Goal: Task Accomplishment & Management: Use online tool/utility

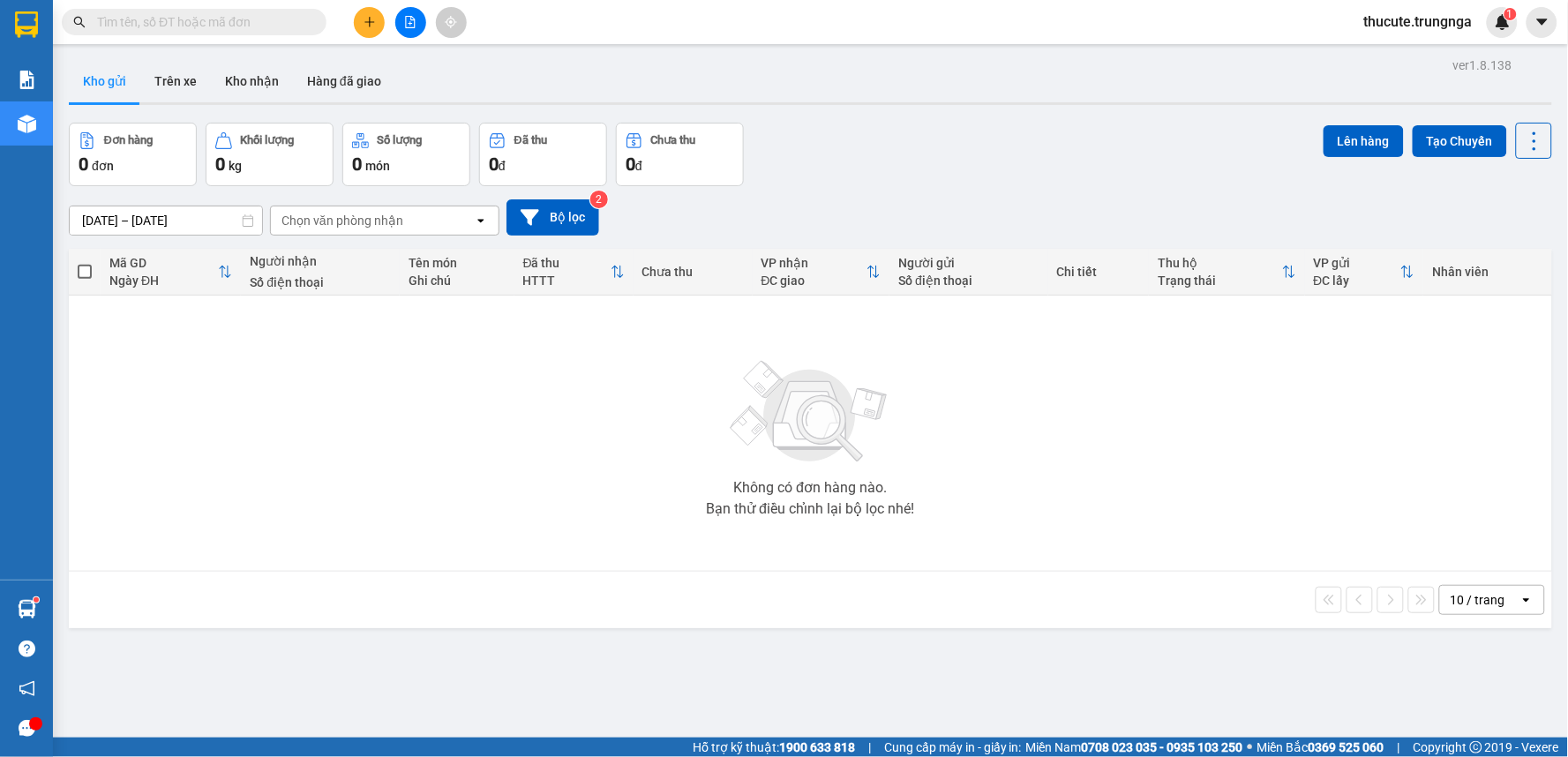
click at [243, 18] on input "text" at bounding box center [201, 21] width 208 height 19
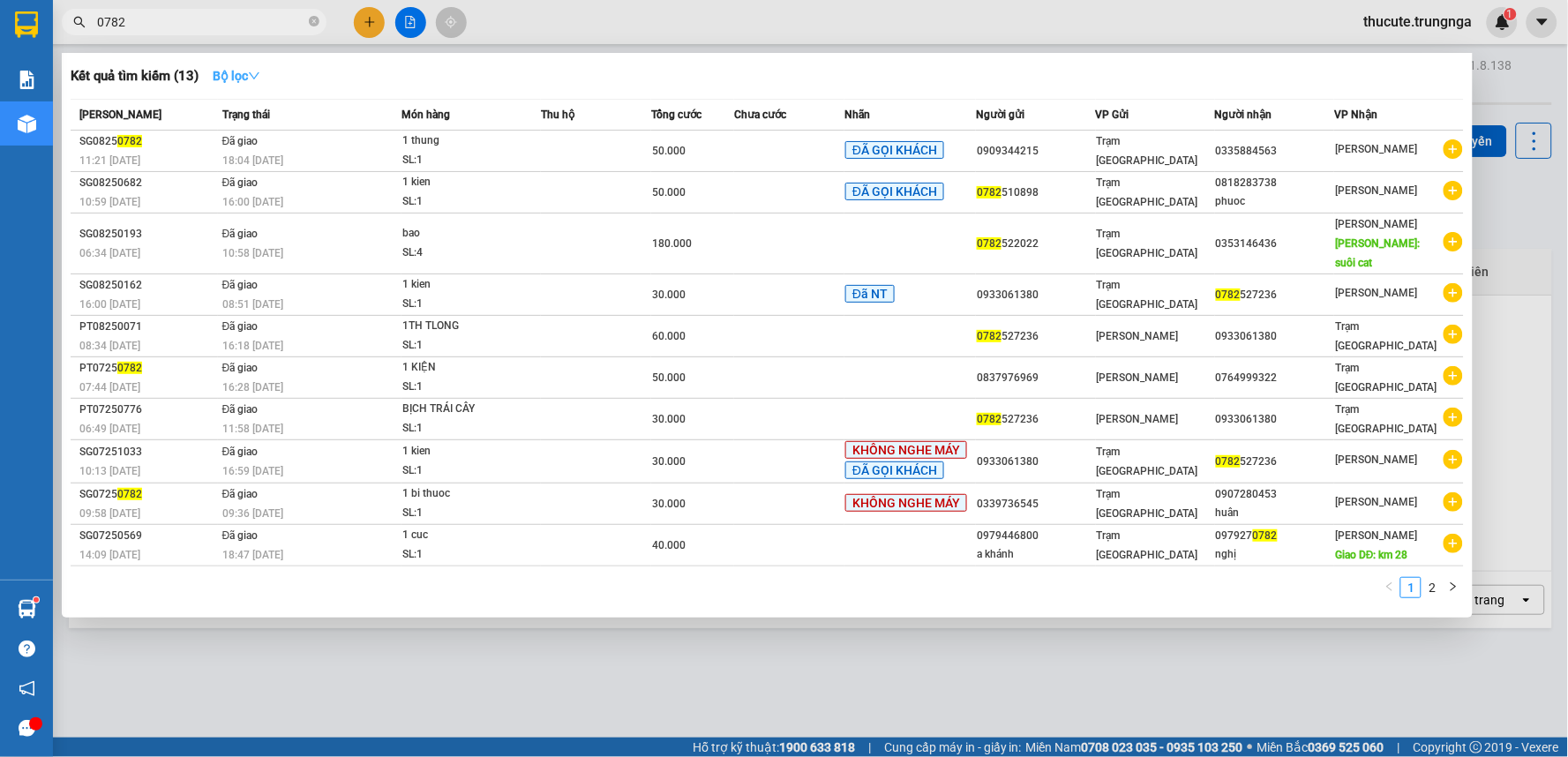
type input "0782"
click at [256, 71] on icon "down" at bounding box center [254, 76] width 12 height 12
click at [604, 76] on div "Kết quả tìm kiếm ( 13 ) Bộ lọc" at bounding box center [767, 76] width 1394 height 29
click at [99, 27] on input "0782" at bounding box center [201, 21] width 208 height 19
click at [521, 18] on div at bounding box center [784, 378] width 1568 height 757
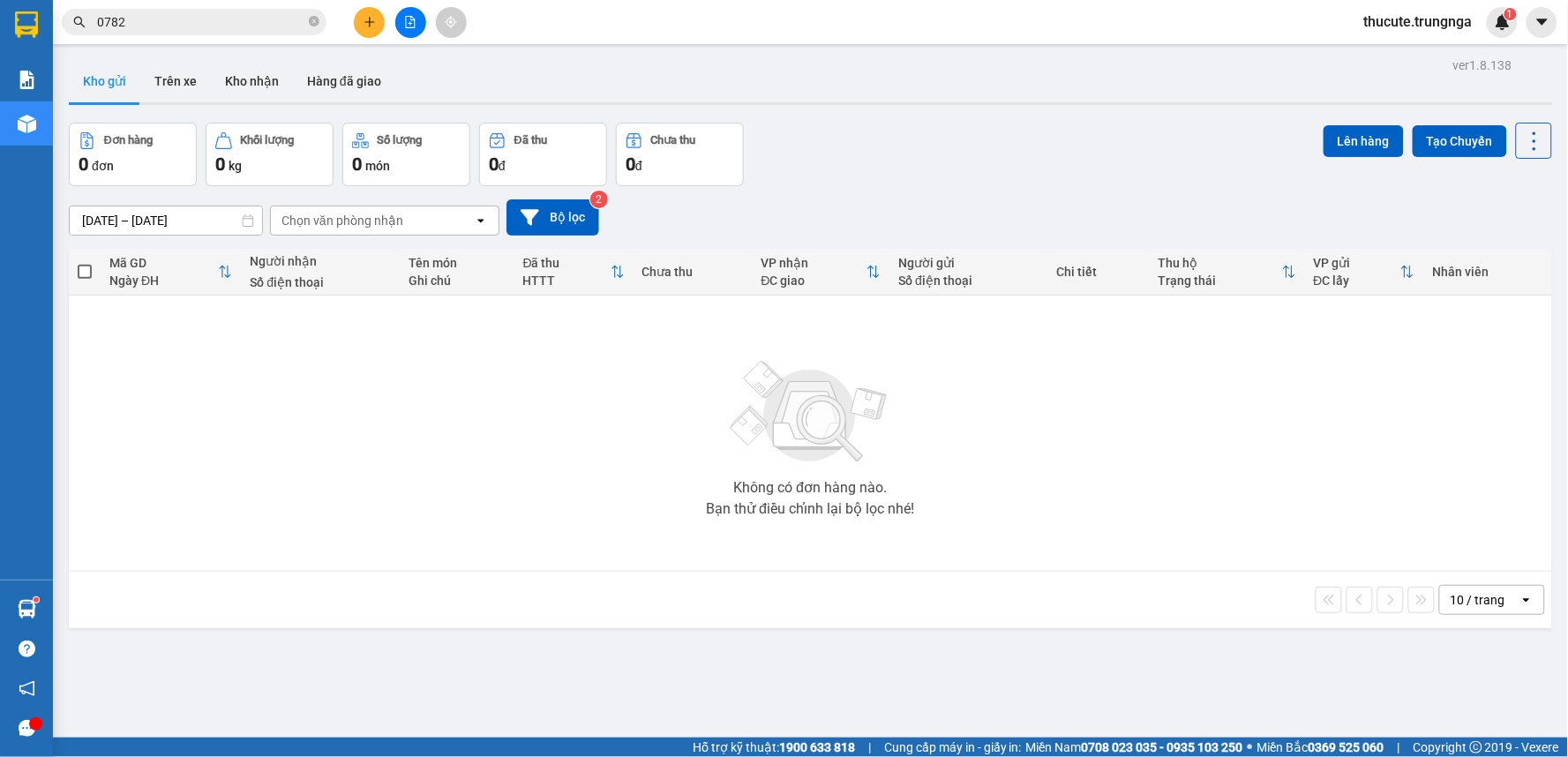
drag, startPoint x: 242, startPoint y: 77, endPoint x: 134, endPoint y: 94, distance: 109.3
click at [241, 77] on button "Kho nhận" at bounding box center [252, 81] width 82 height 42
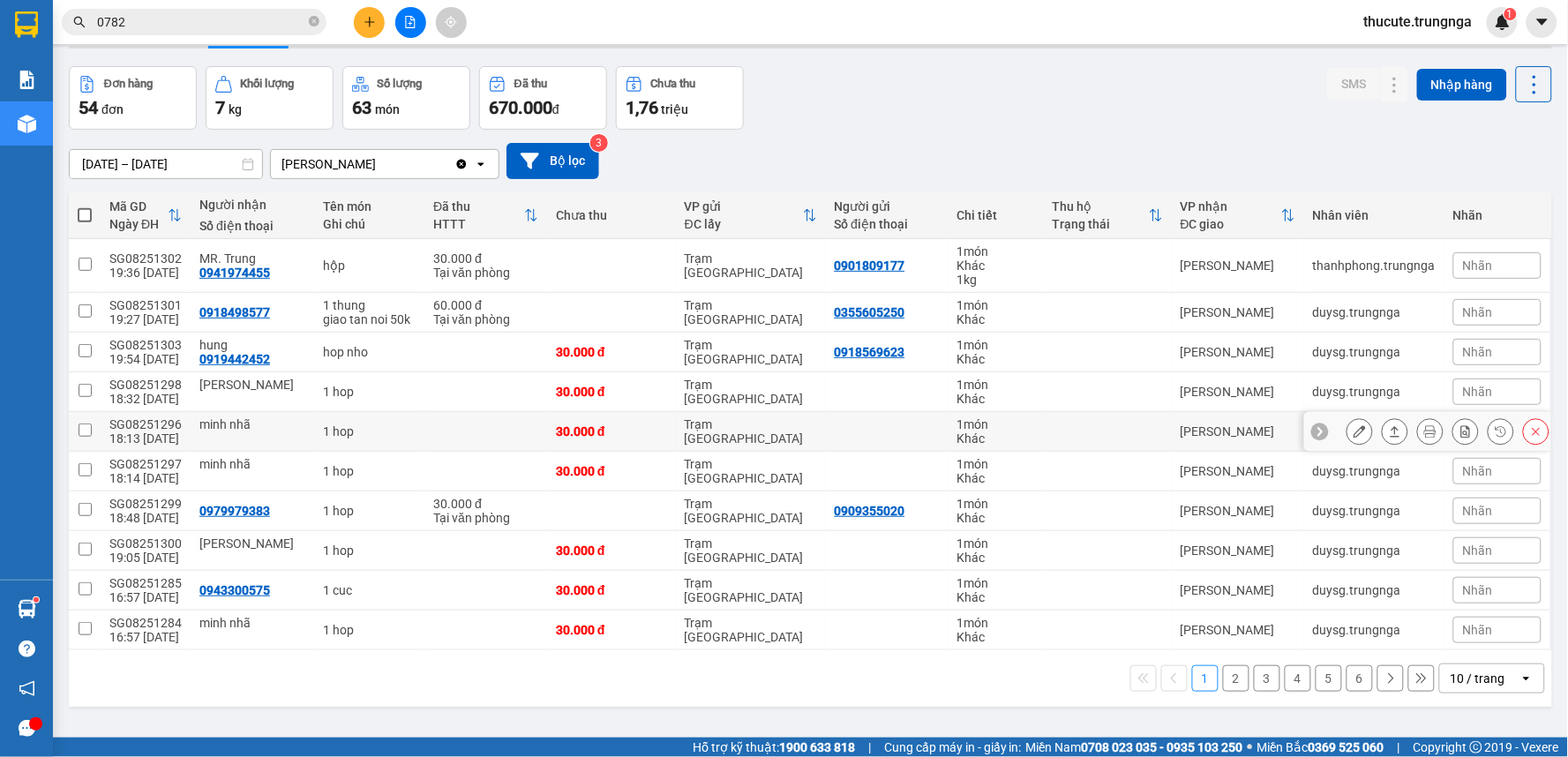
scroll to position [81, 0]
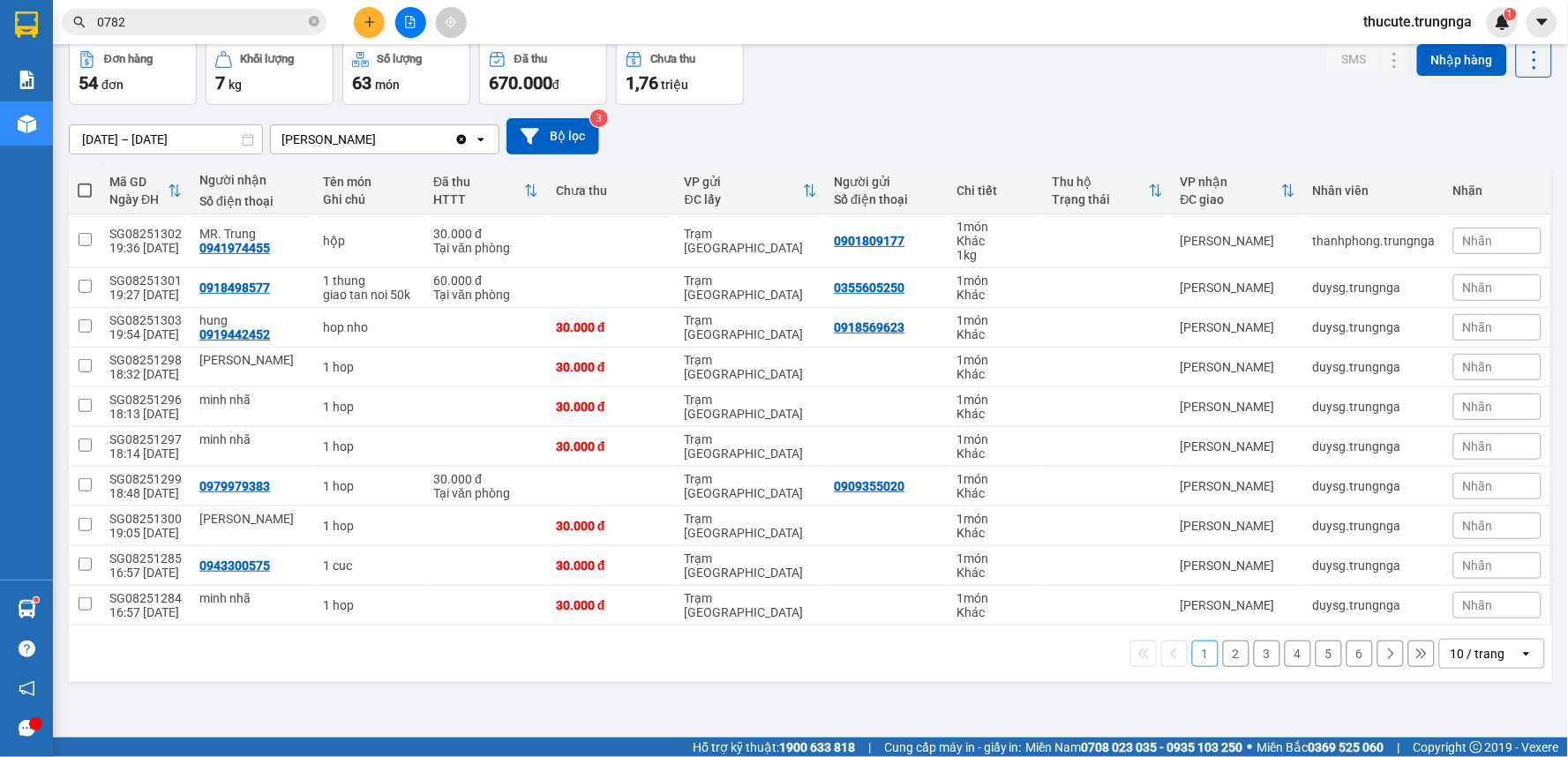
click at [1347, 655] on button "6" at bounding box center [1360, 654] width 27 height 27
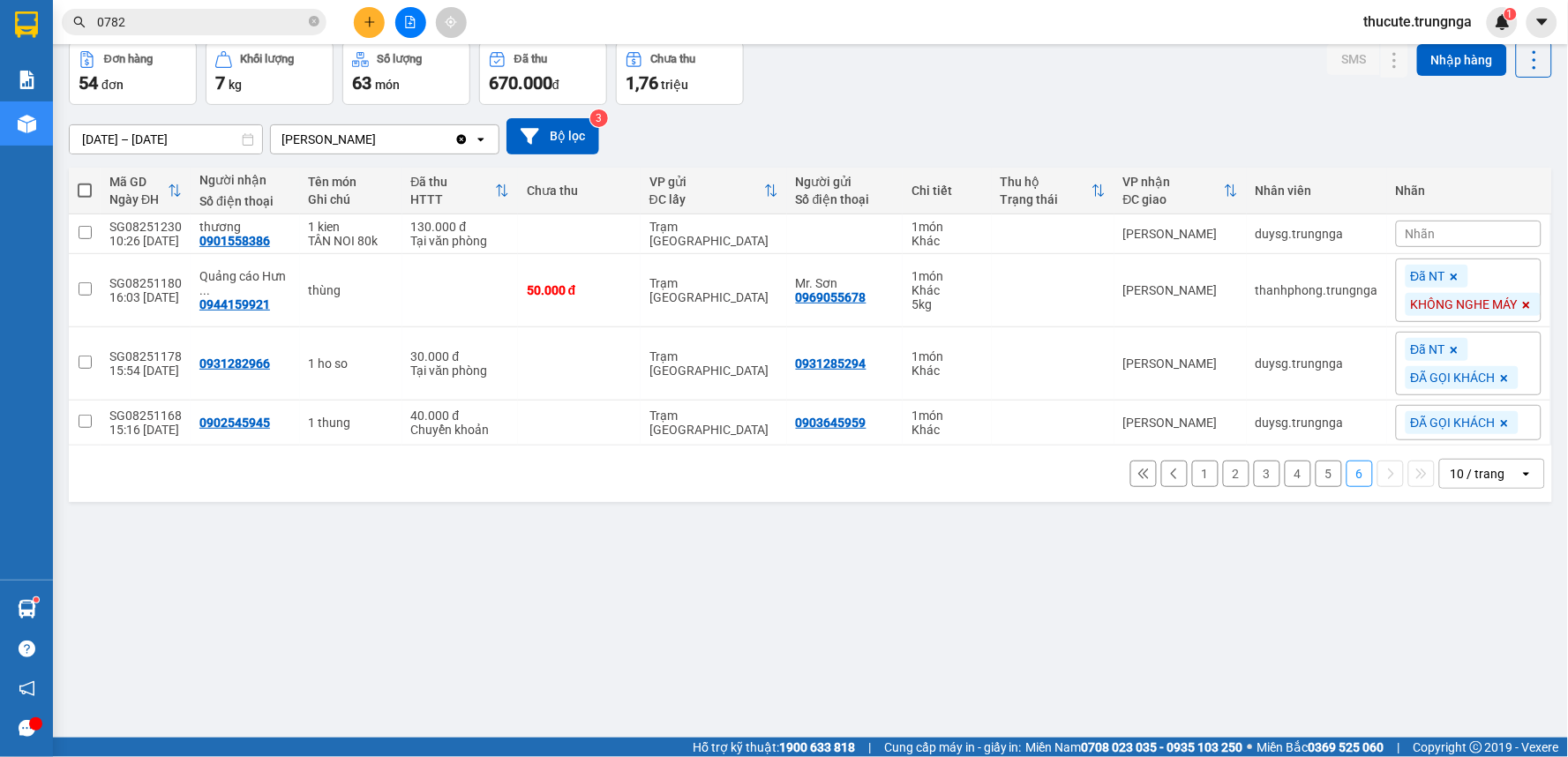
click at [1316, 471] on button "5" at bounding box center [1329, 474] width 27 height 27
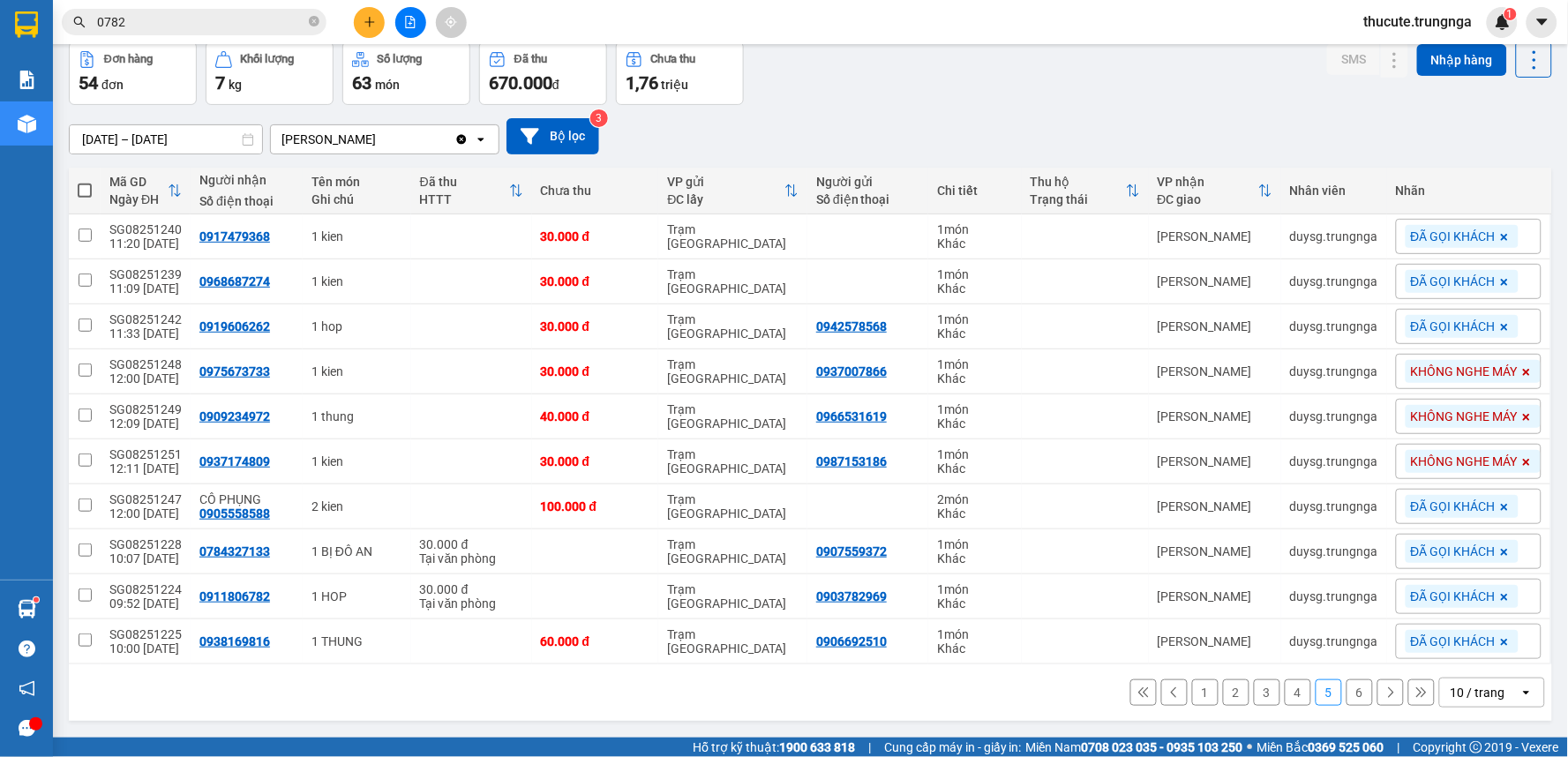
click at [174, 195] on icon at bounding box center [175, 190] width 11 height 12
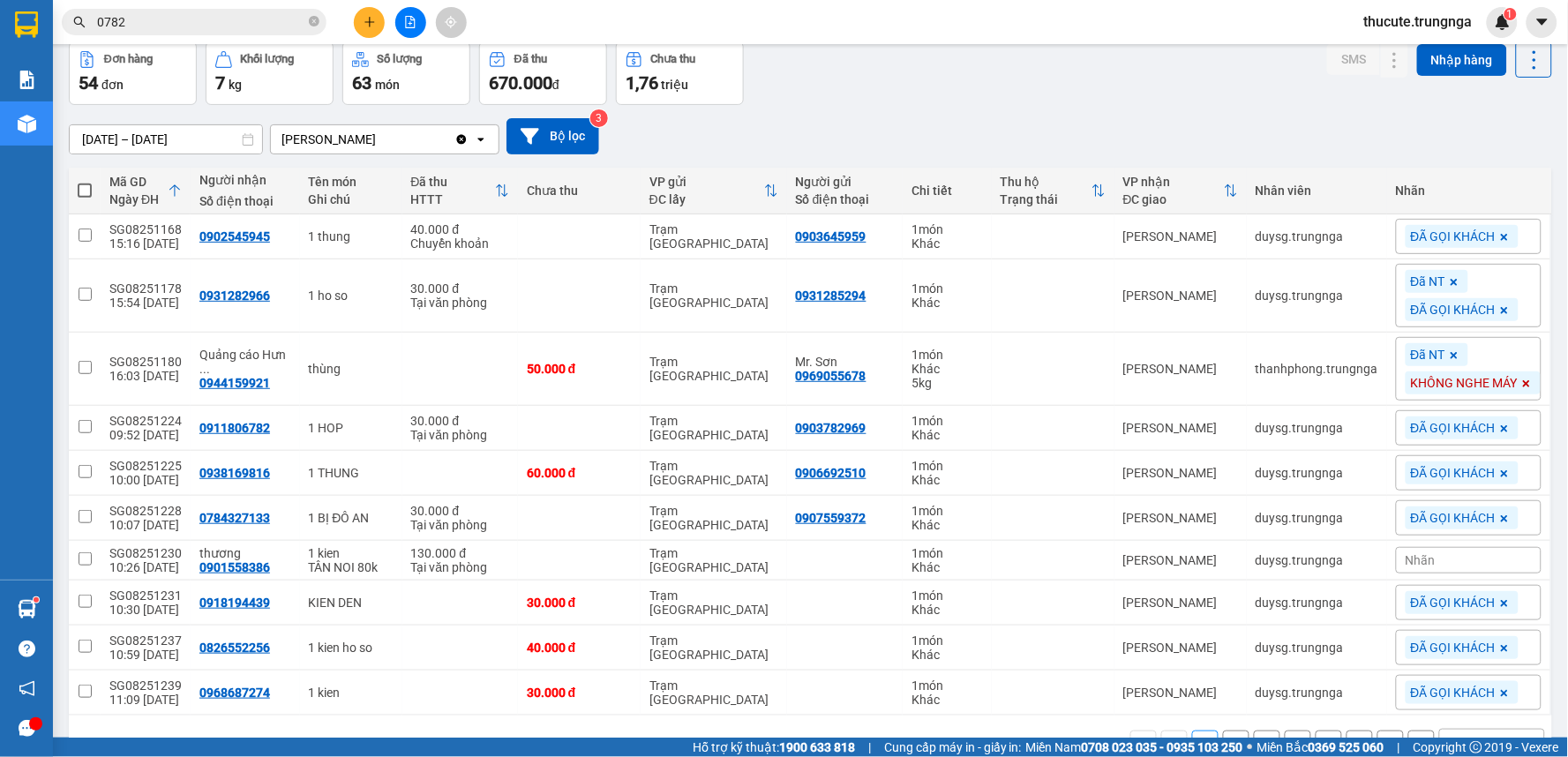
click at [172, 190] on icon at bounding box center [174, 190] width 14 height 14
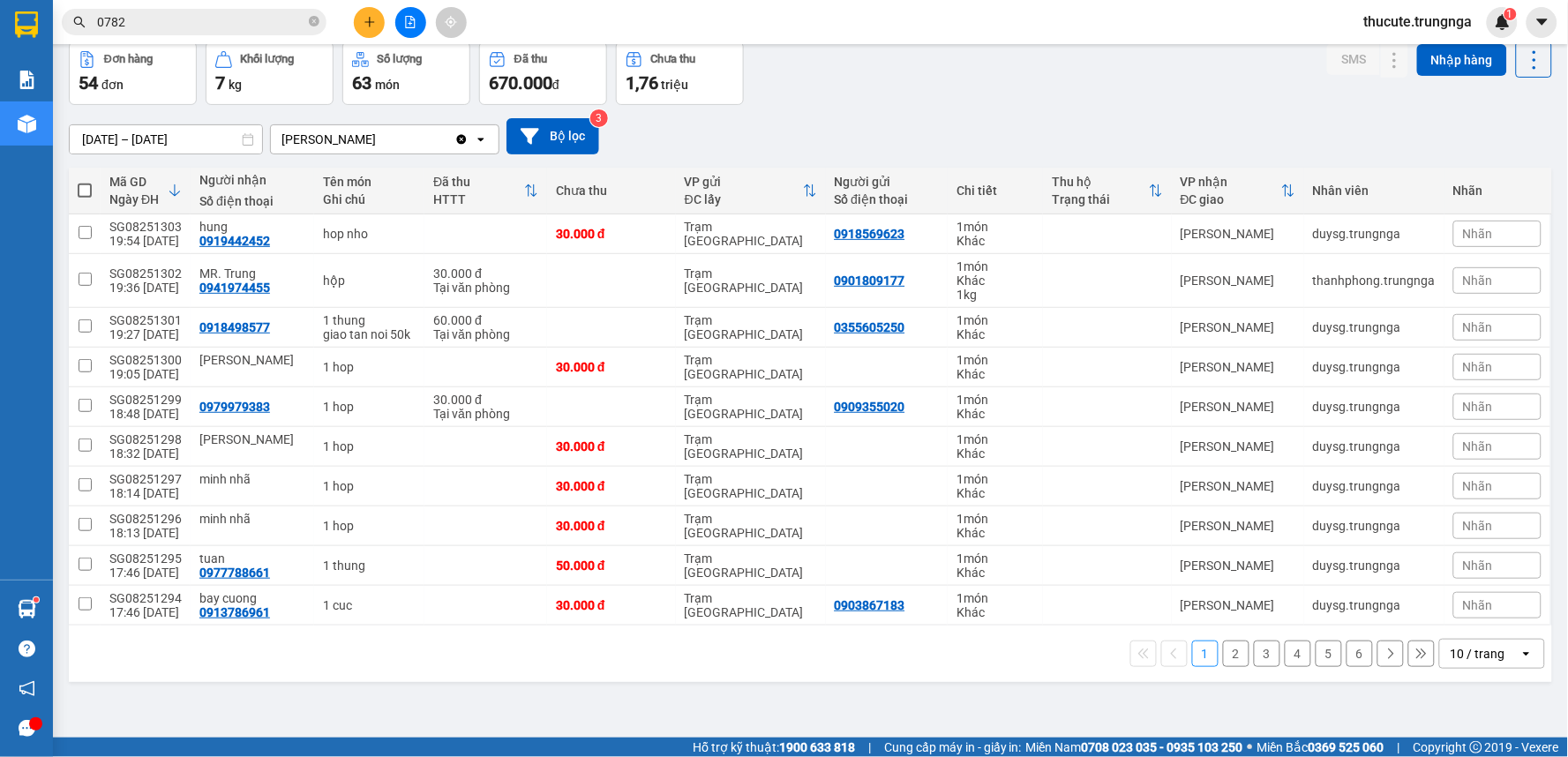
click at [173, 188] on icon at bounding box center [174, 190] width 14 height 14
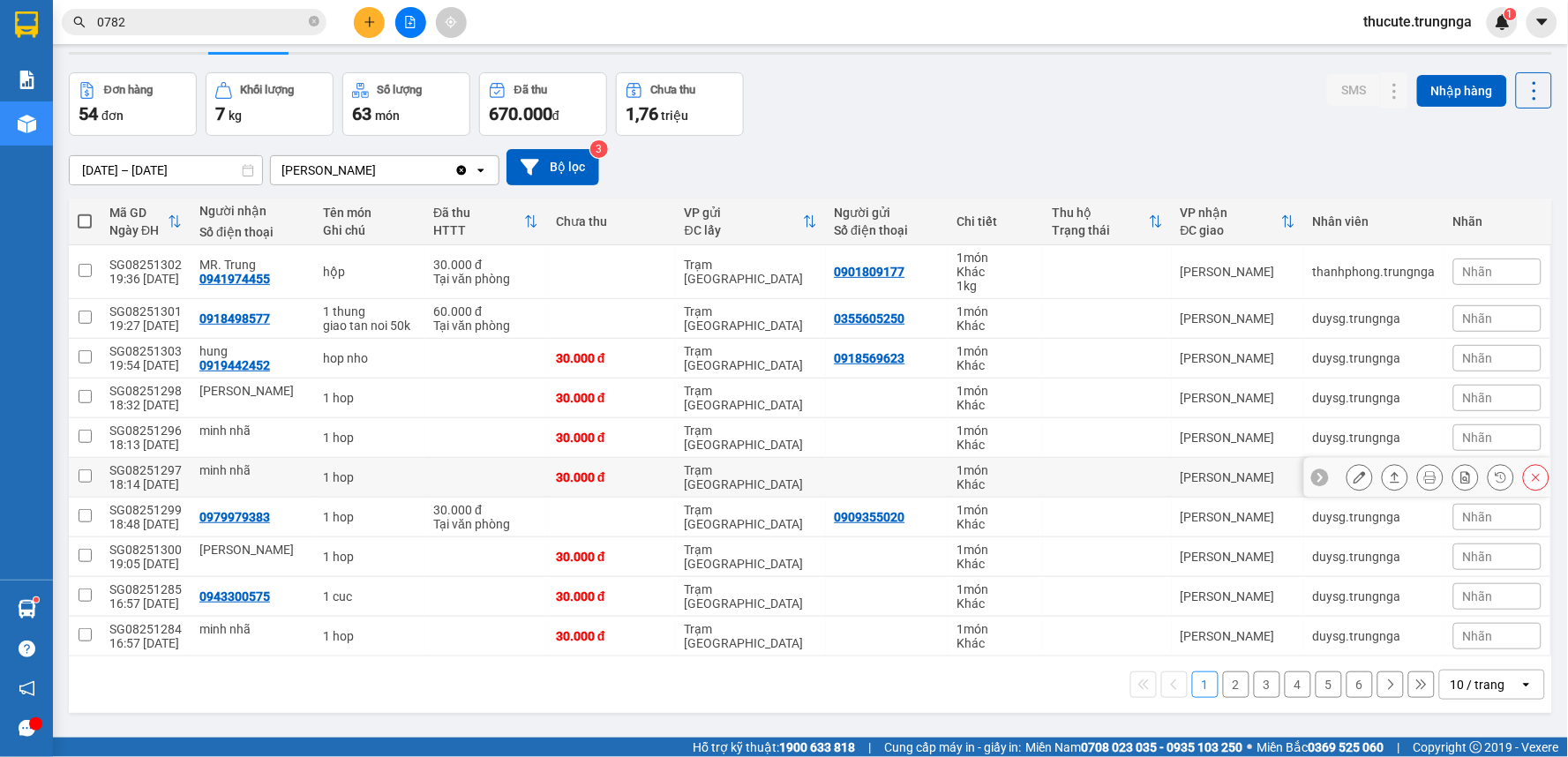
scroll to position [0, 0]
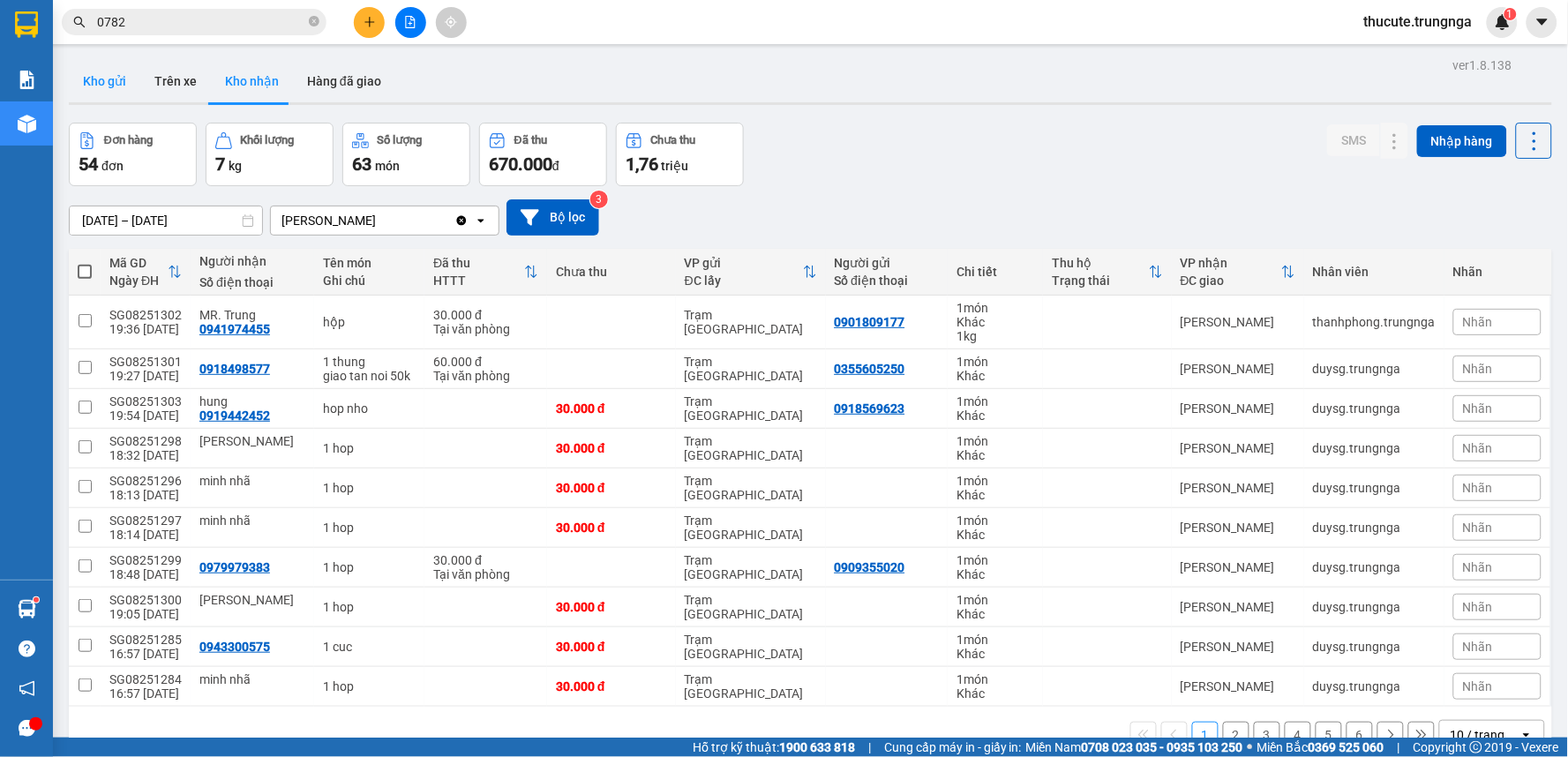
click at [115, 76] on button "Kho gửi" at bounding box center [105, 81] width 72 height 42
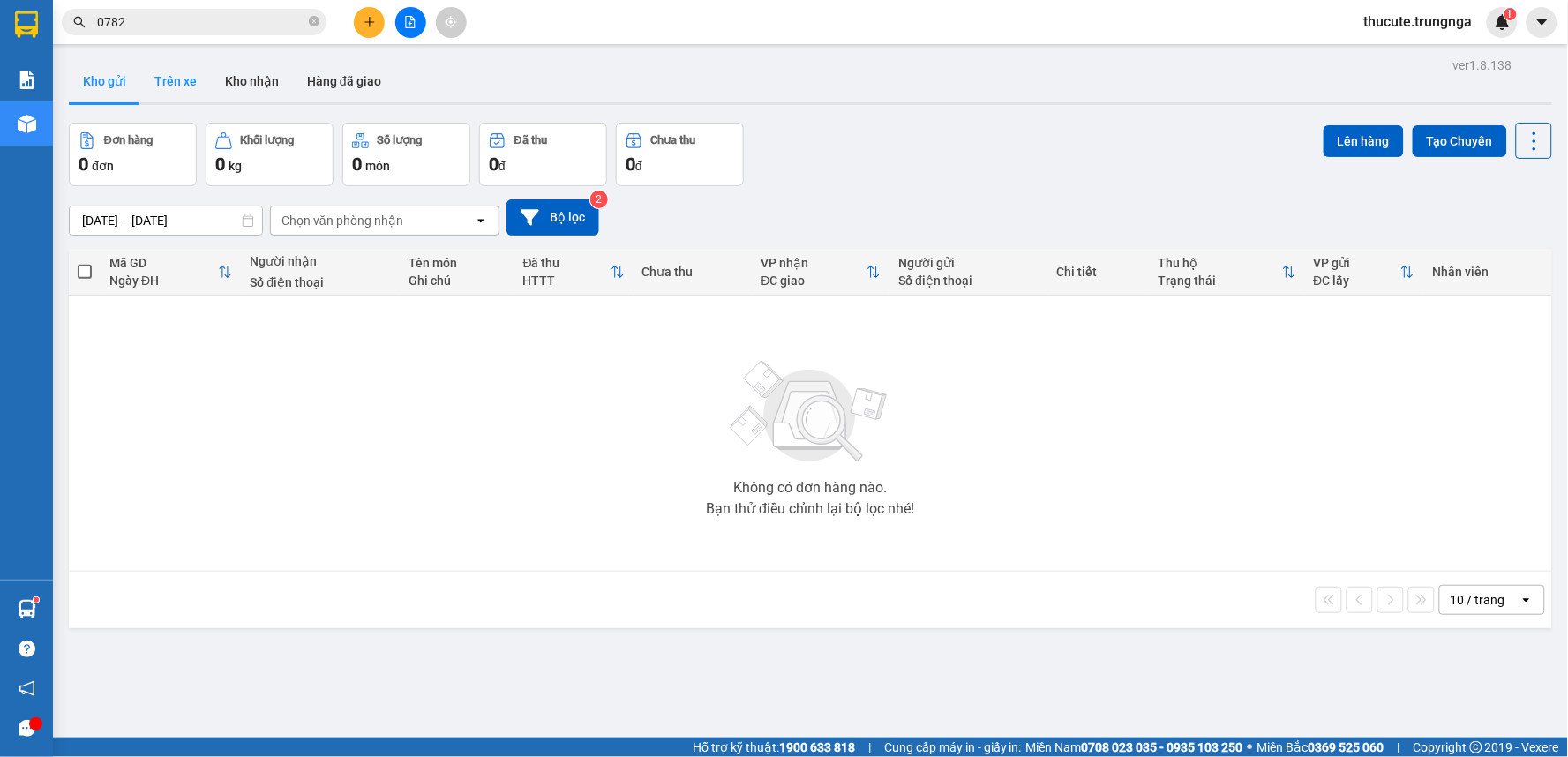
click at [169, 90] on button "Trên xe" at bounding box center [175, 81] width 71 height 42
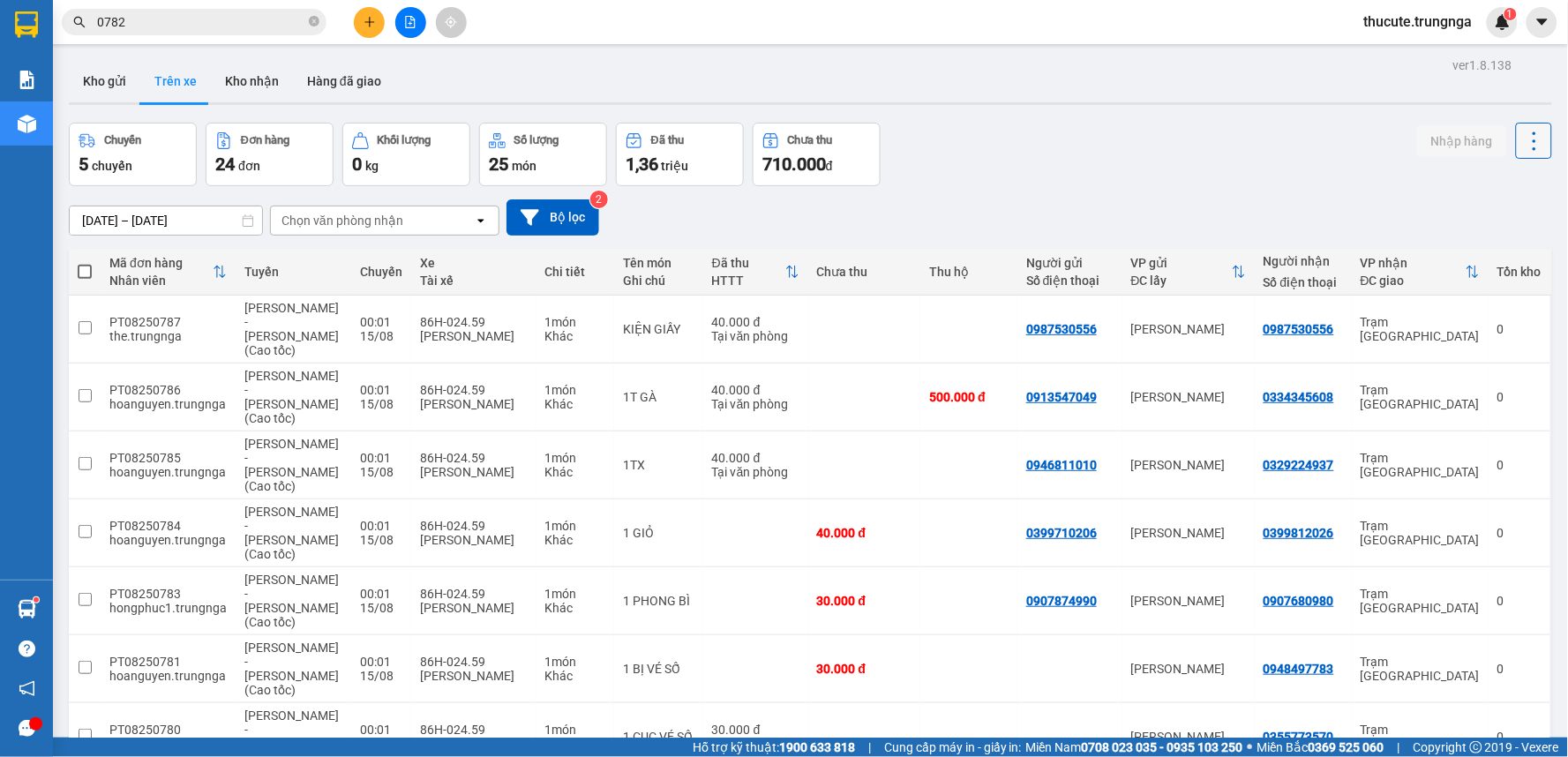
click at [1526, 148] on icon at bounding box center [1535, 141] width 25 height 25
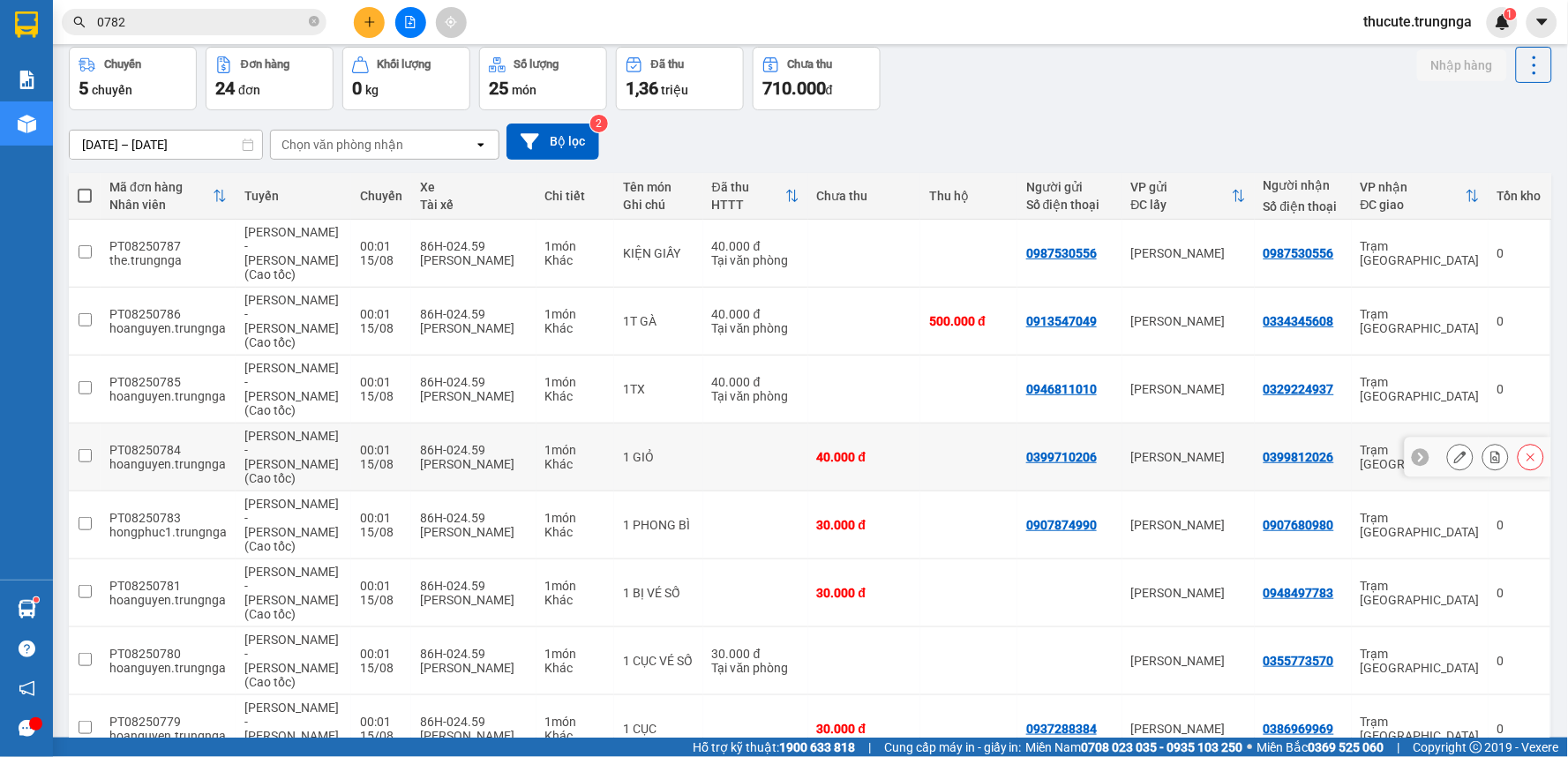
scroll to position [183, 0]
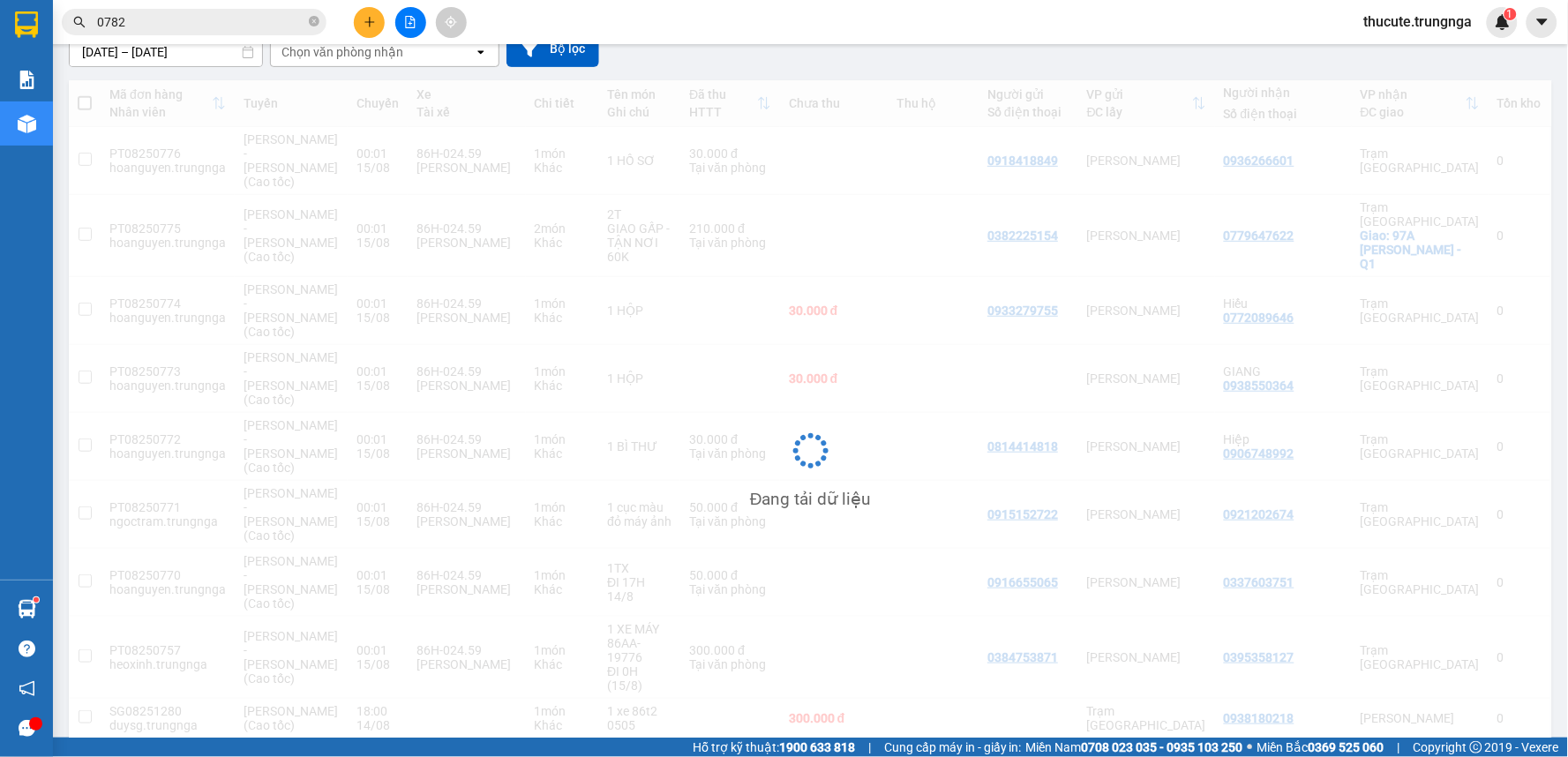
scroll to position [170, 0]
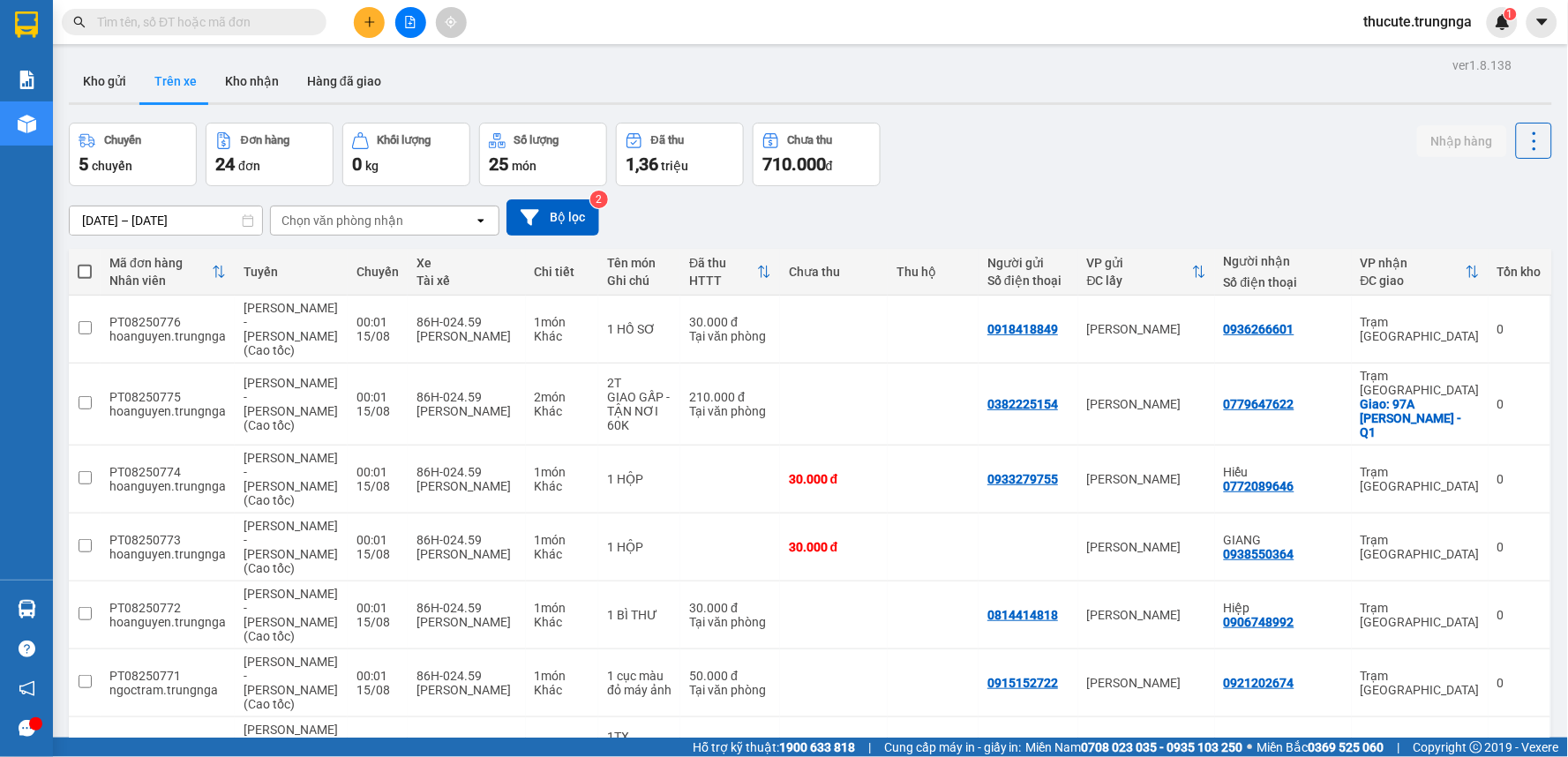
drag, startPoint x: 209, startPoint y: 30, endPoint x: 209, endPoint y: 21, distance: 9.0
click at [209, 21] on input "text" at bounding box center [201, 21] width 208 height 19
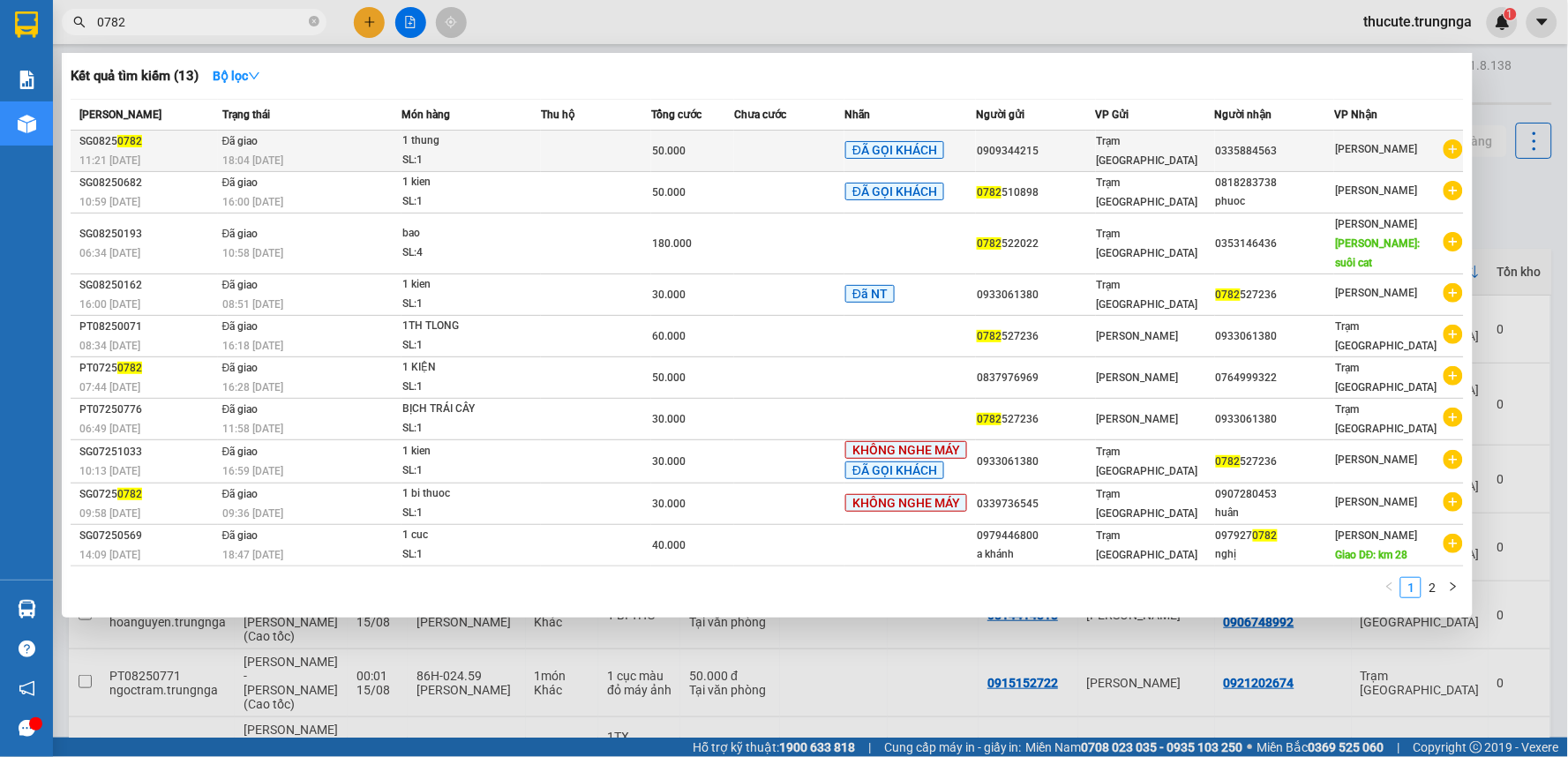
type input "0782"
click at [473, 146] on div "1 thung" at bounding box center [469, 141] width 133 height 19
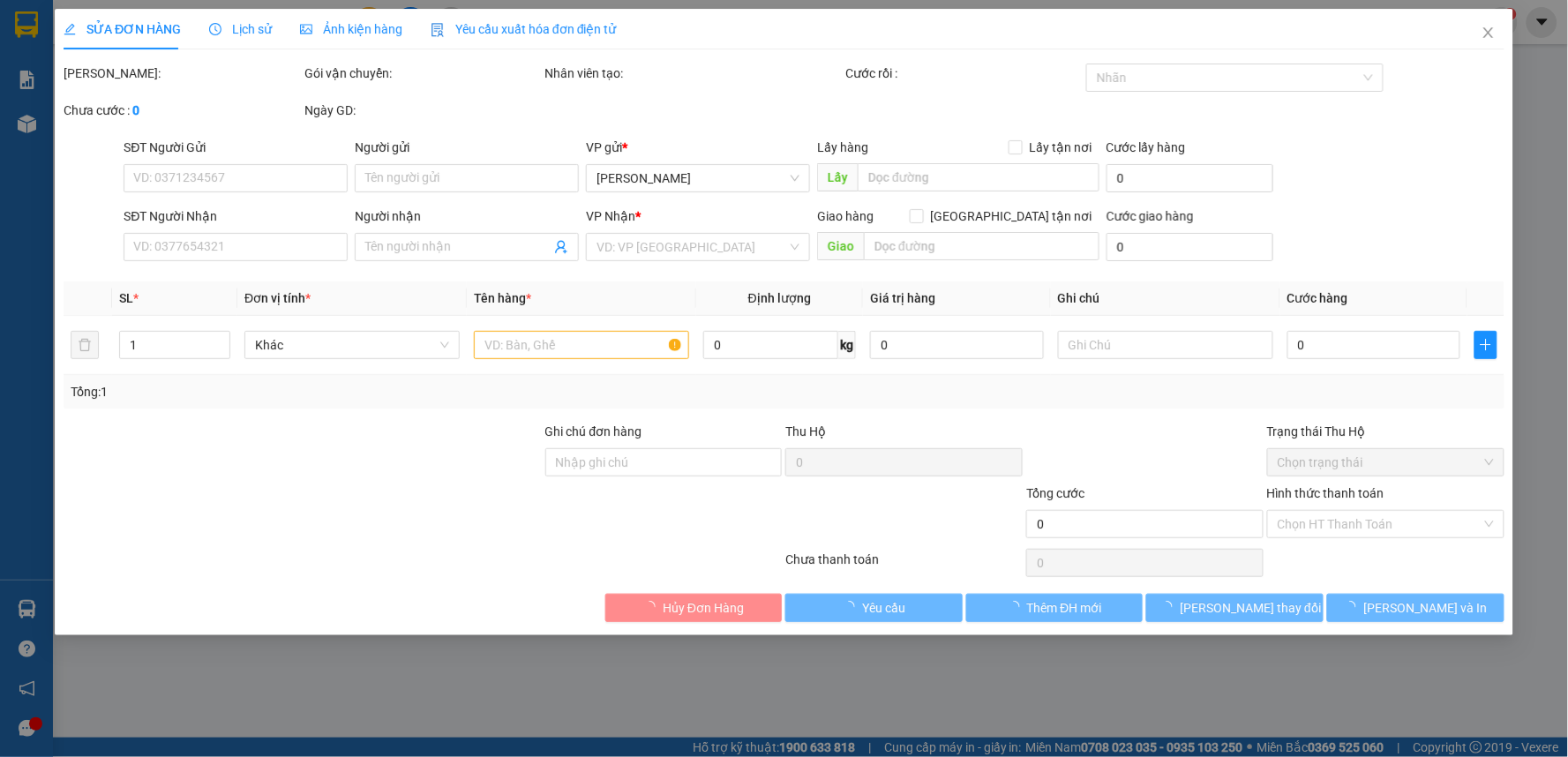
type input "0909344215"
type input "0335884563"
type input "50.000"
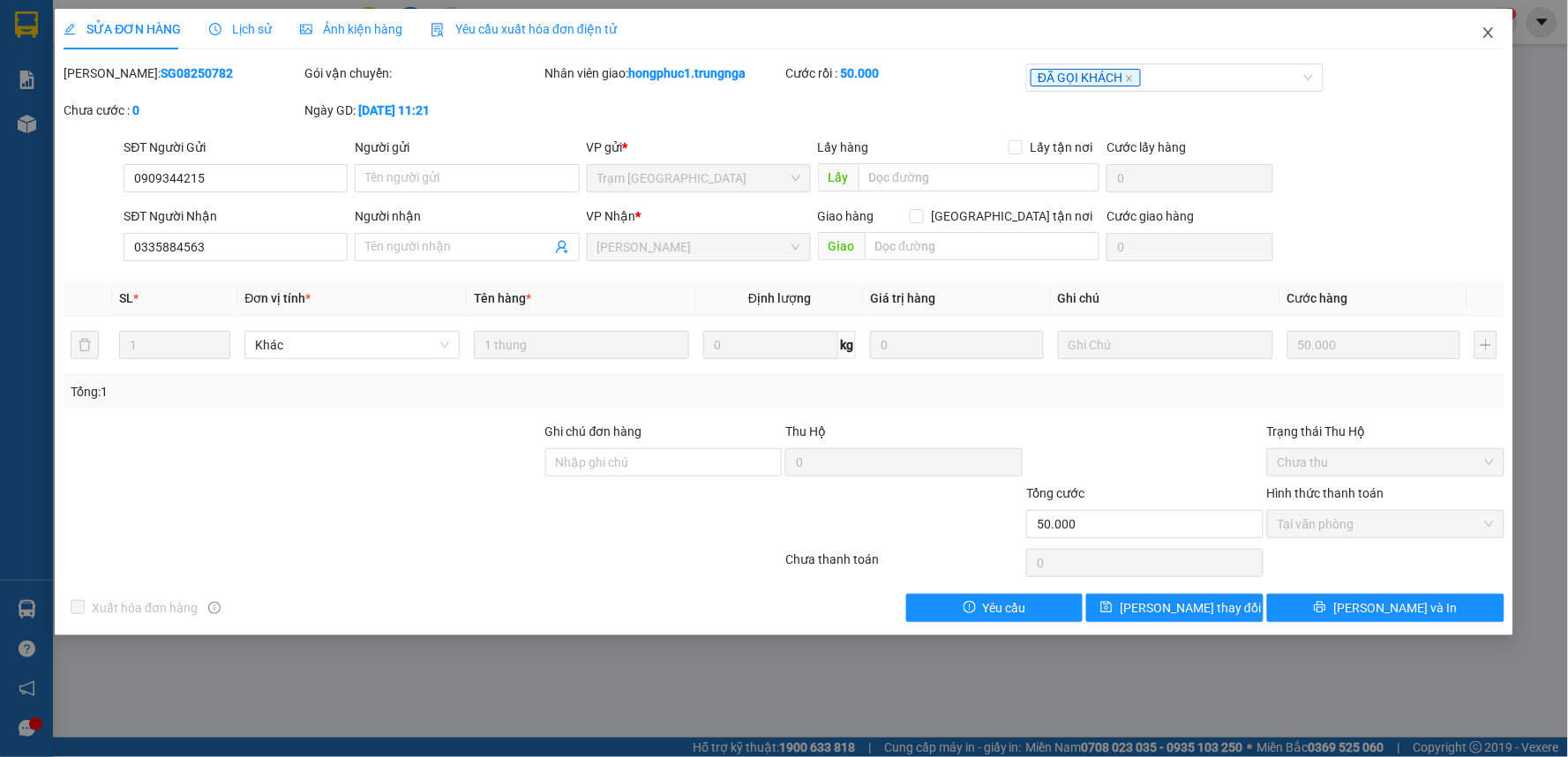
click at [1489, 25] on span "Close" at bounding box center [1489, 34] width 50 height 50
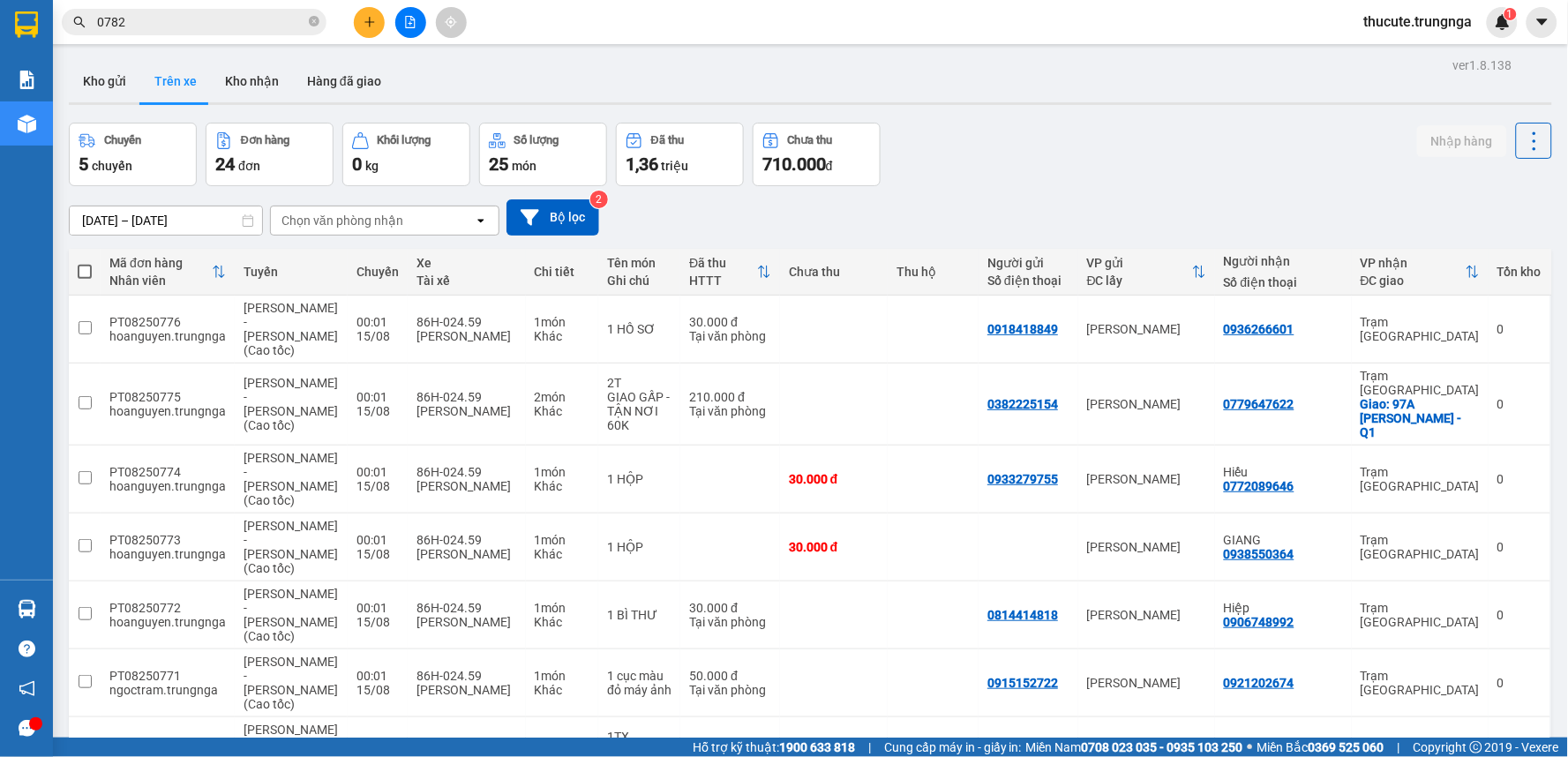
click at [146, 21] on input "0782" at bounding box center [201, 21] width 208 height 19
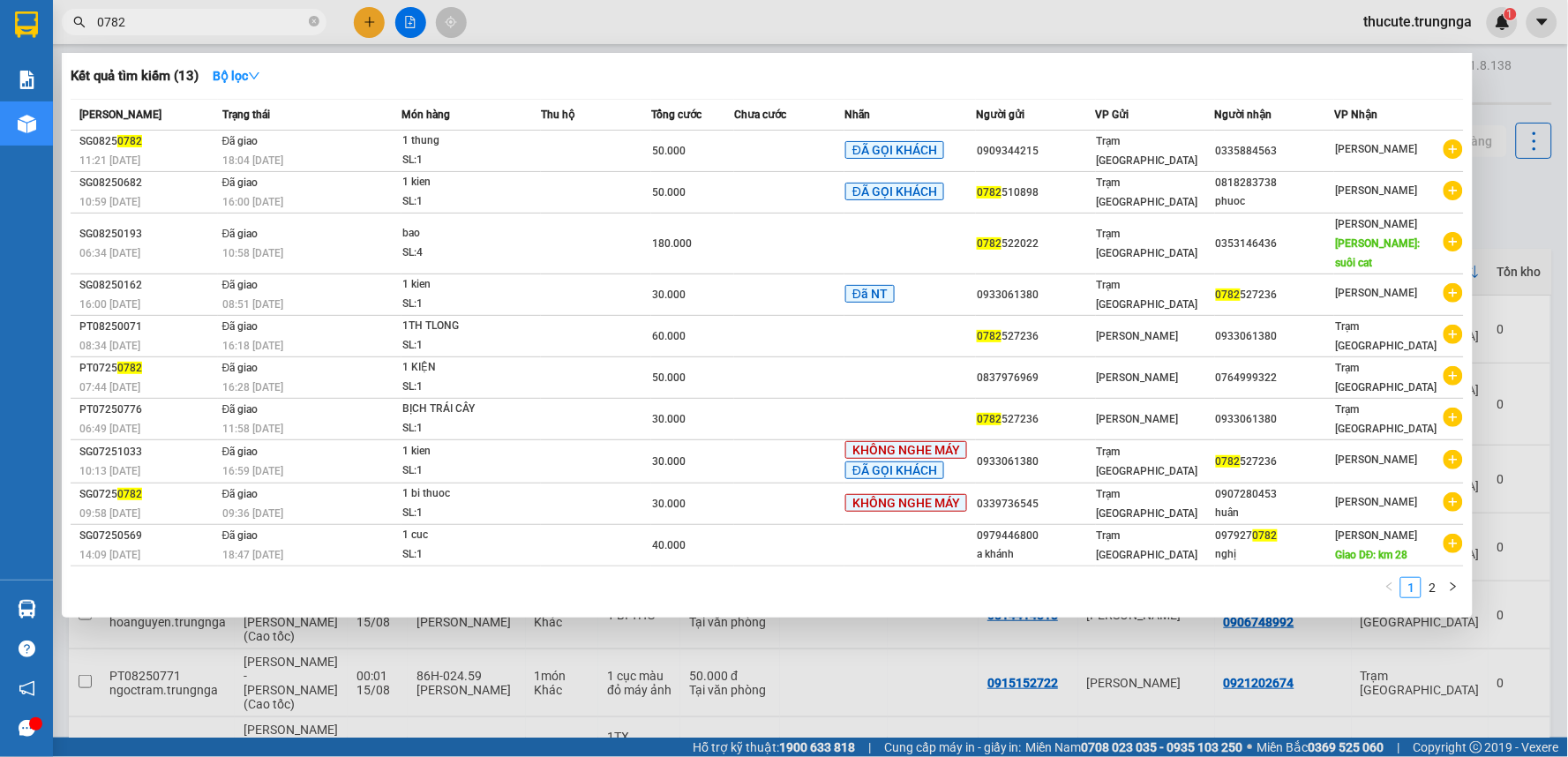
click at [146, 21] on input "0782" at bounding box center [201, 21] width 208 height 19
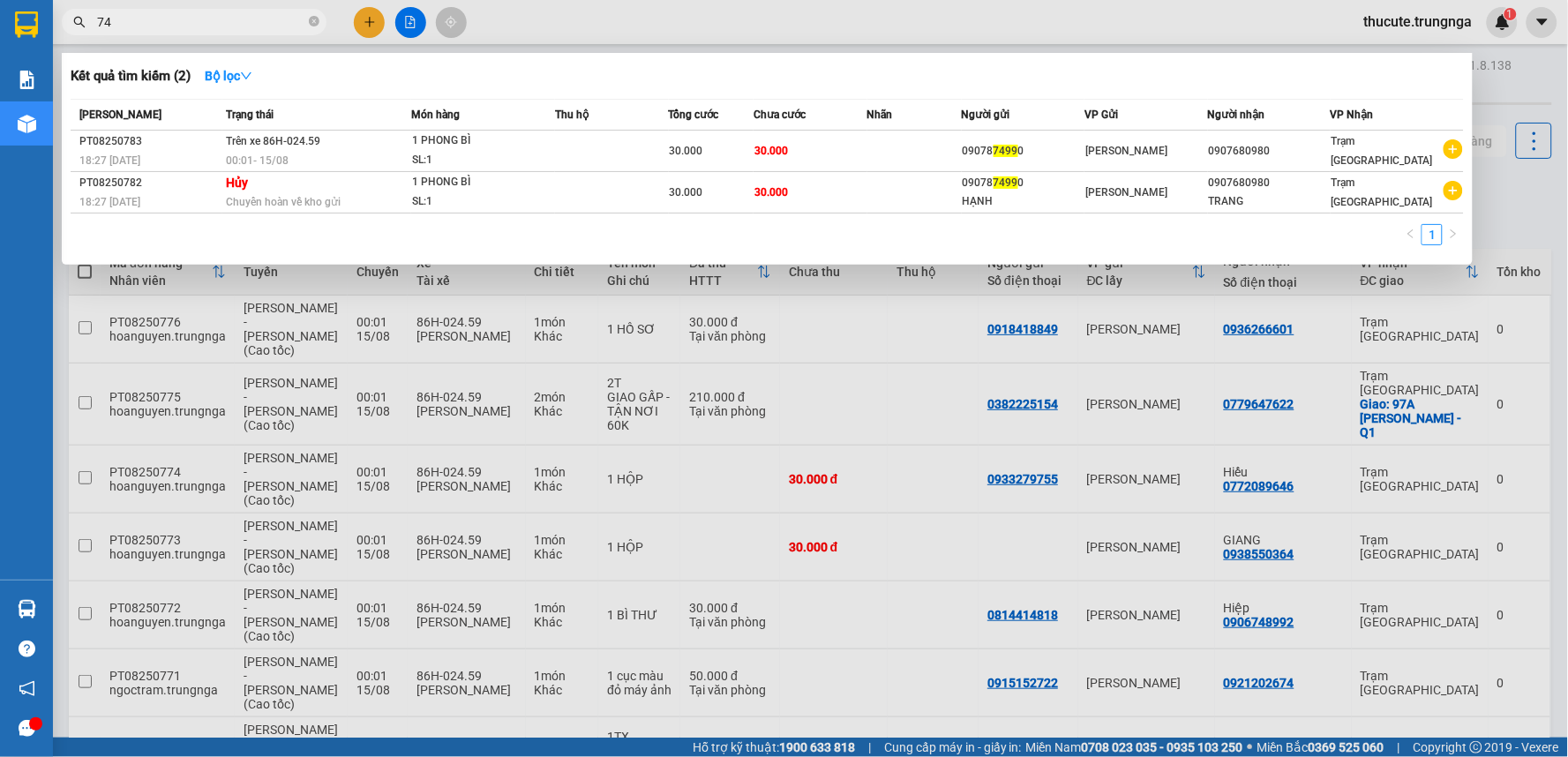
type input "7"
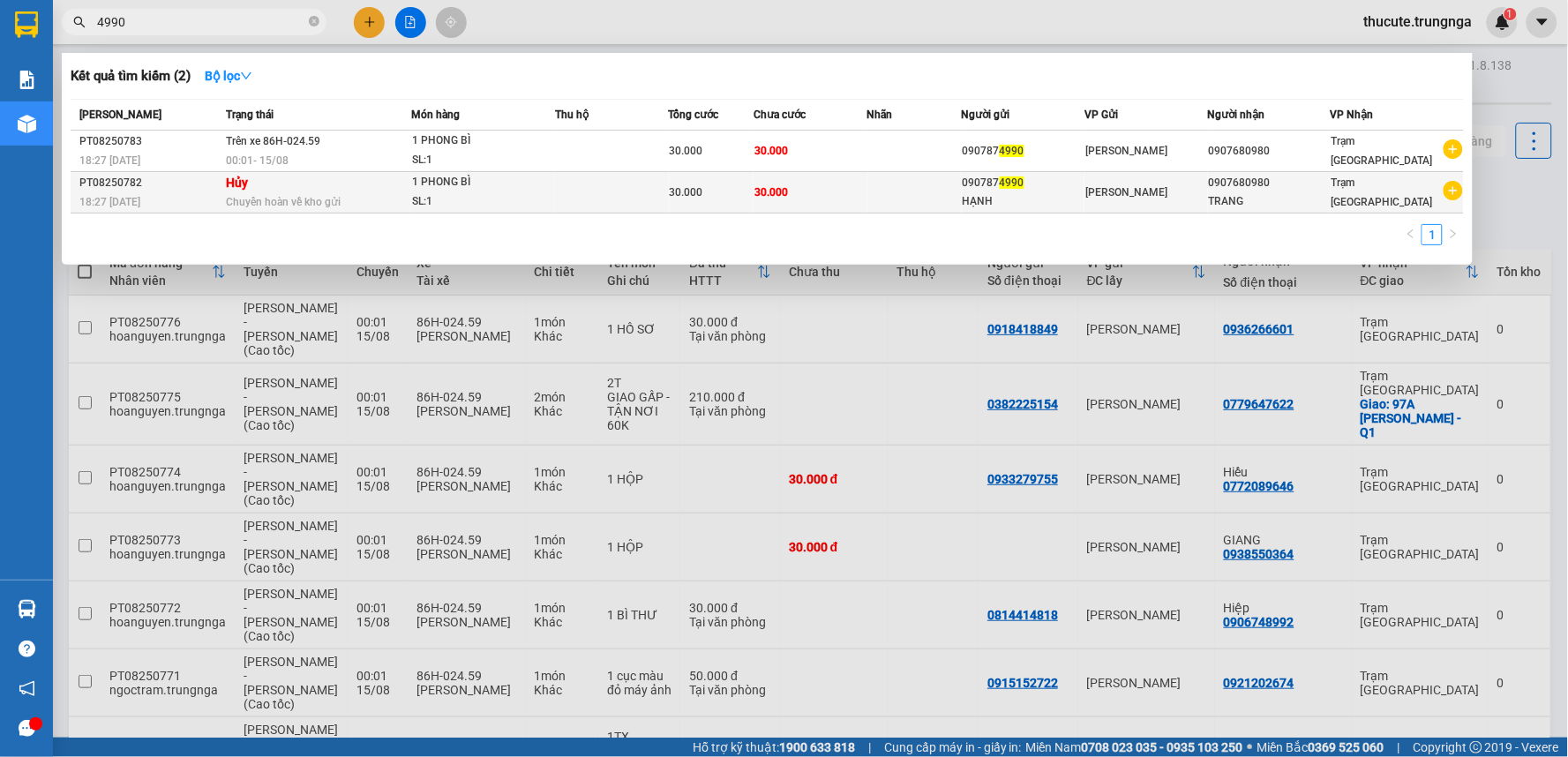
type input "4990"
click at [1036, 203] on div "HẠNH" at bounding box center [1023, 202] width 121 height 18
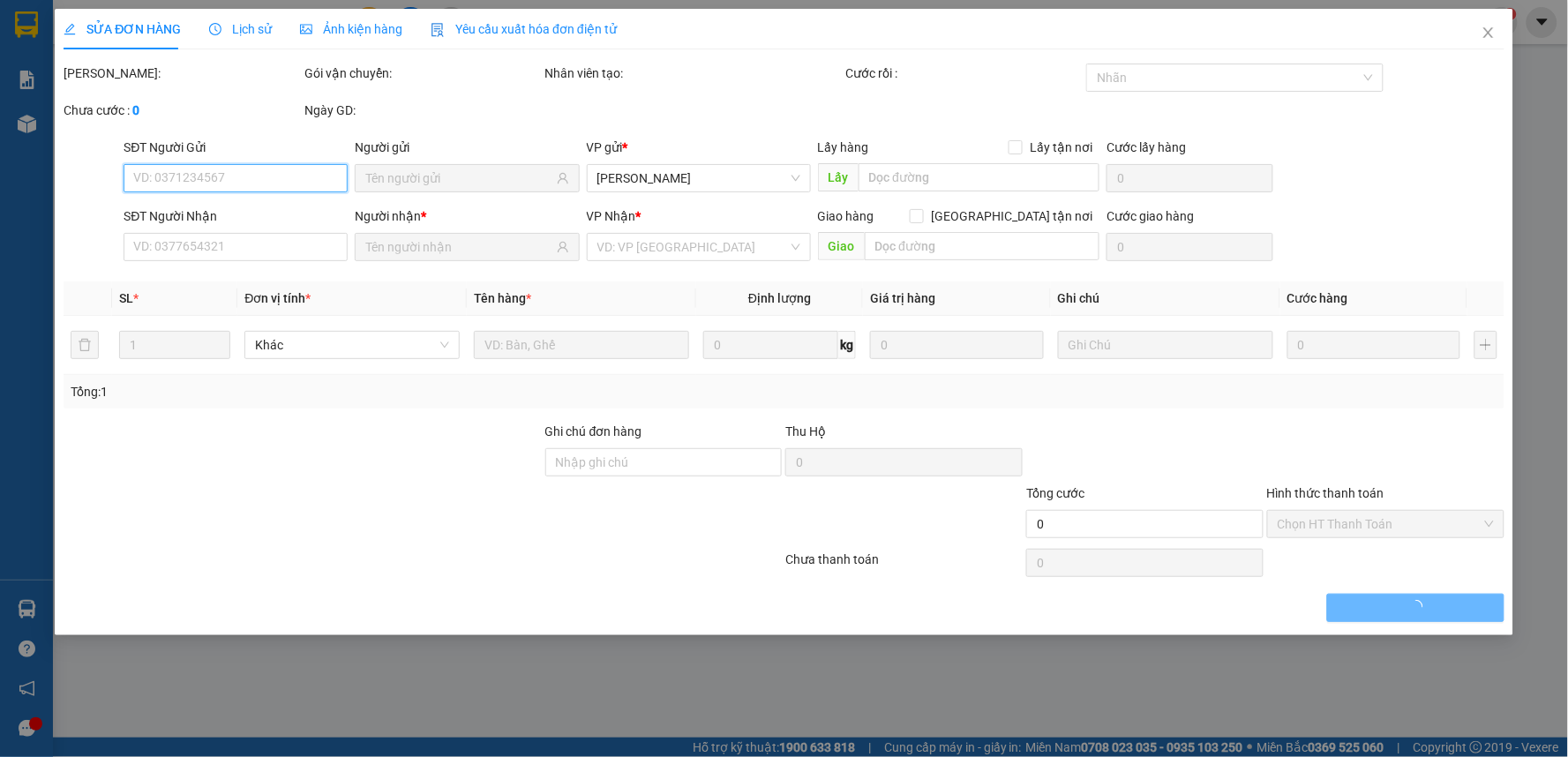
type input "0907874990"
type input "HẠNH"
type input "0907680980"
type input "TRANG"
type input "30.000"
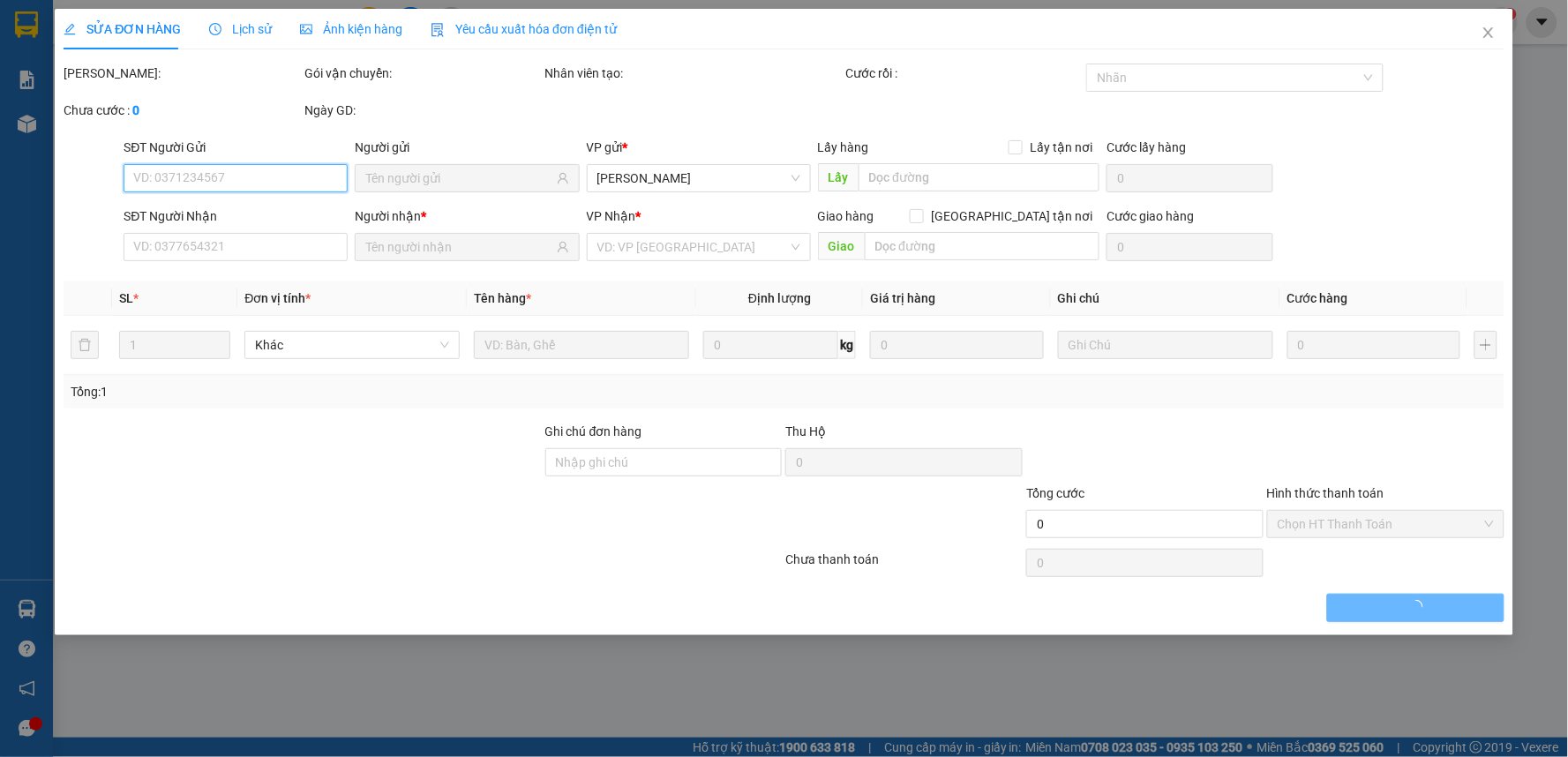
type input "30.000"
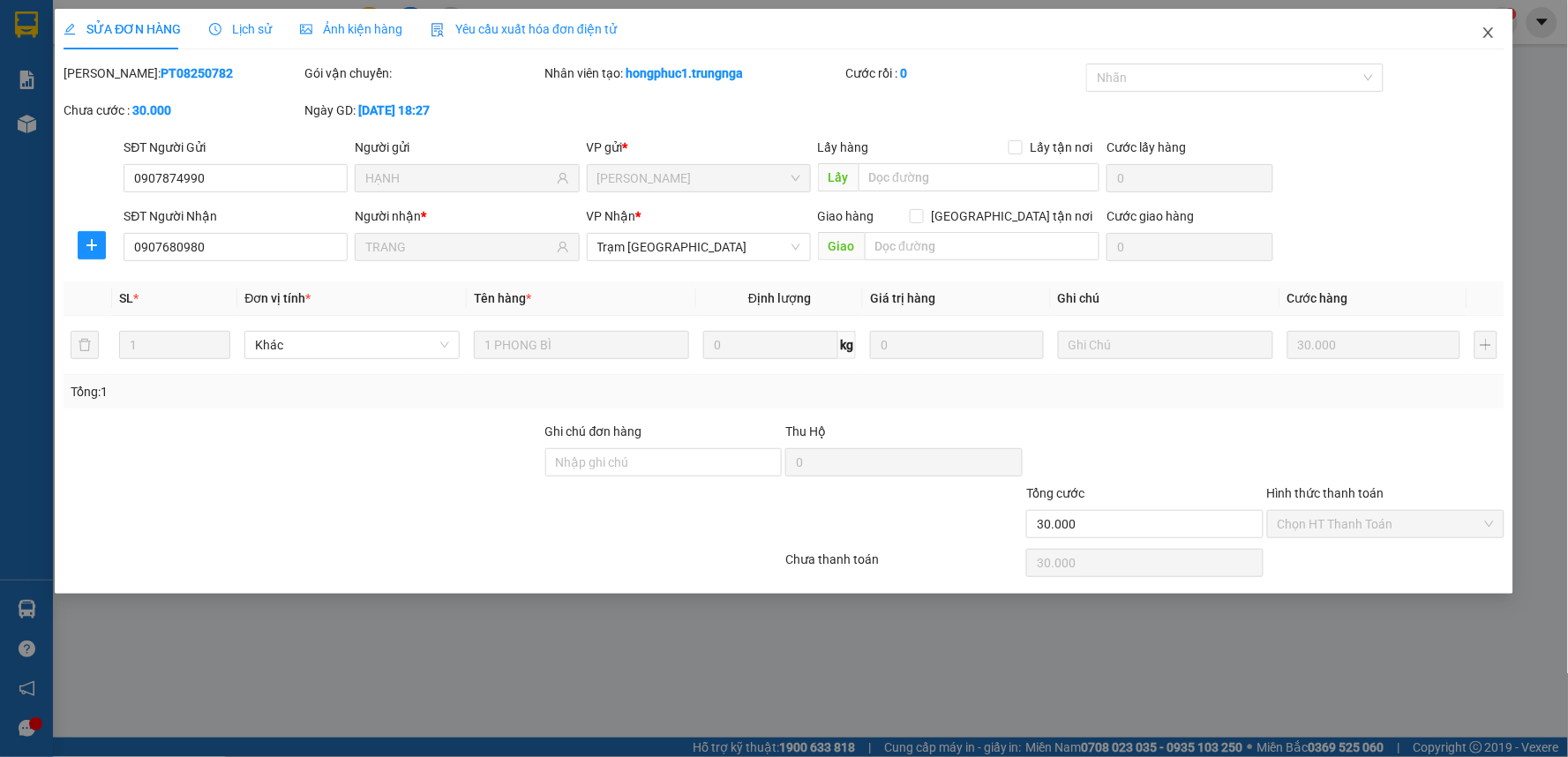
click at [1501, 27] on span "Close" at bounding box center [1489, 34] width 50 height 50
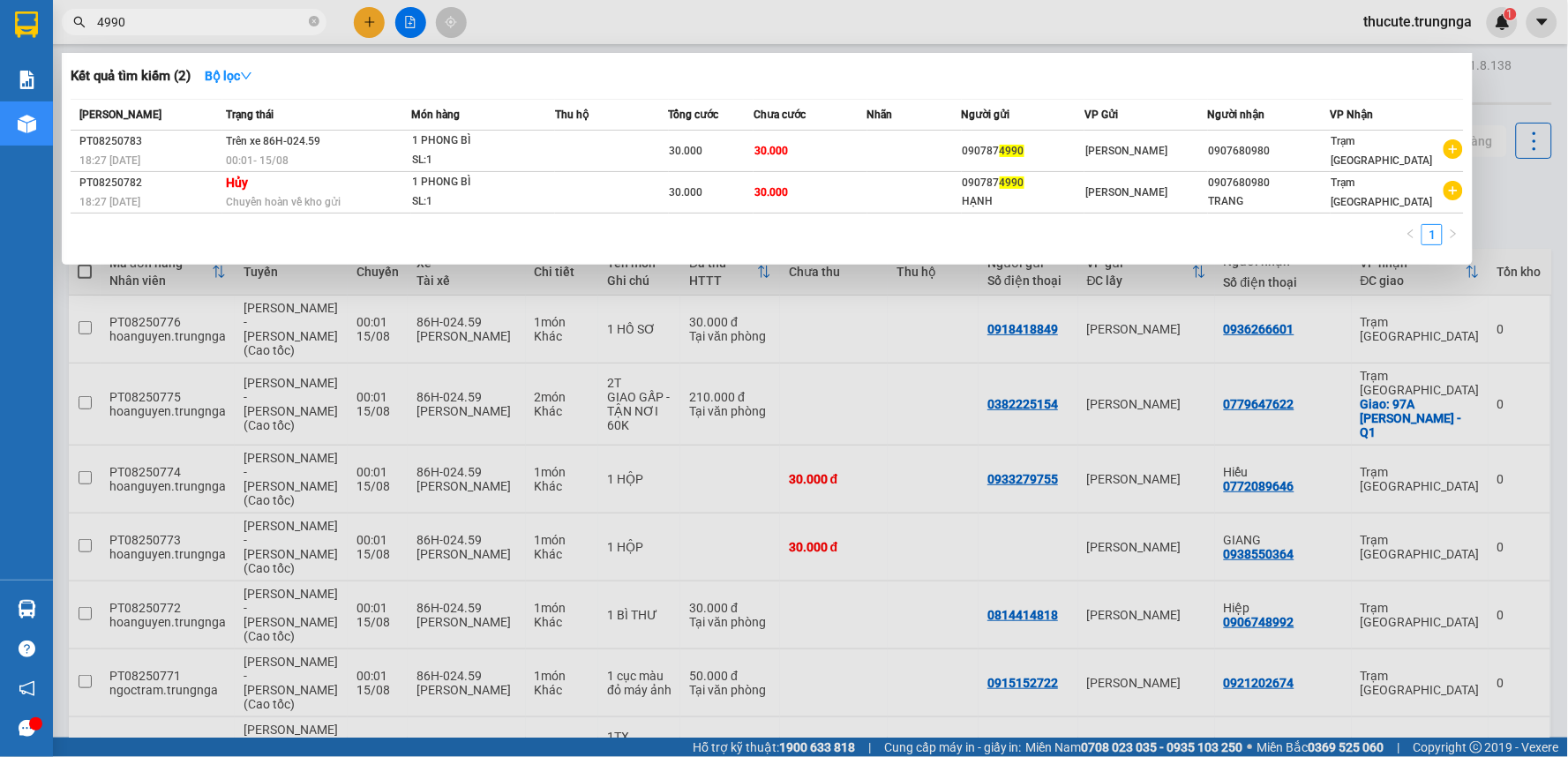
click at [203, 18] on input "4990" at bounding box center [201, 21] width 208 height 19
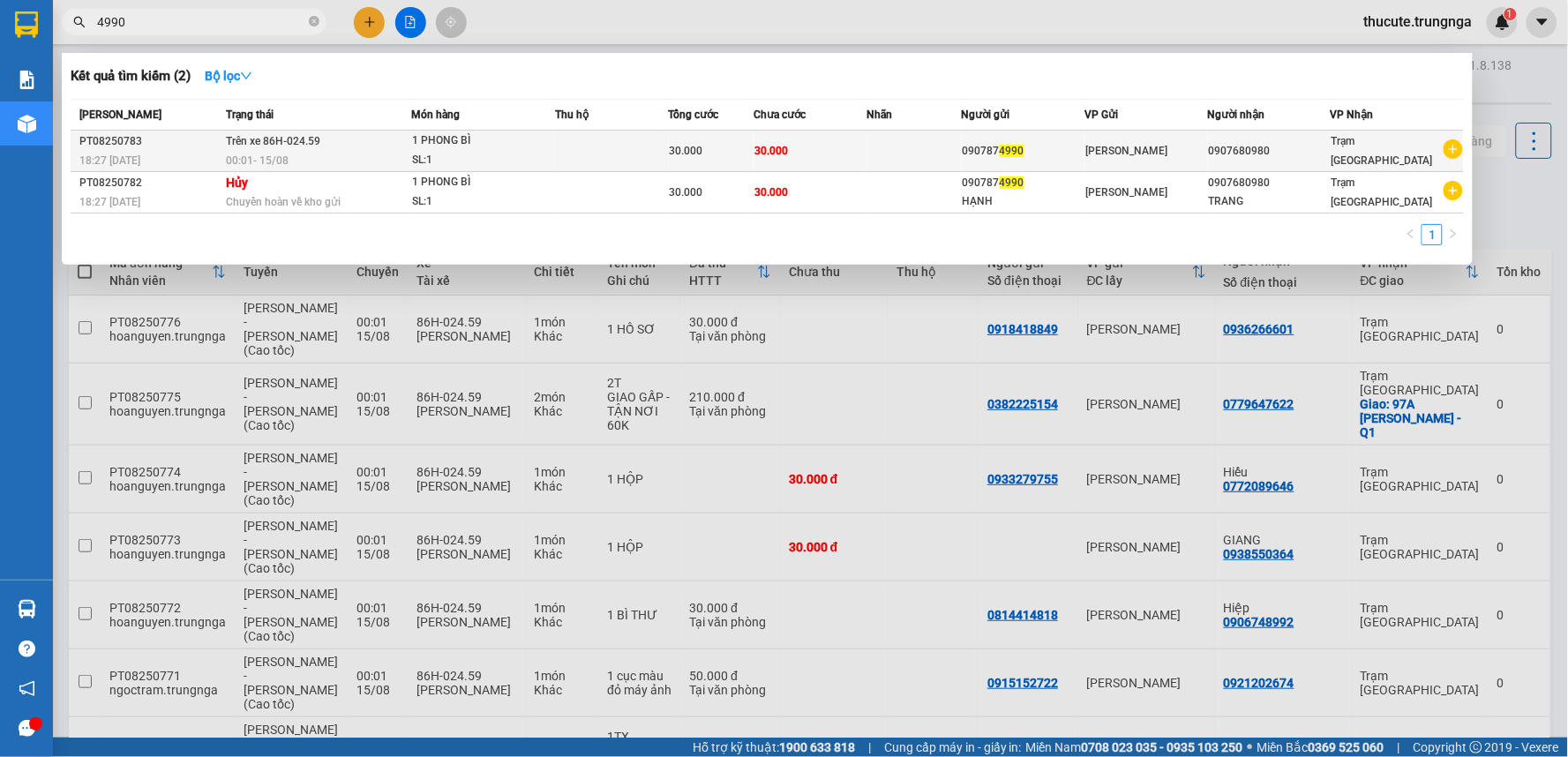
click at [550, 144] on span "1 PHONG BÌ SL: 1" at bounding box center [483, 150] width 142 height 38
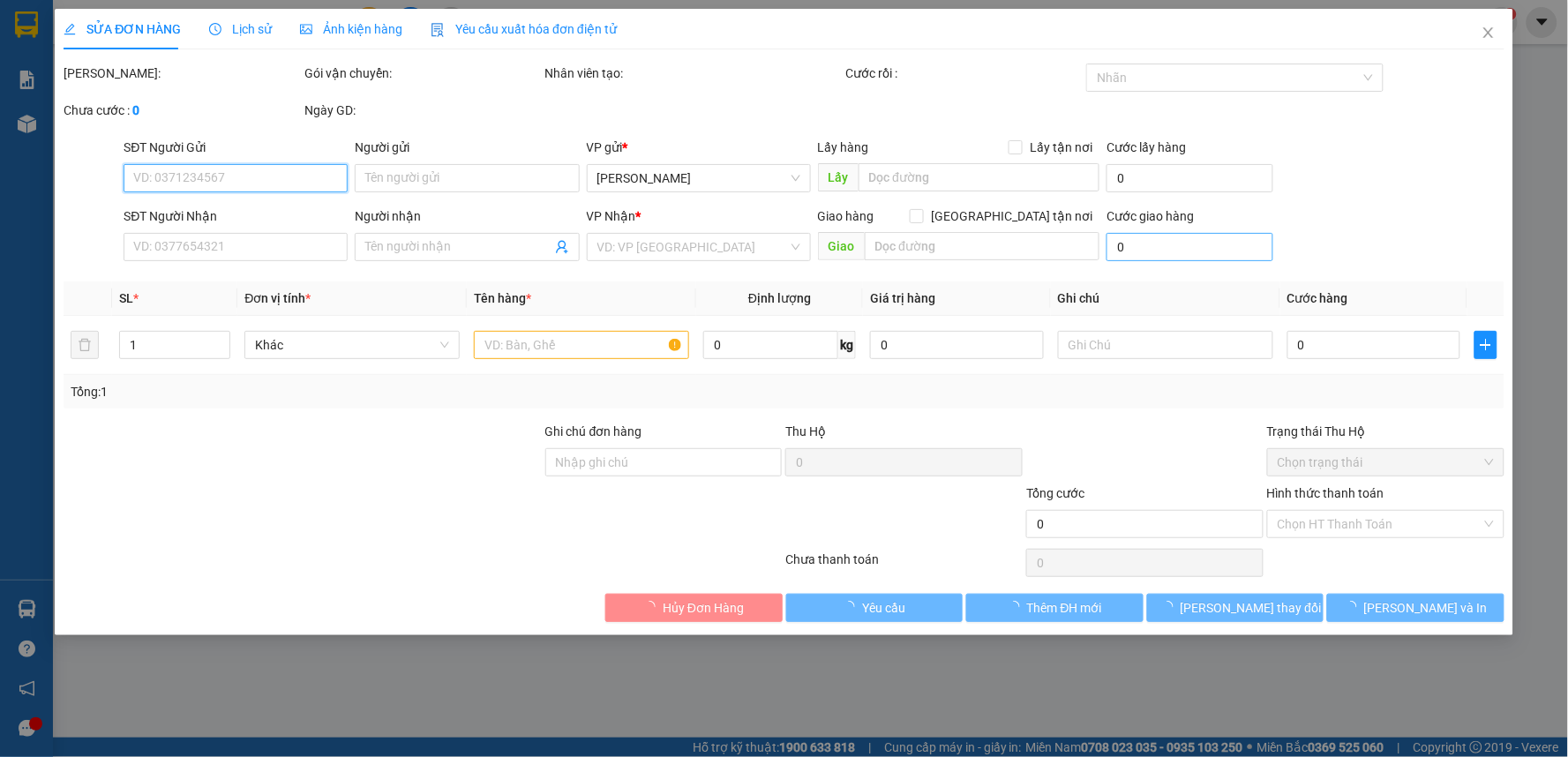
type input "0907874990"
type input "0907680980"
type input "30.000"
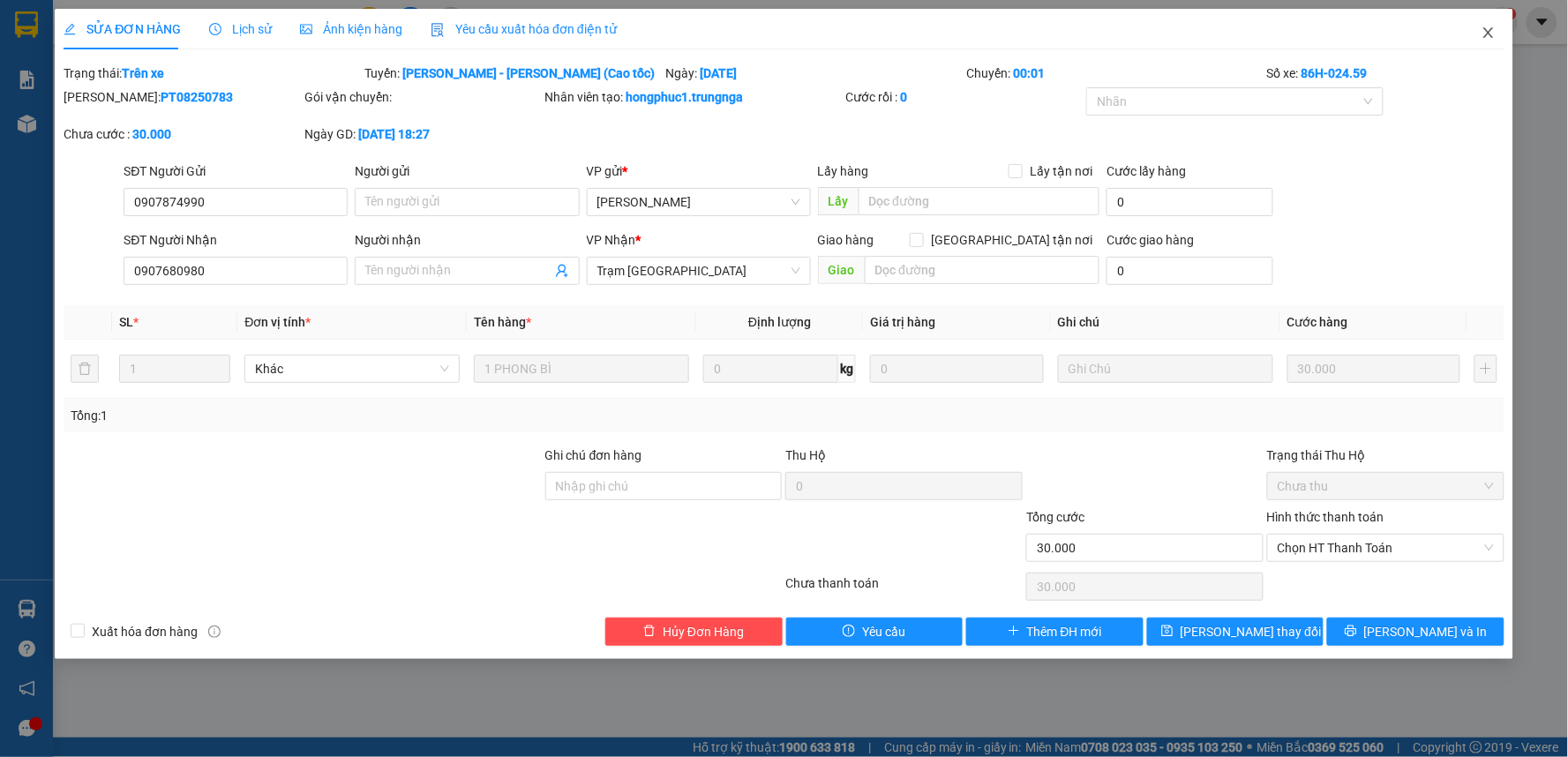
click at [1472, 30] on span "Close" at bounding box center [1489, 34] width 50 height 50
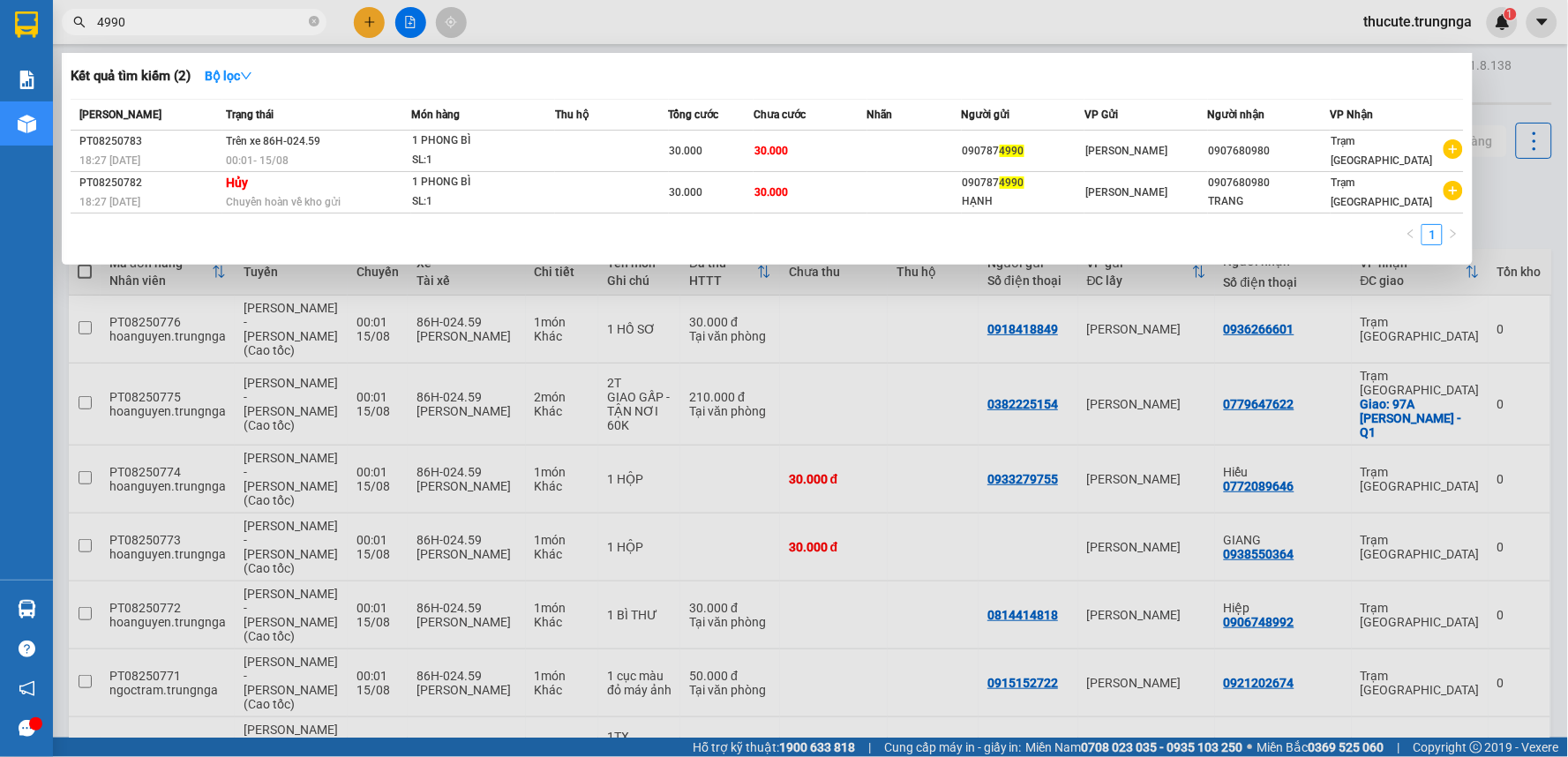
click at [233, 24] on input "4990" at bounding box center [201, 21] width 208 height 19
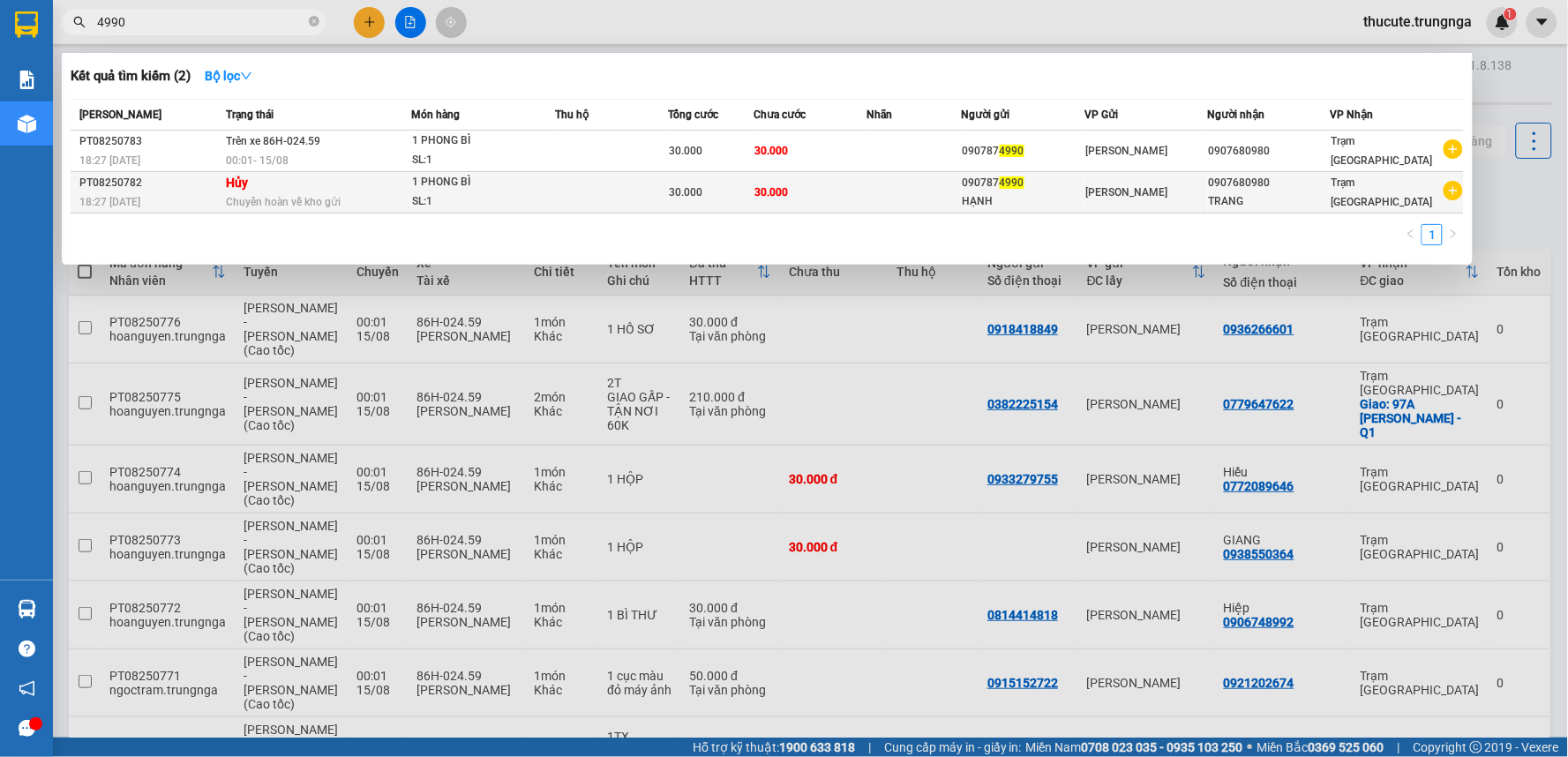
click at [453, 187] on div "1 PHONG BÌ" at bounding box center [479, 183] width 133 height 19
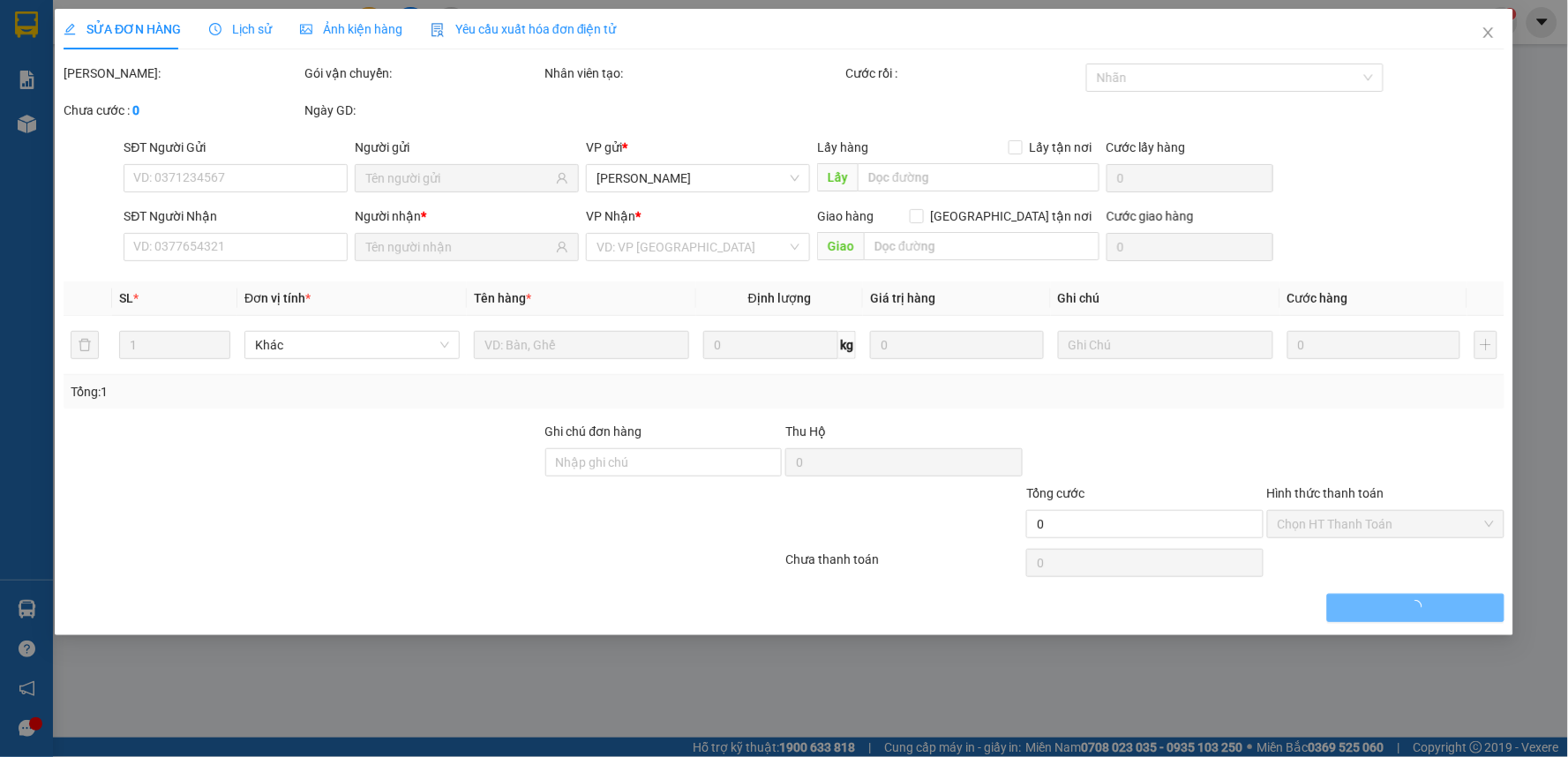
type input "0907874990"
type input "HẠNH"
type input "0907680980"
type input "TRANG"
type input "30.000"
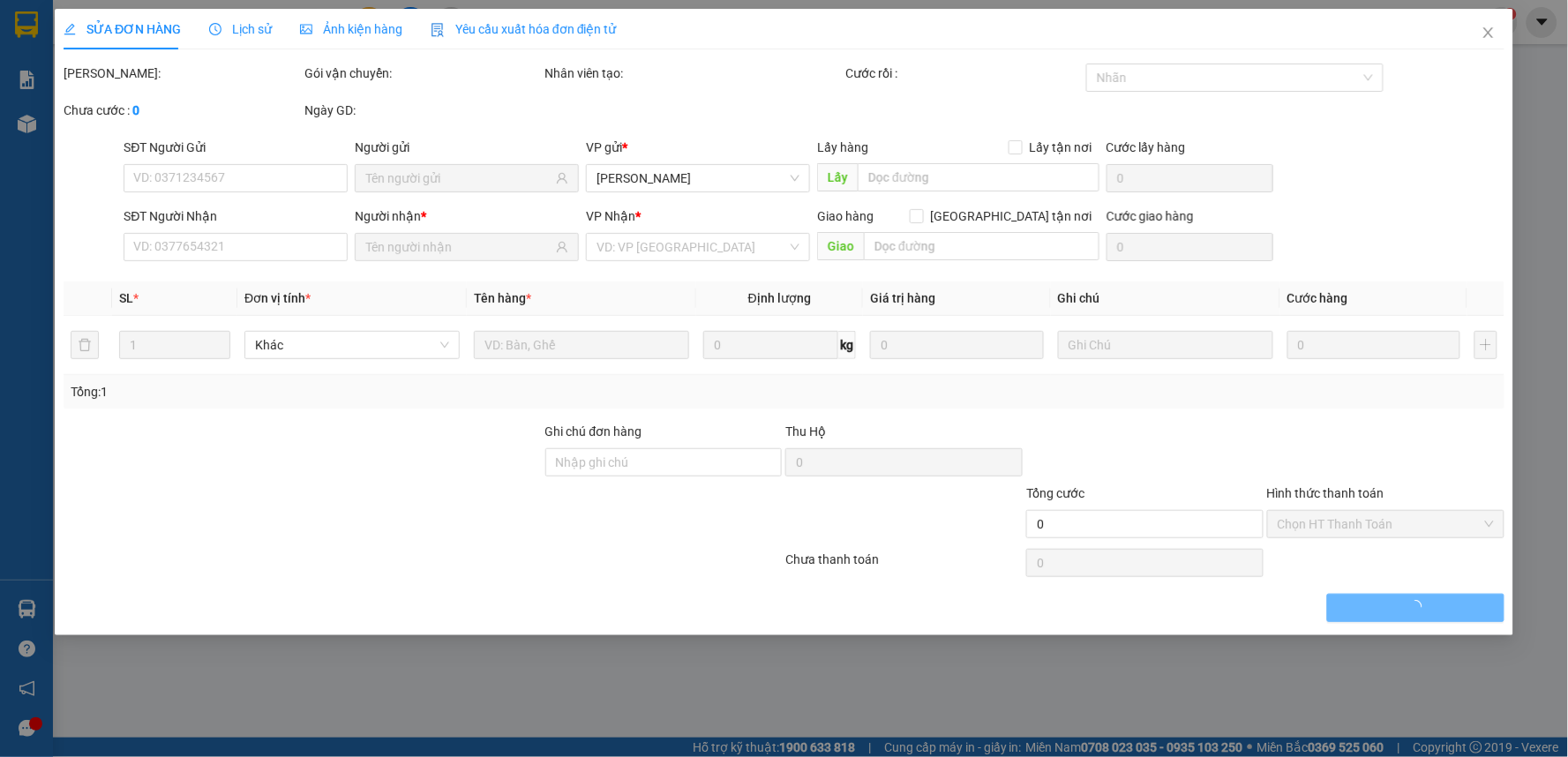
type input "30.000"
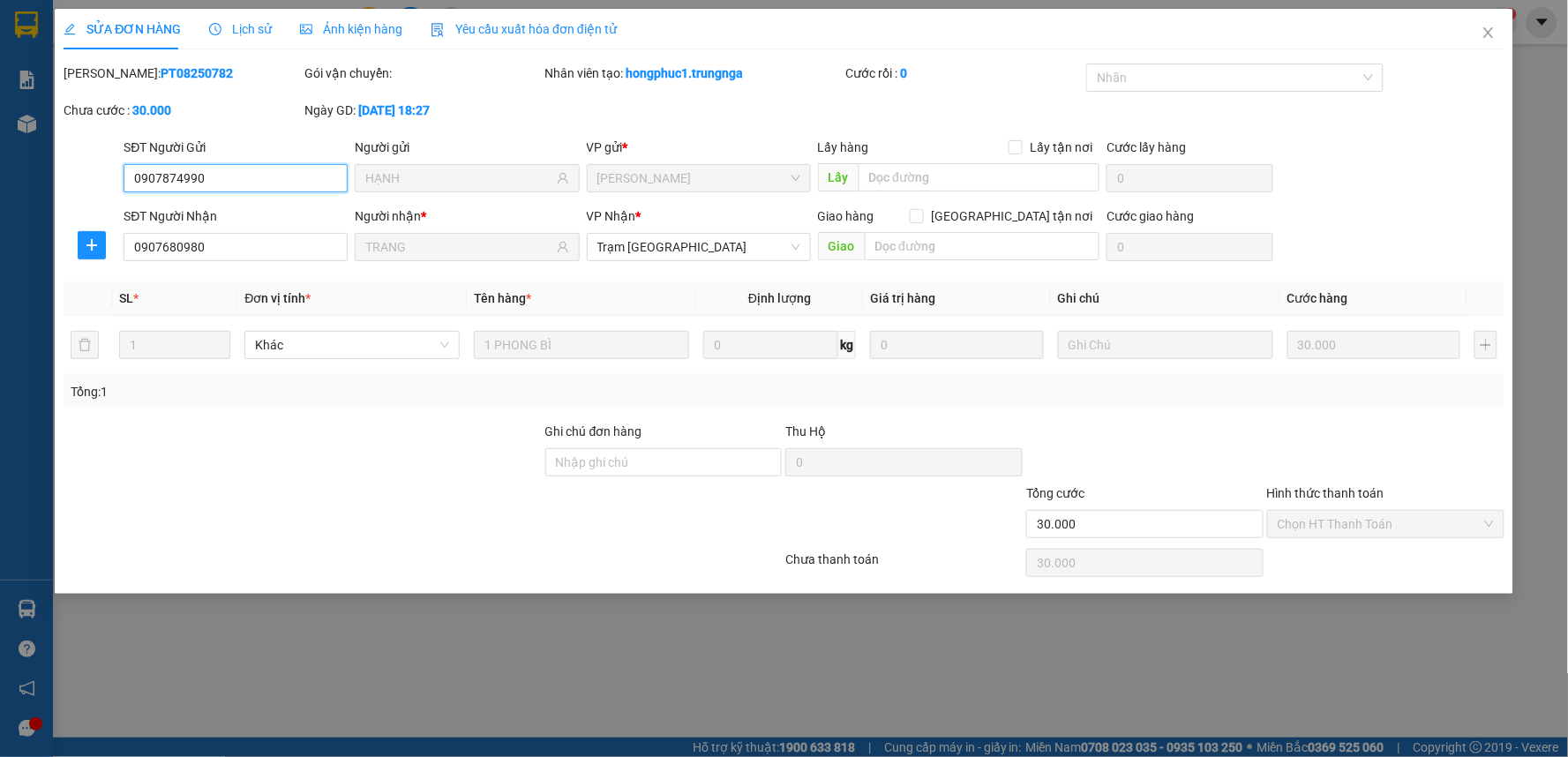
click at [1356, 527] on span "Chọn HT Thanh Toán" at bounding box center [1386, 524] width 216 height 27
click at [1240, 466] on div at bounding box center [1145, 452] width 241 height 62
click at [1485, 30] on icon "close" at bounding box center [1489, 32] width 10 height 10
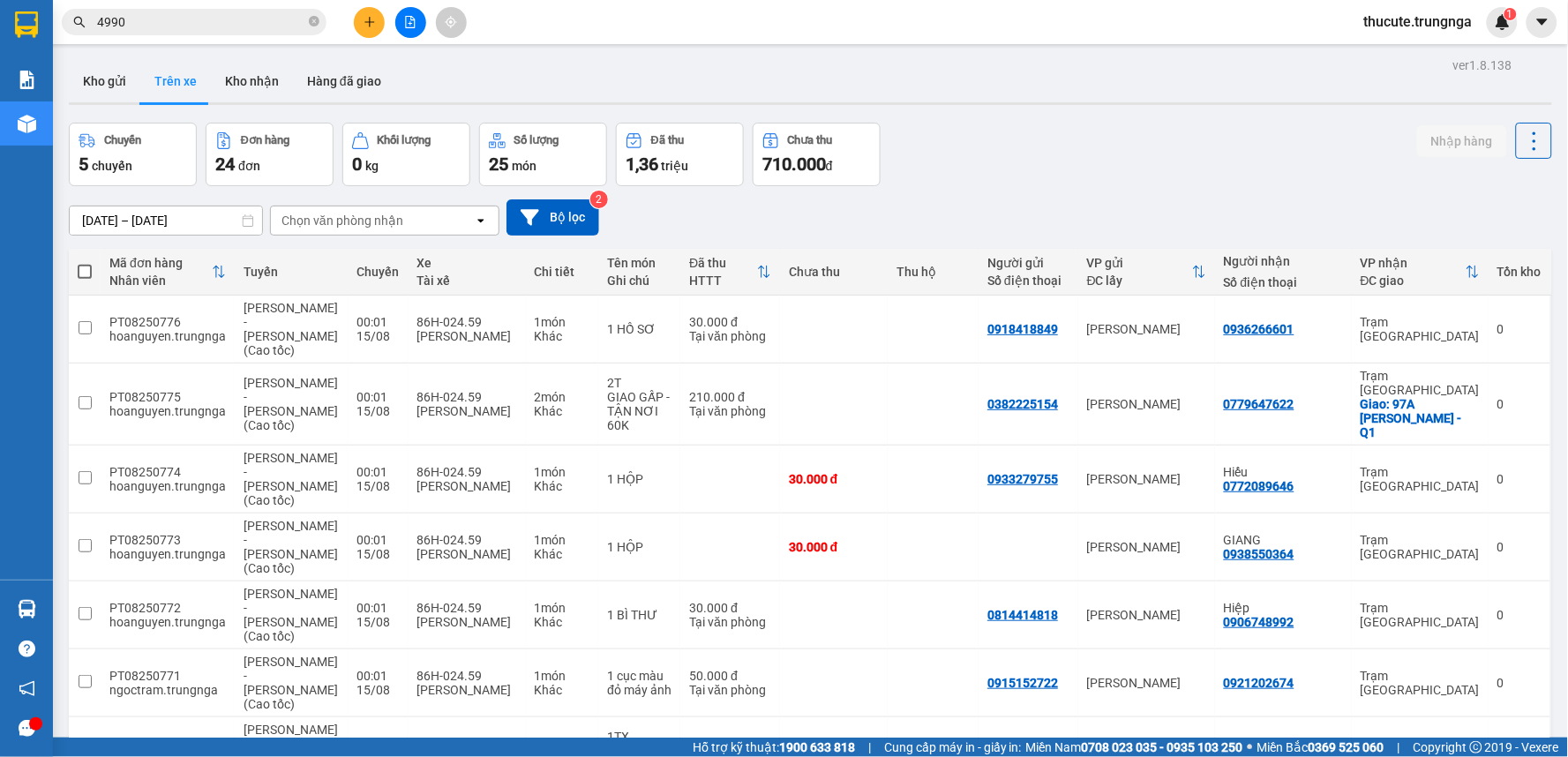
click at [172, 35] on div "Kết quả tìm kiếm ( 2 ) Bộ lọc Mã ĐH Trạng thái Món hàng Thu hộ Tổng cước Chưa c…" at bounding box center [172, 22] width 344 height 30
click at [412, 29] on button at bounding box center [410, 22] width 30 height 30
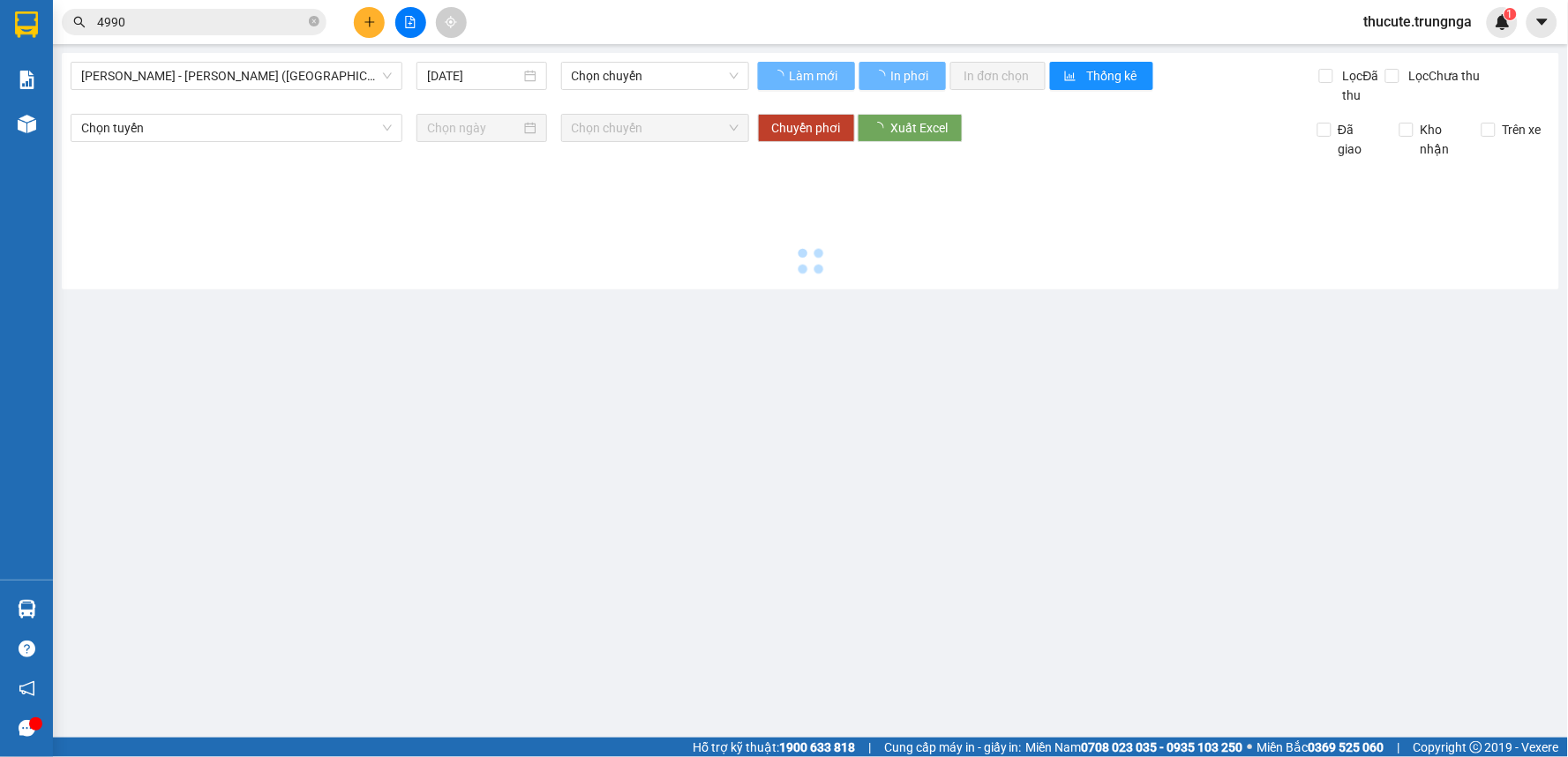
type input "[DATE]"
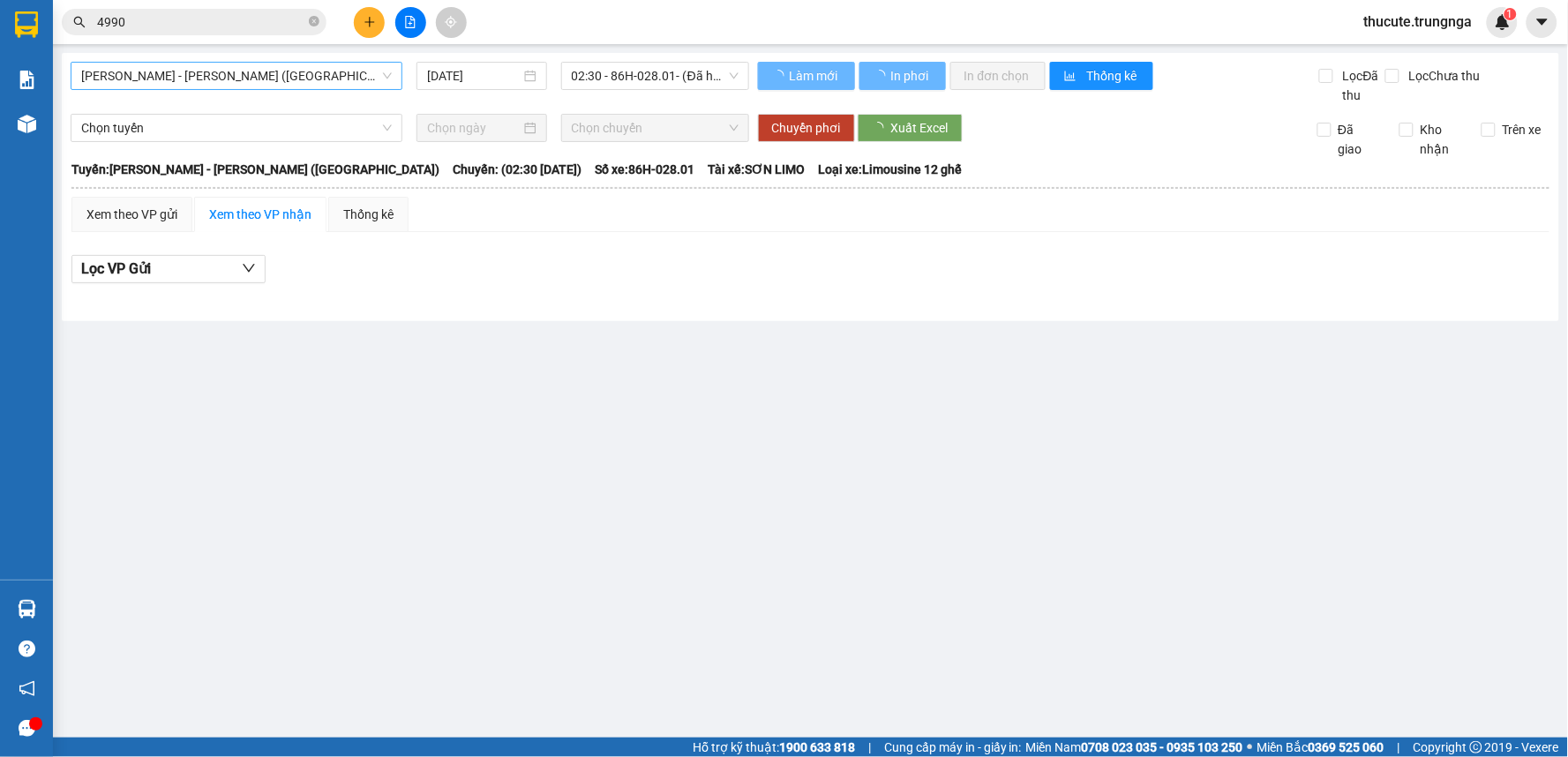
click at [309, 83] on span "[PERSON_NAME] - [PERSON_NAME] ([GEOGRAPHIC_DATA])" at bounding box center [236, 76] width 311 height 27
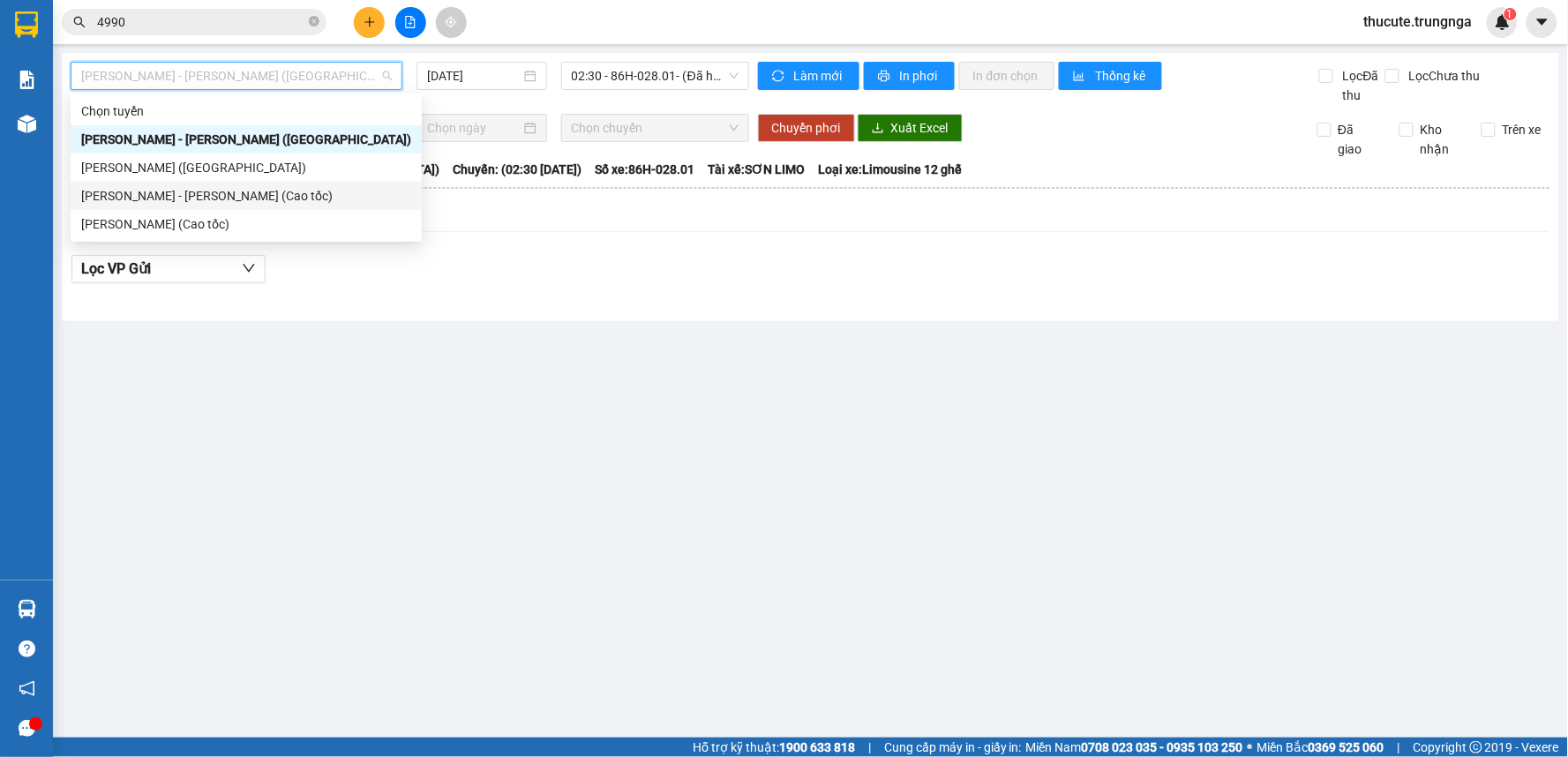
click at [259, 195] on div "[PERSON_NAME] - [PERSON_NAME] (Cao tốc)" at bounding box center [246, 195] width 330 height 19
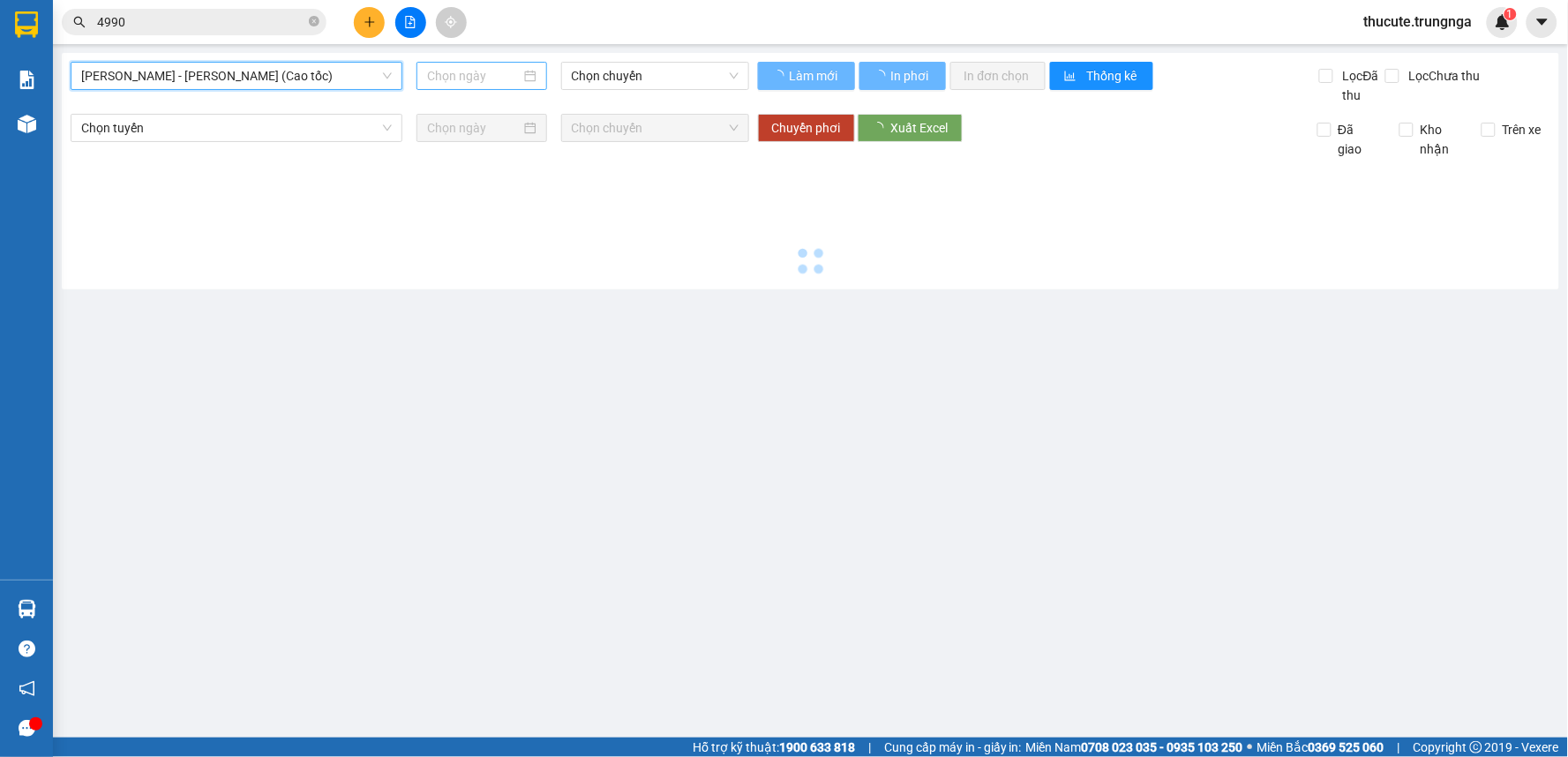
type input "[DATE]"
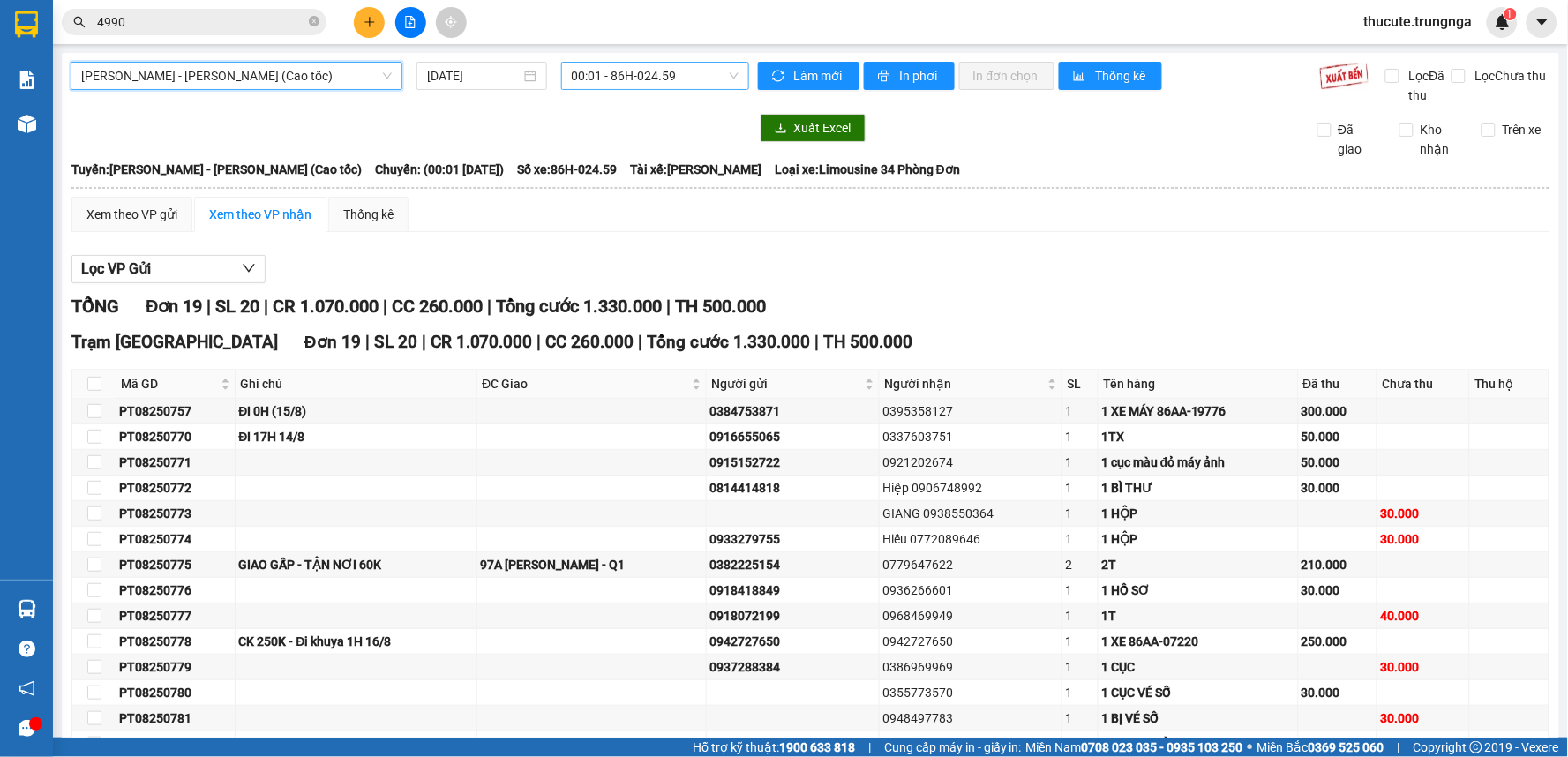
click at [727, 77] on span "00:01 - 86H-024.59" at bounding box center [655, 76] width 167 height 27
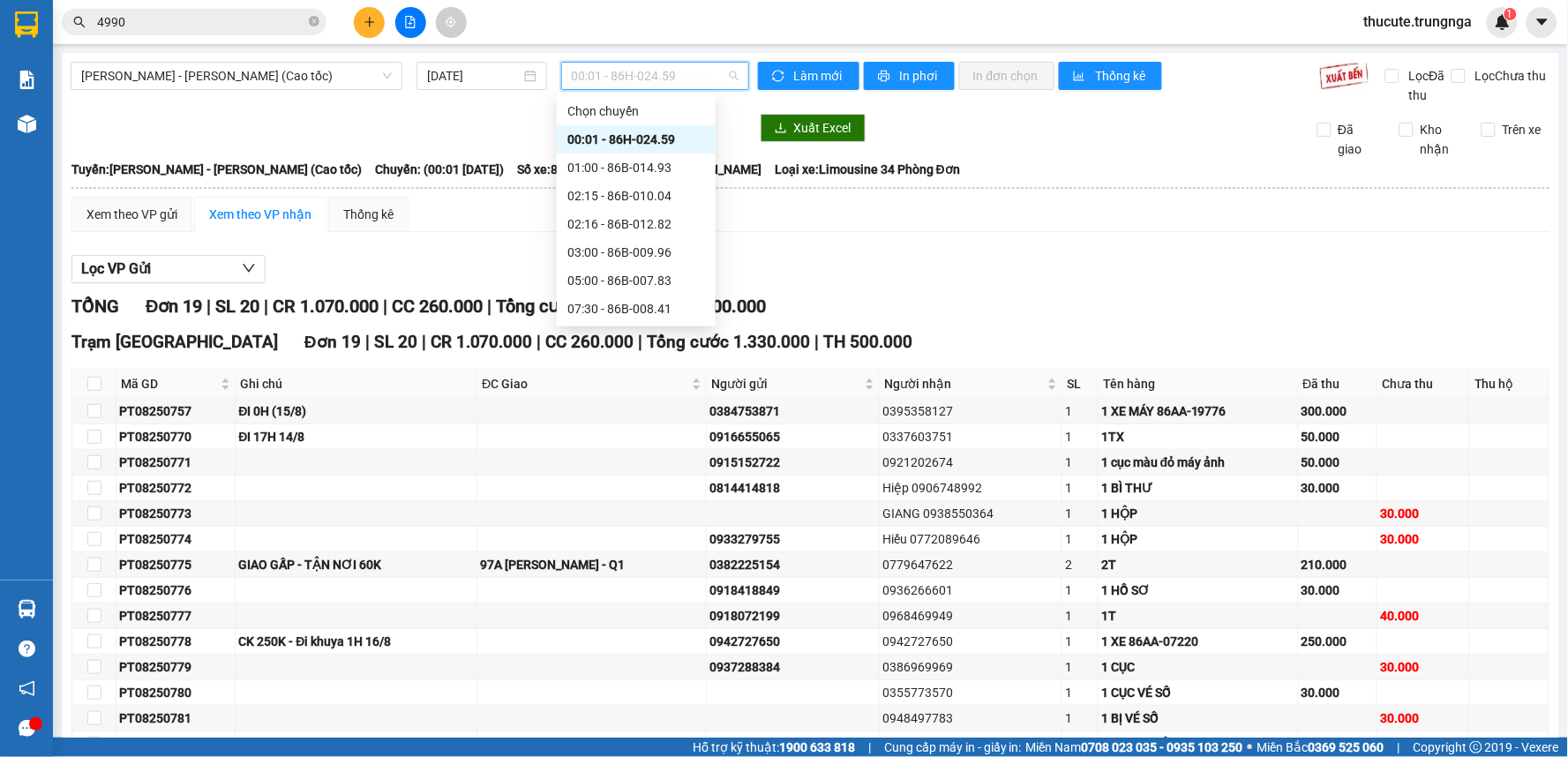
click at [660, 138] on div "00:01 - 86H-024.59" at bounding box center [636, 139] width 137 height 19
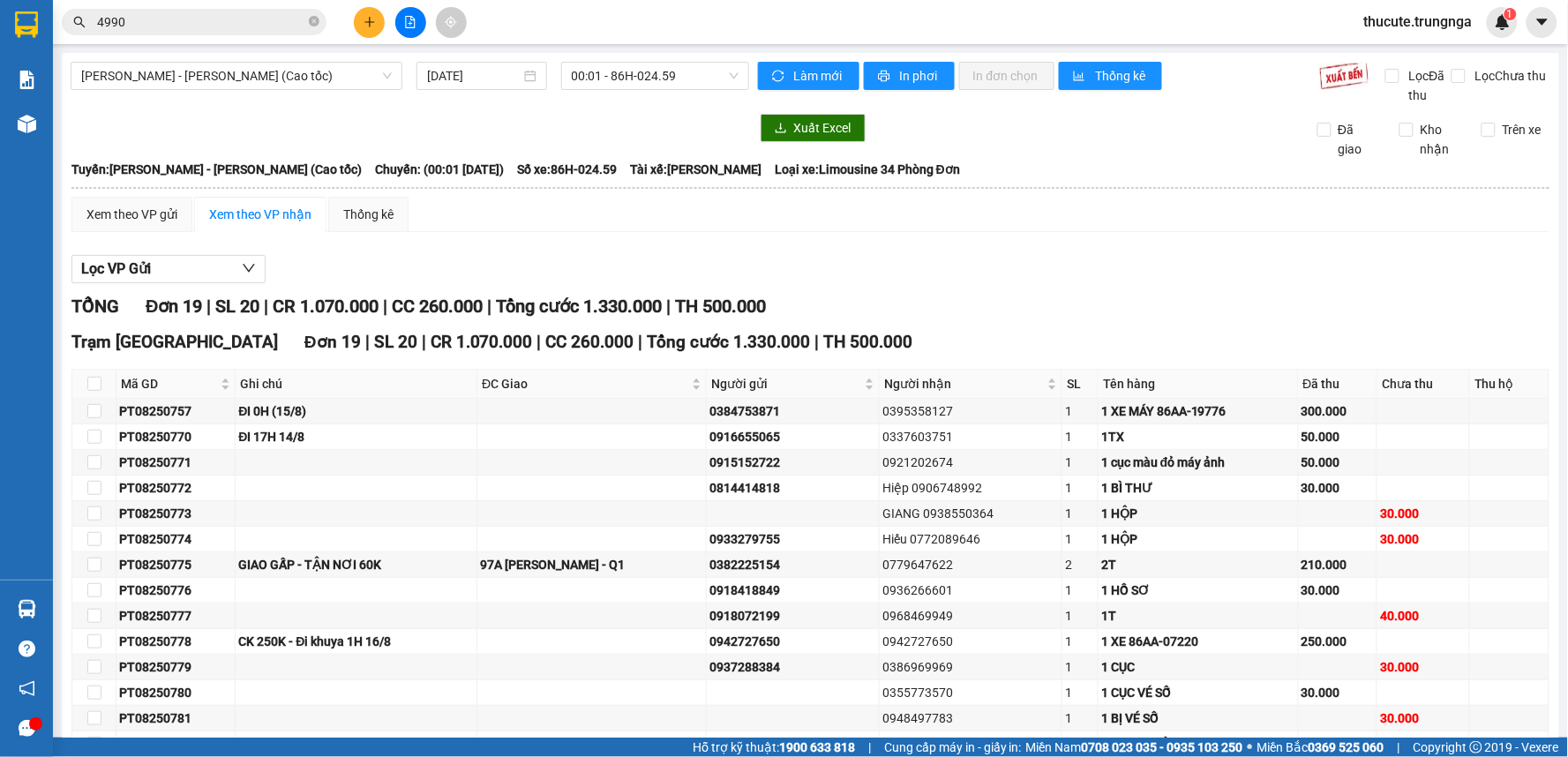
click at [893, 181] on th at bounding box center [811, 187] width 1480 height 16
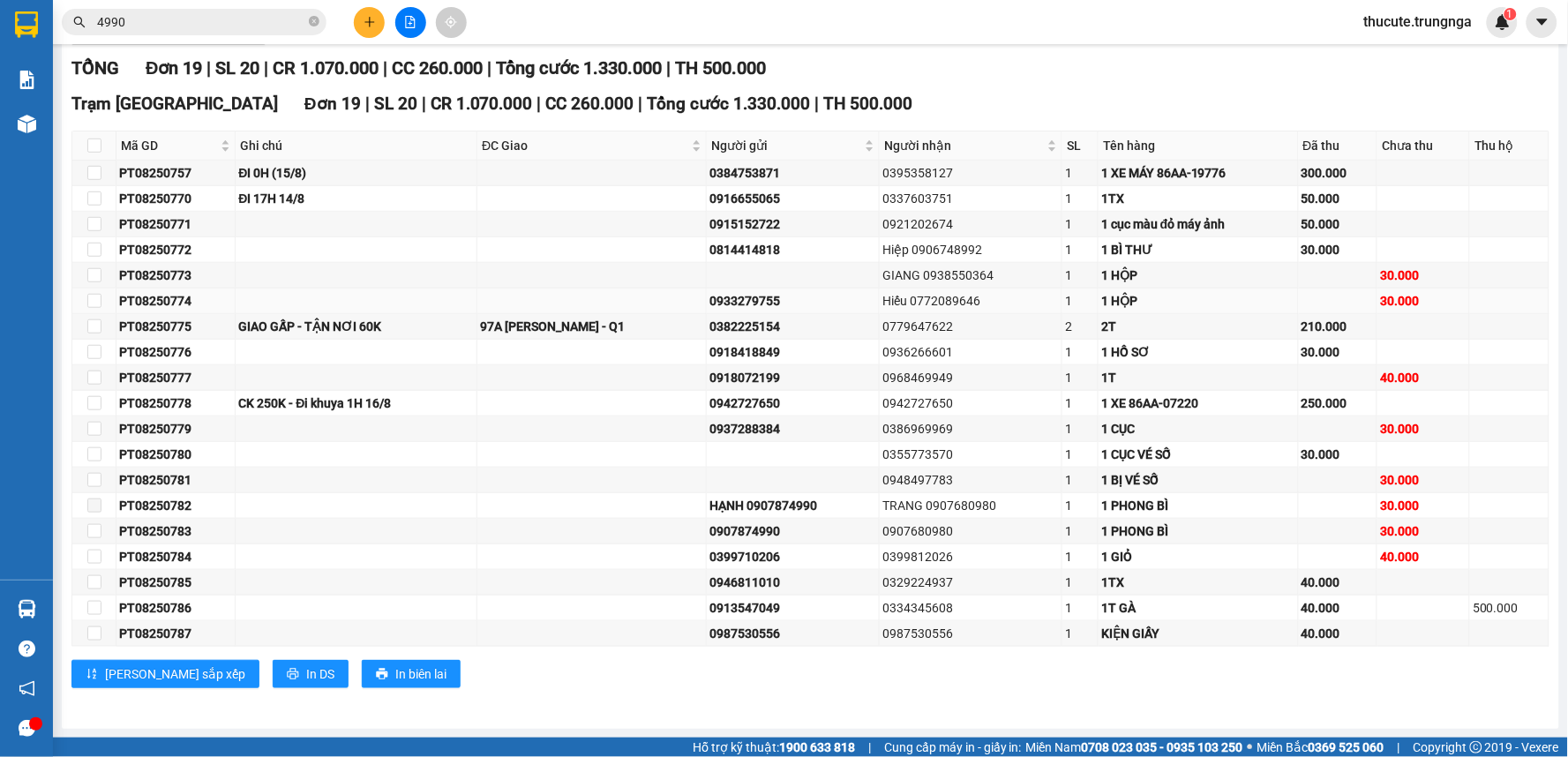
scroll to position [239, 0]
click at [829, 512] on div "HẠNH 0907874990" at bounding box center [792, 505] width 167 height 19
click at [91, 477] on input "checkbox" at bounding box center [94, 479] width 14 height 14
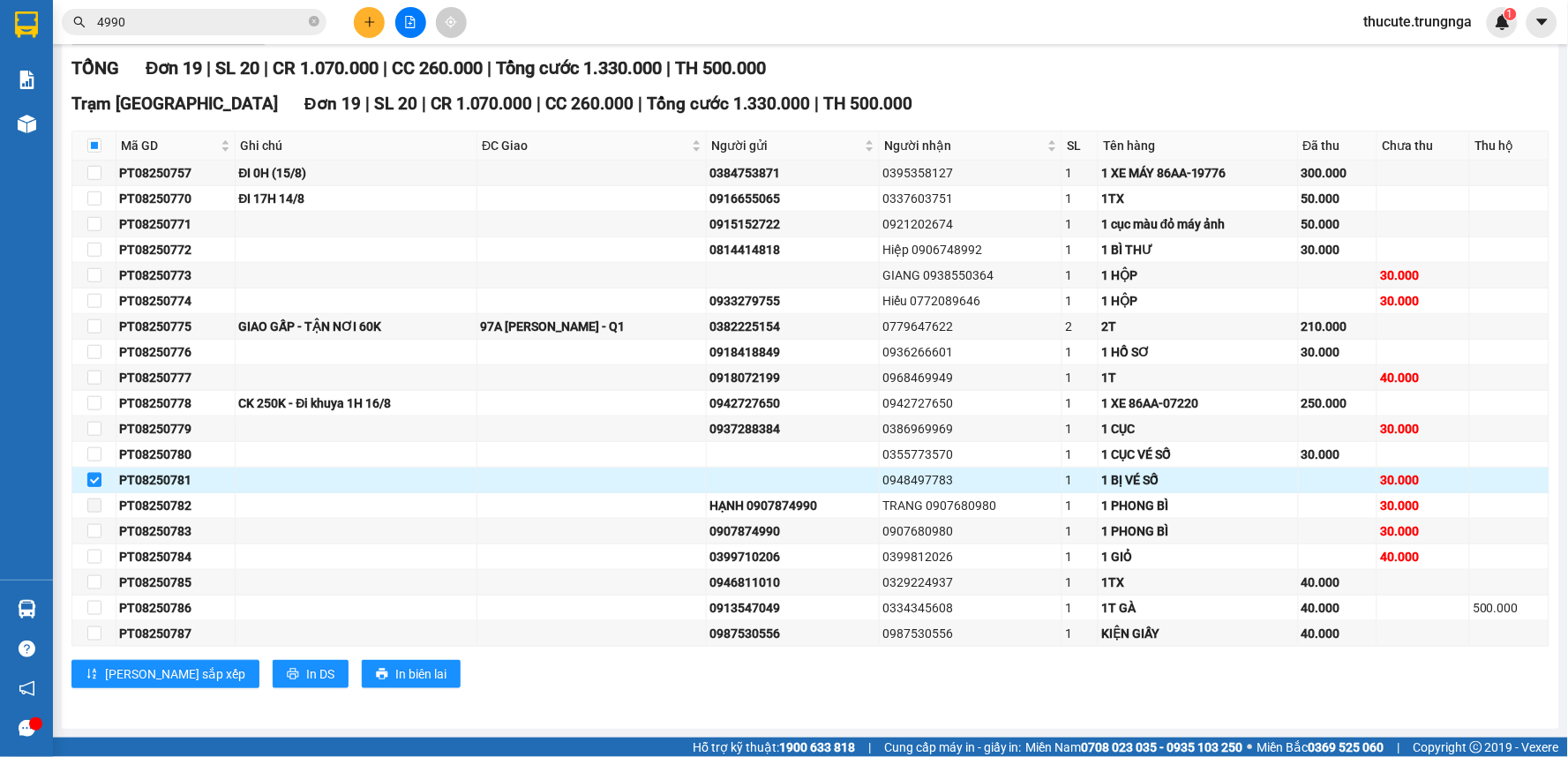
click at [92, 474] on input "checkbox" at bounding box center [94, 479] width 14 height 14
checkbox input "false"
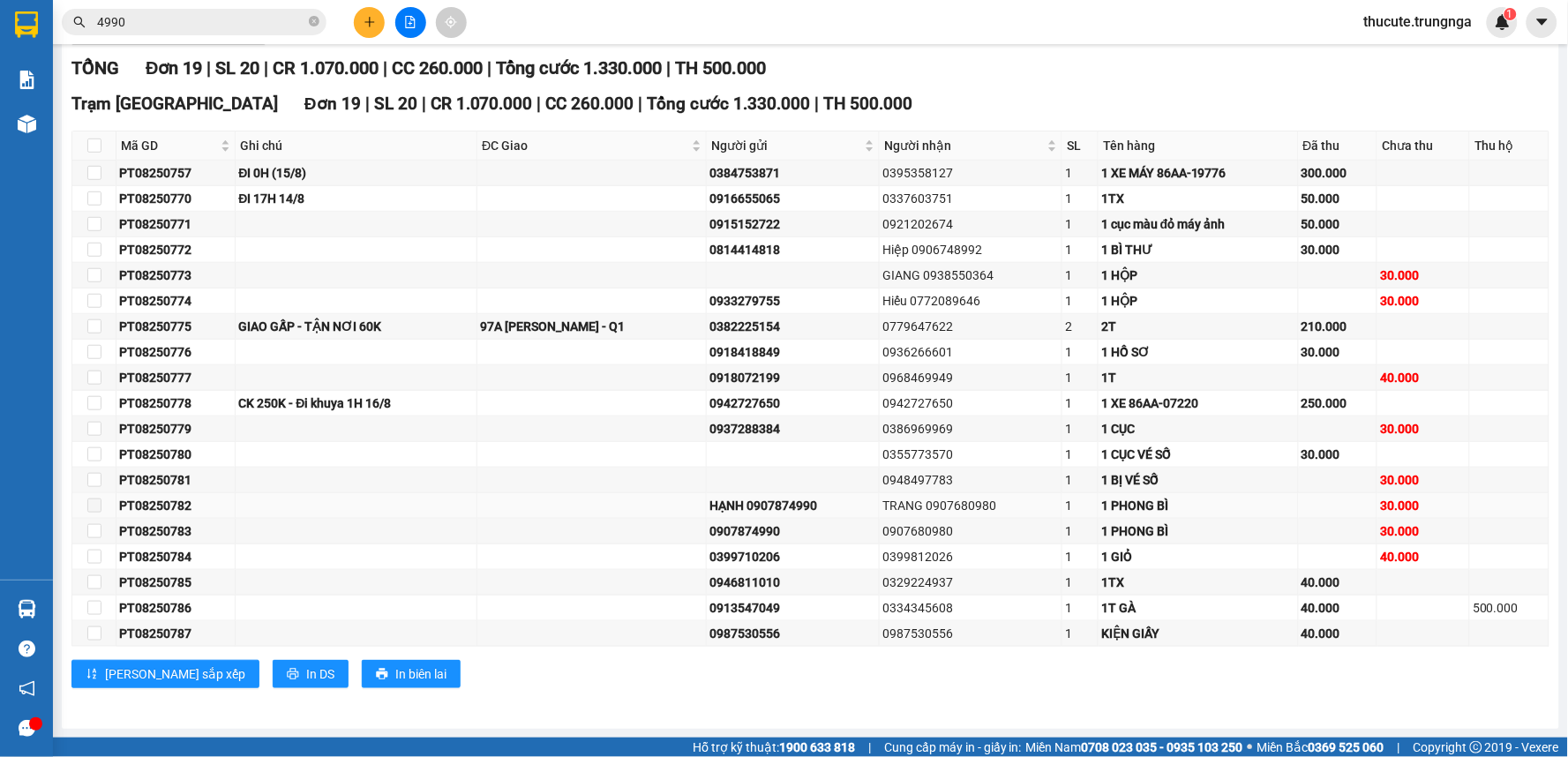
click at [92, 506] on span at bounding box center [94, 505] width 14 height 14
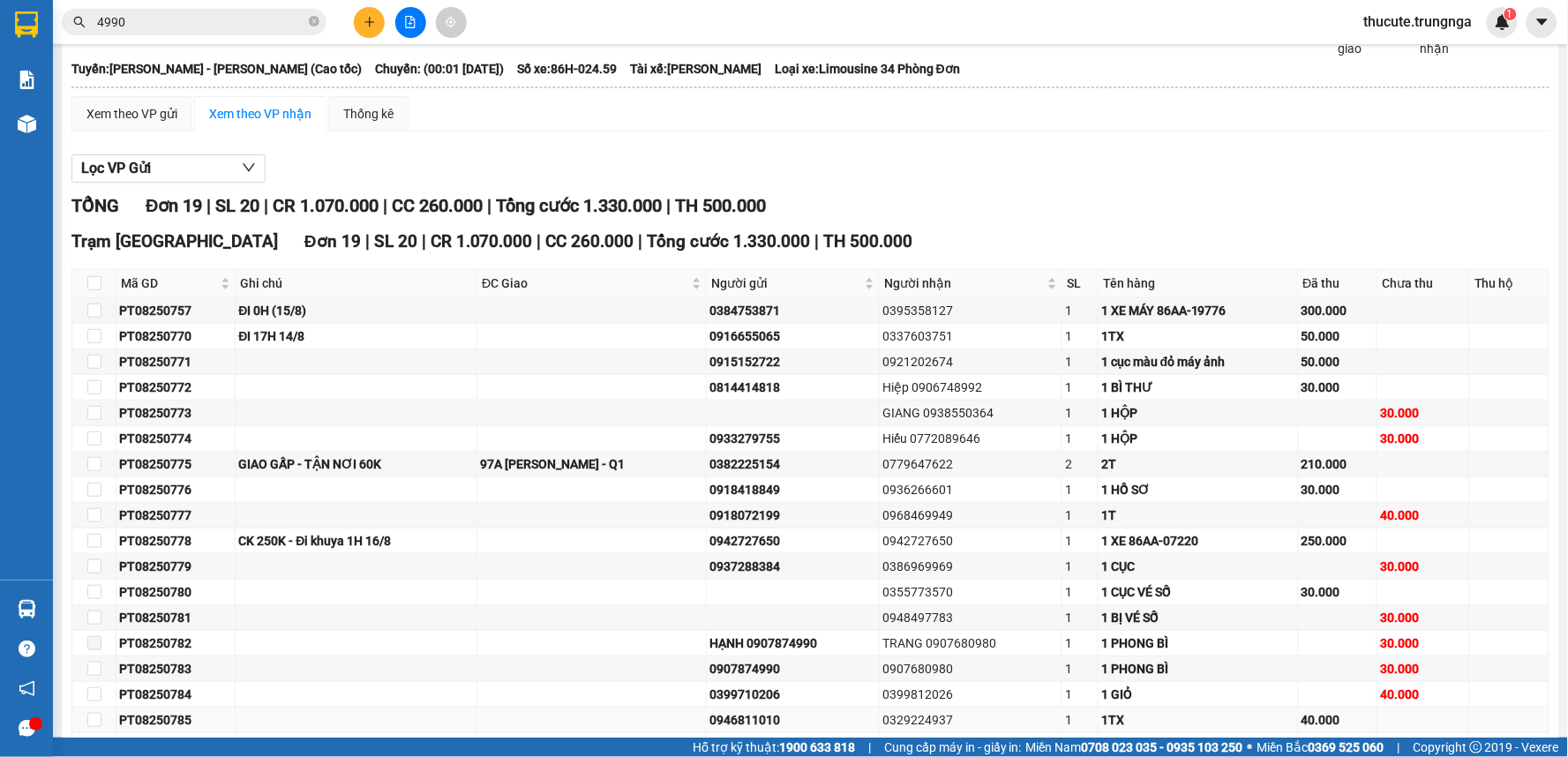
scroll to position [0, 0]
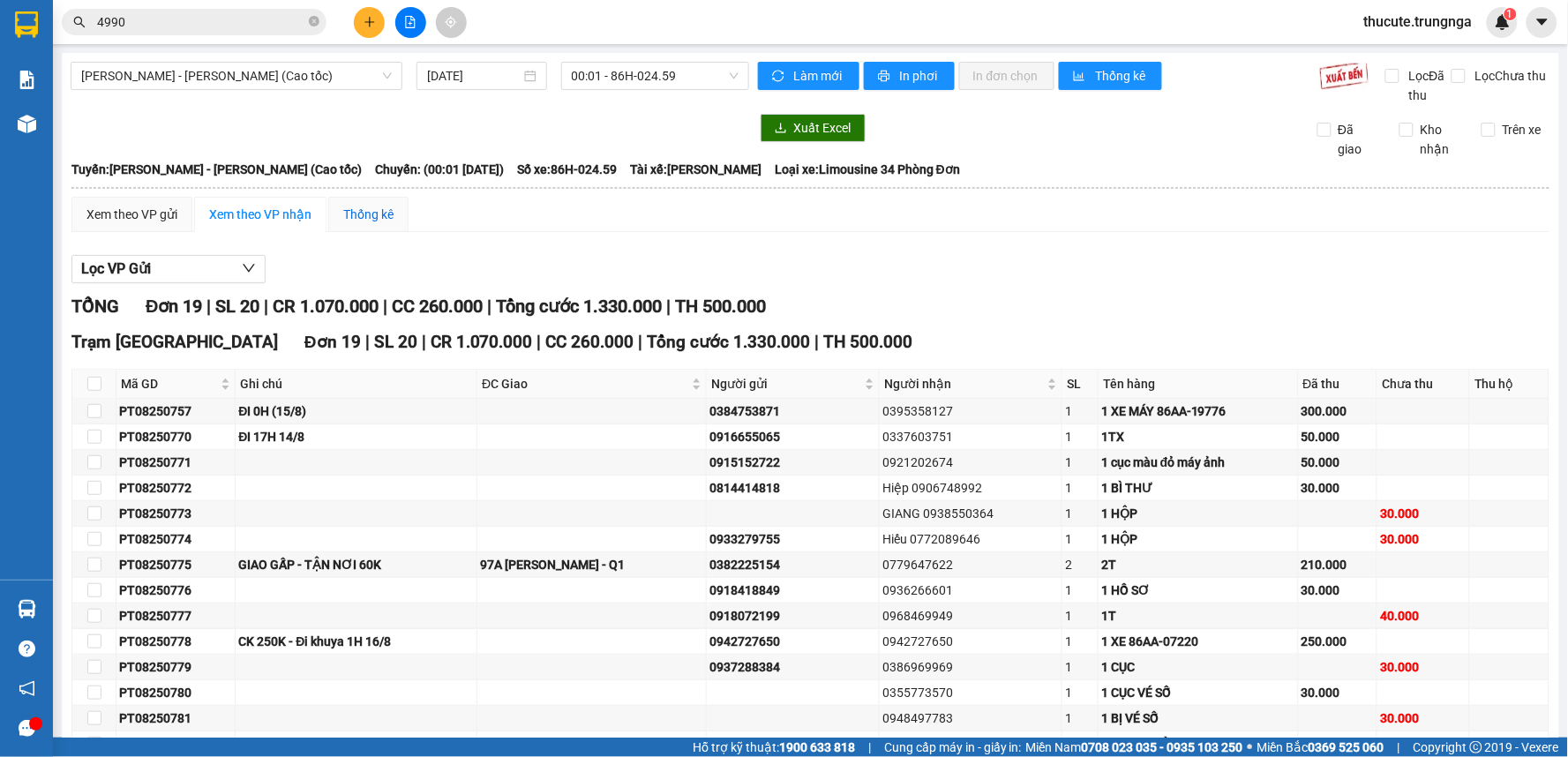
click at [386, 215] on div "Thống kê" at bounding box center [368, 214] width 51 height 19
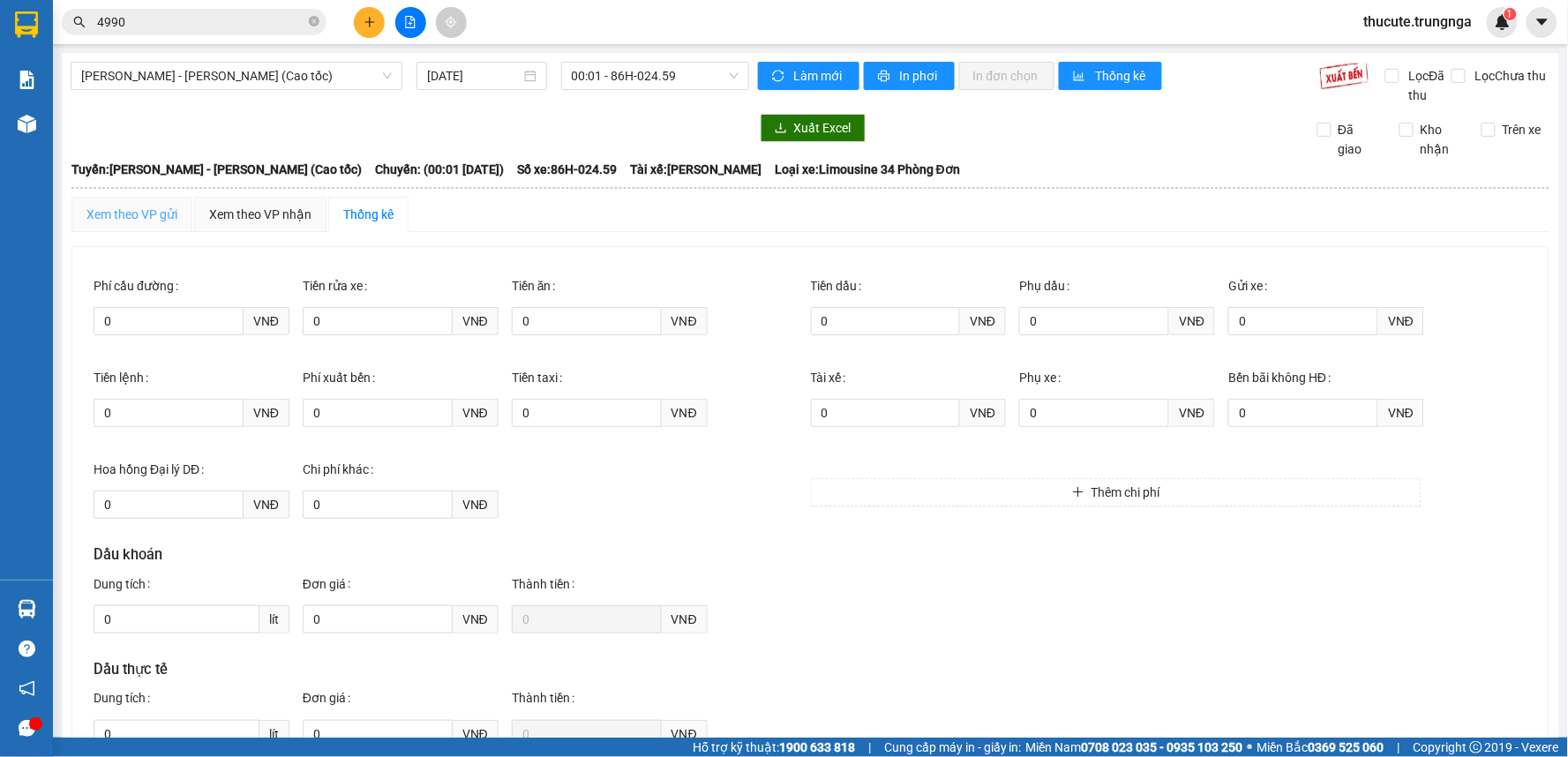
click at [157, 226] on div "Xem theo VP gửi" at bounding box center [132, 214] width 121 height 35
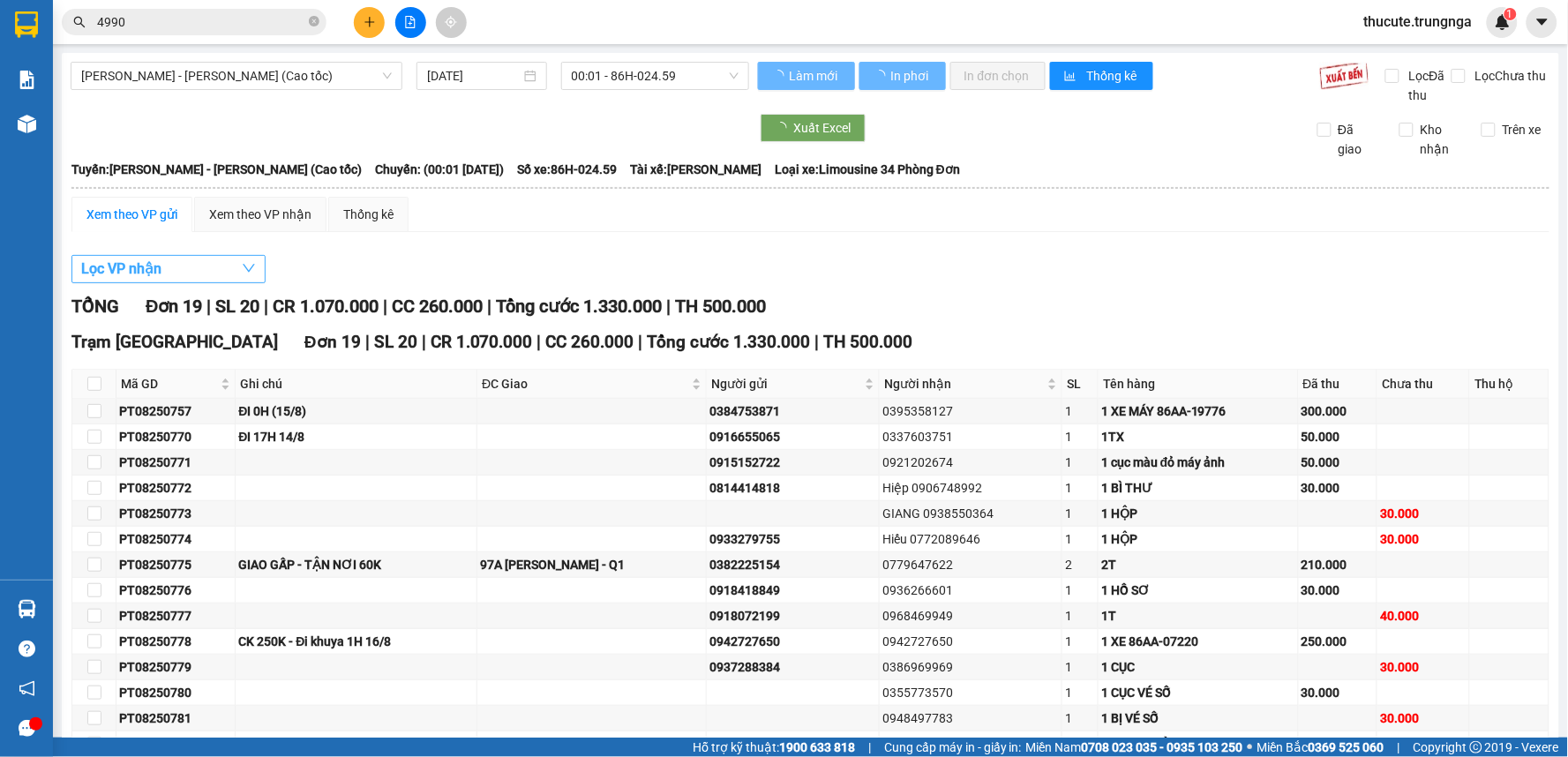
click at [243, 262] on icon "down" at bounding box center [248, 267] width 14 height 14
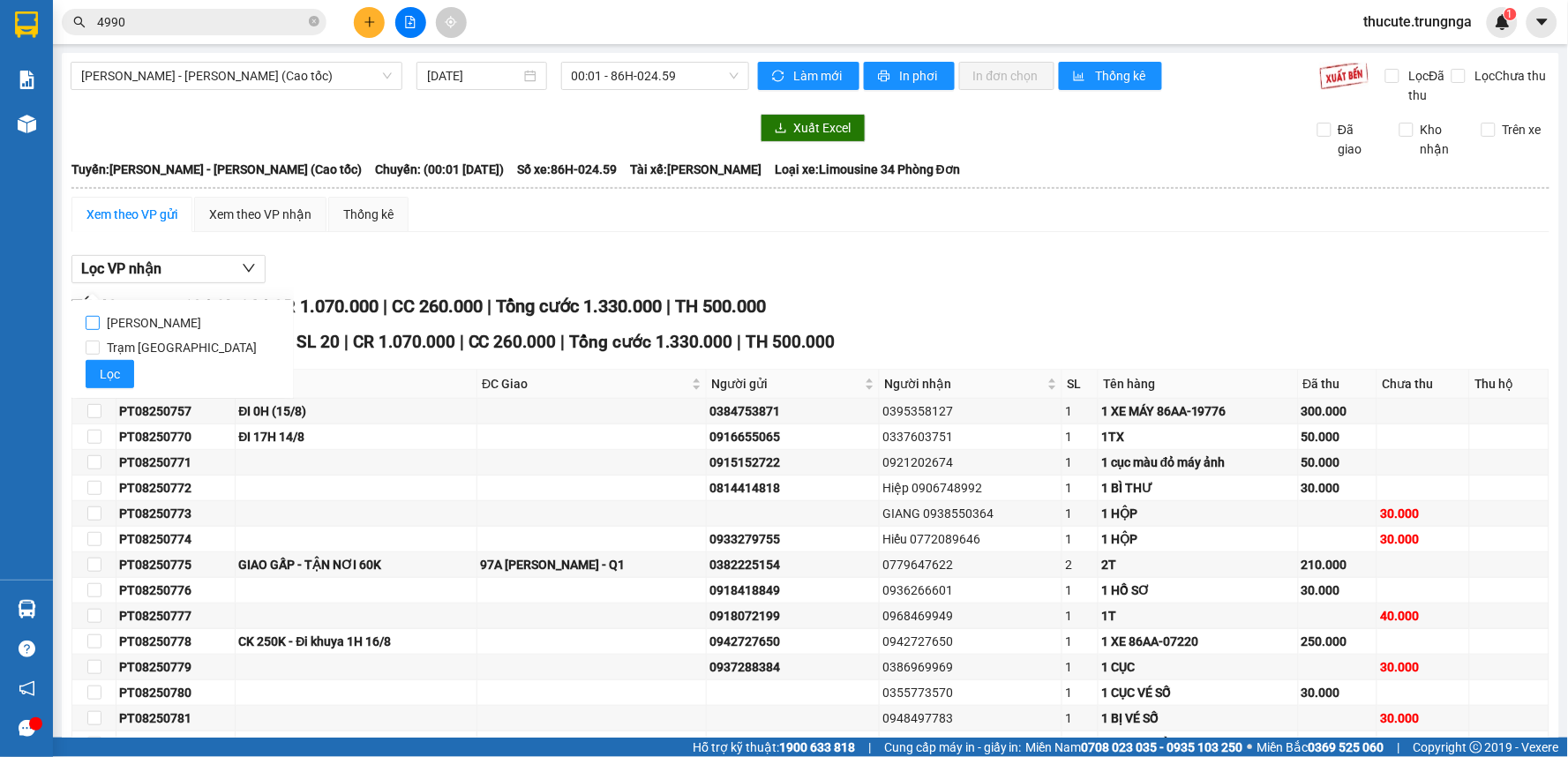
click at [144, 323] on span "[PERSON_NAME]" at bounding box center [154, 323] width 109 height 25
click at [100, 323] on input "[PERSON_NAME]" at bounding box center [92, 323] width 14 height 14
click at [112, 373] on span "Lọc" at bounding box center [110, 373] width 20 height 19
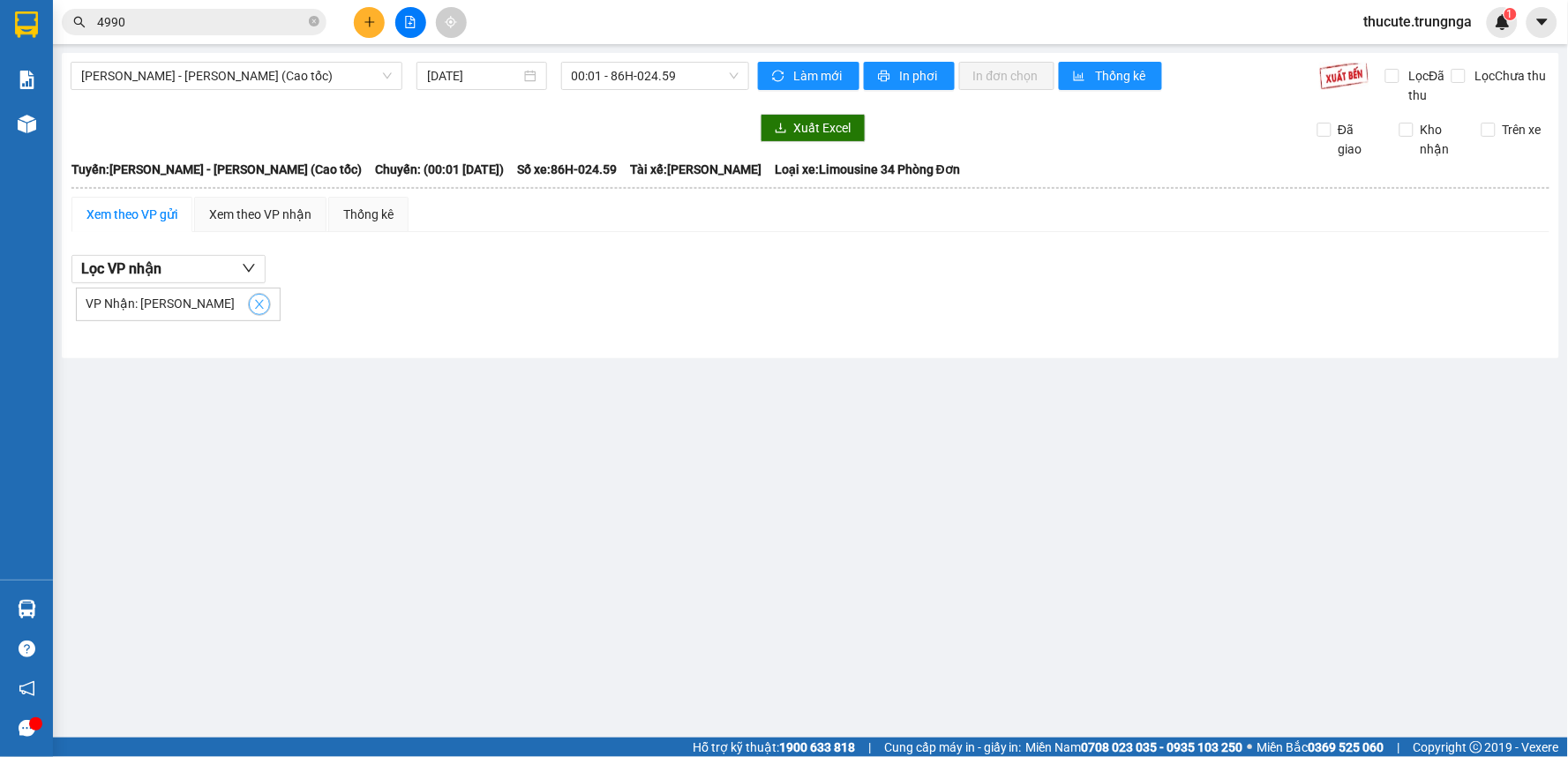
click at [254, 306] on icon "close" at bounding box center [259, 303] width 12 height 12
checkbox input "false"
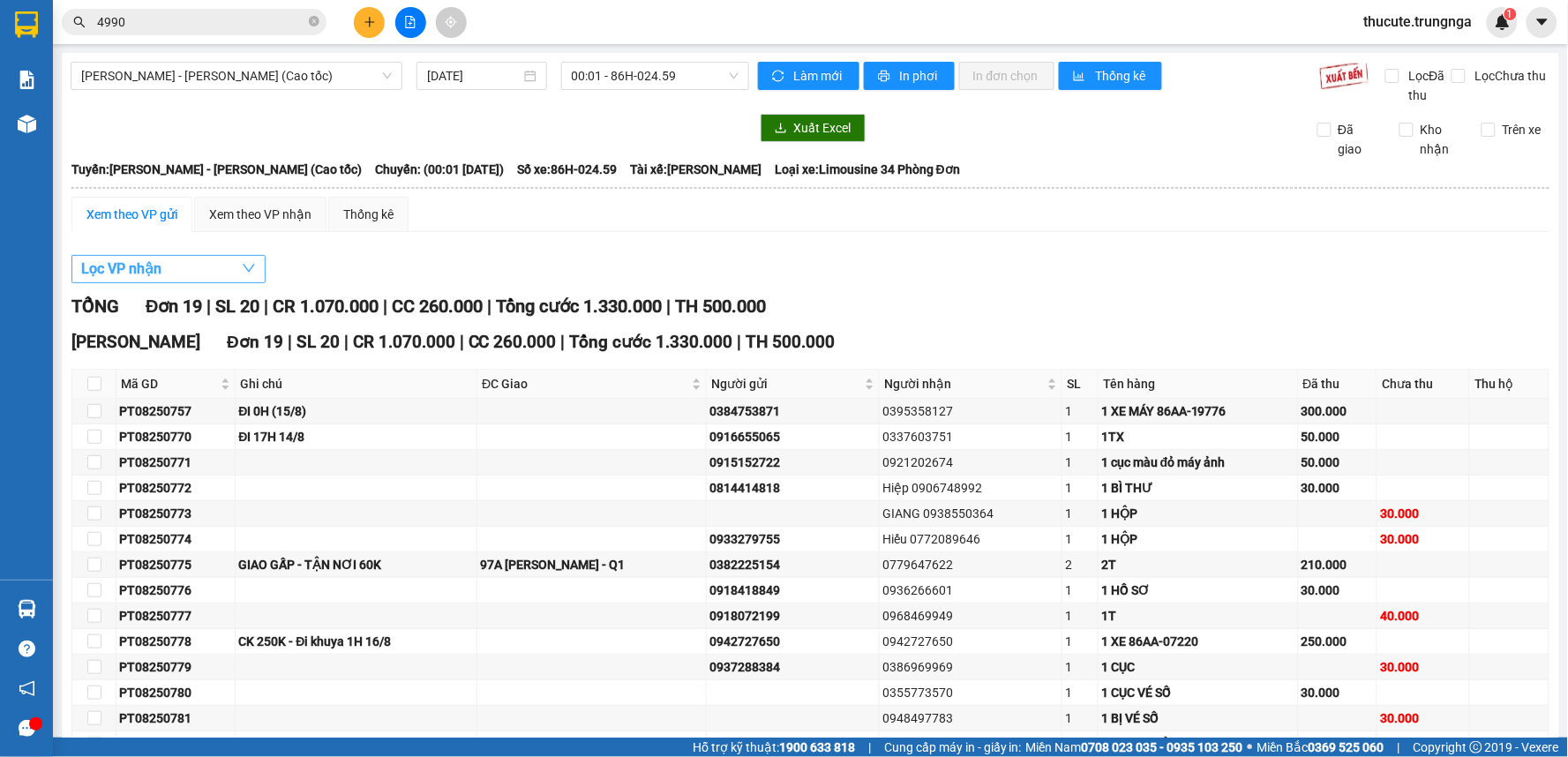
click at [224, 279] on button "Lọc VP nhận" at bounding box center [169, 269] width 195 height 29
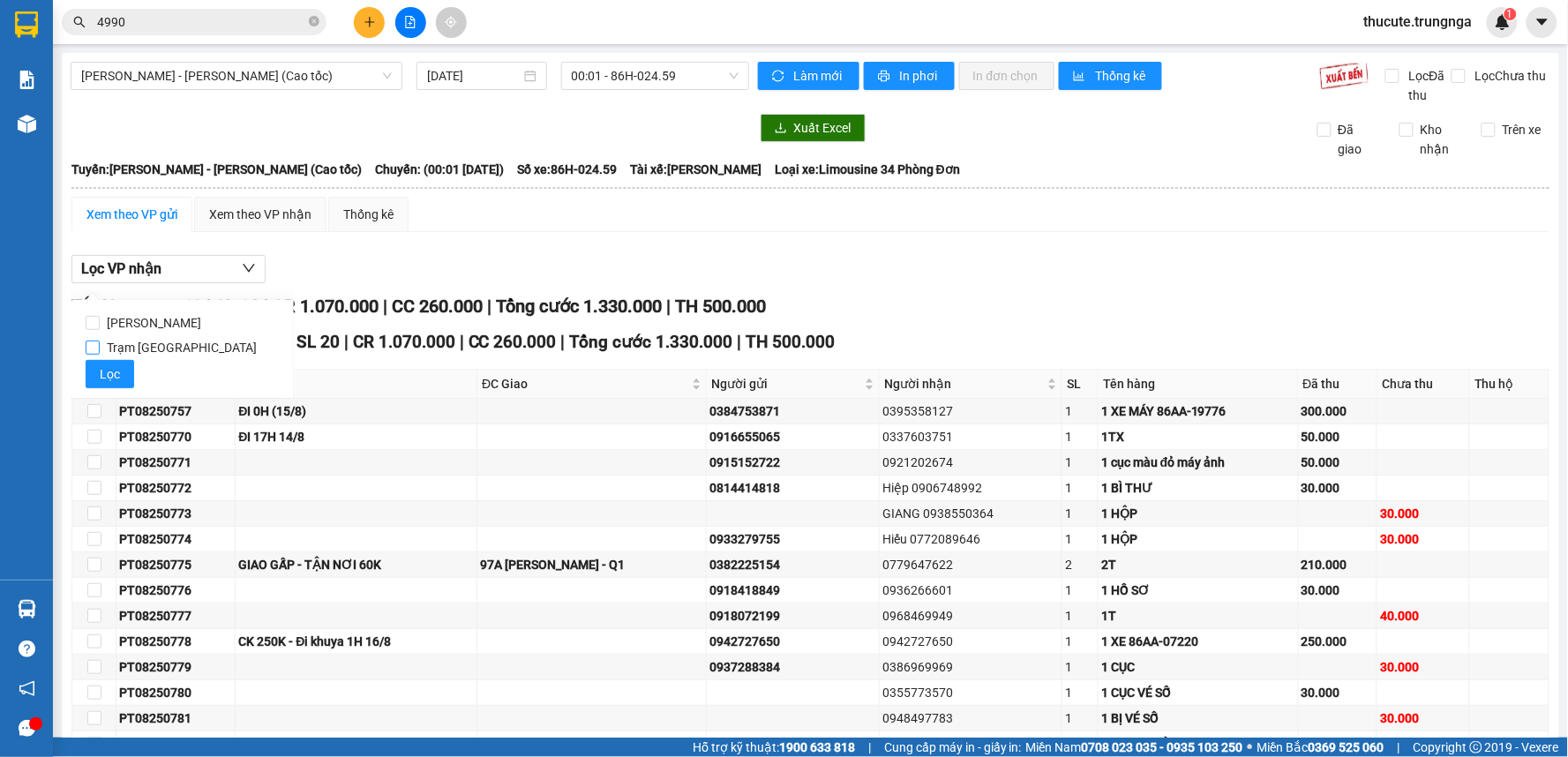
click at [136, 339] on span "Trạm [GEOGRAPHIC_DATA]" at bounding box center [182, 348] width 164 height 25
click at [100, 340] on input "Trạm [GEOGRAPHIC_DATA]" at bounding box center [92, 347] width 14 height 14
checkbox input "true"
click at [101, 368] on span "Lọc" at bounding box center [110, 373] width 20 height 19
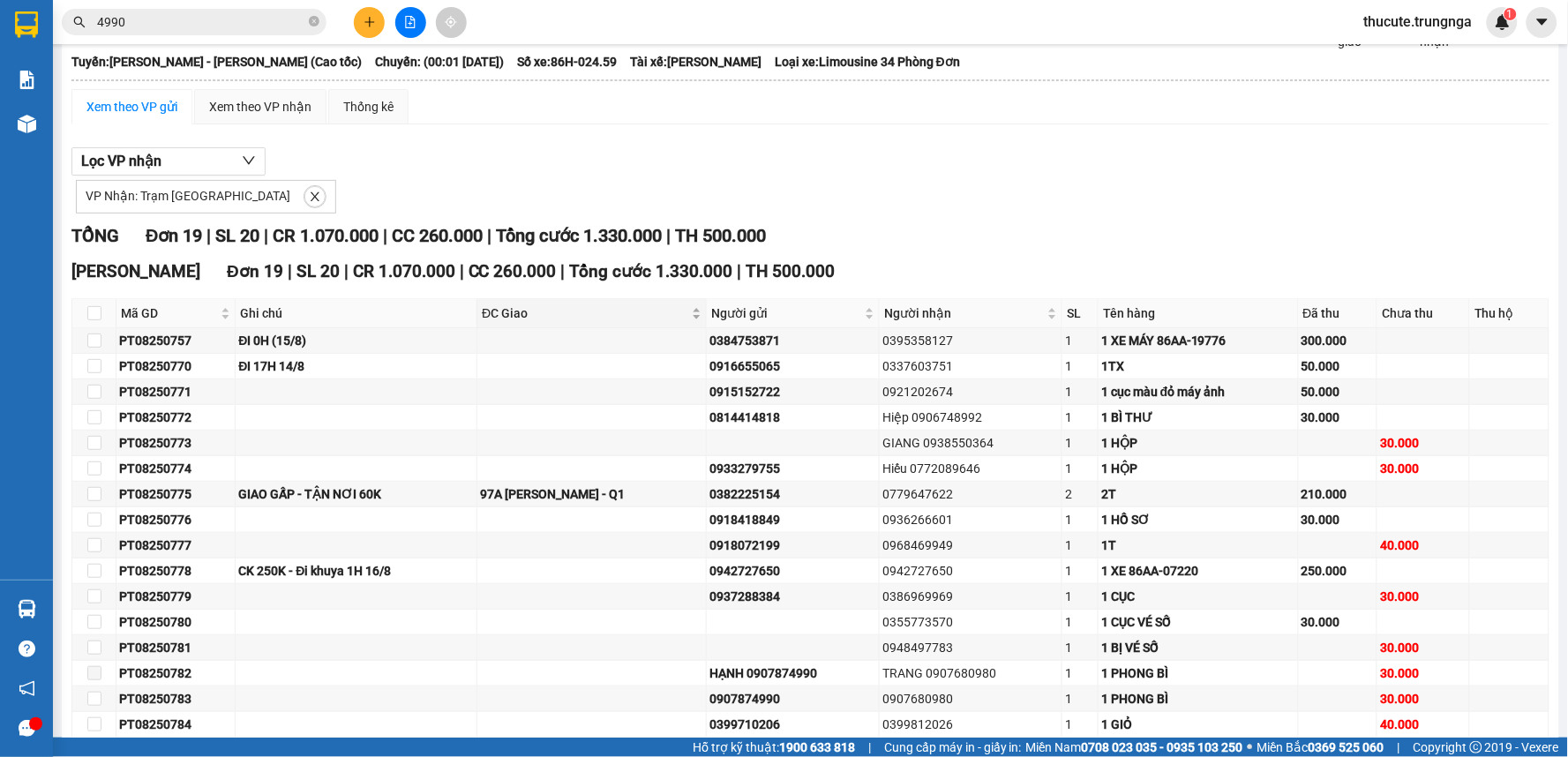
scroll to position [277, 0]
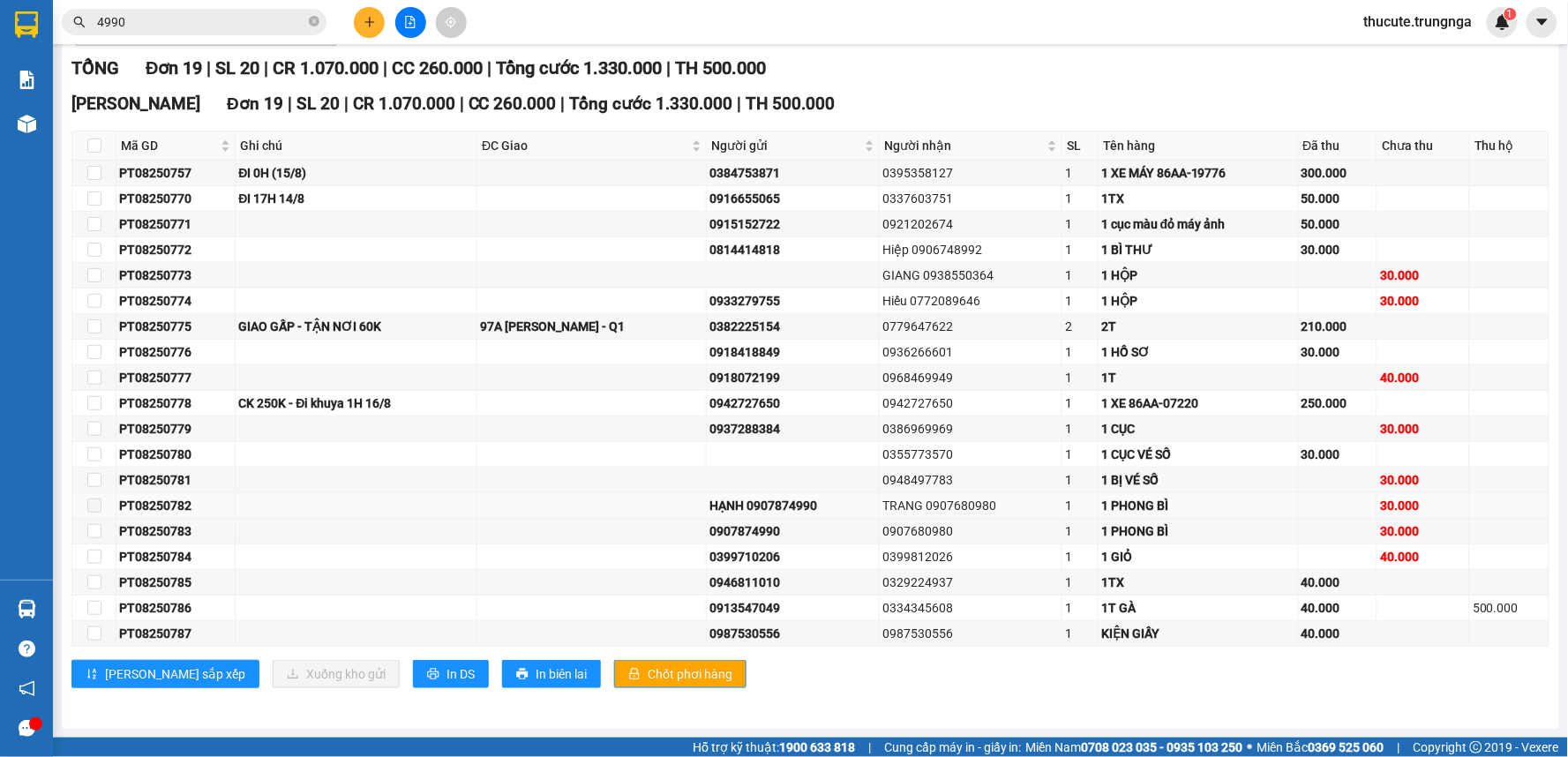
click at [193, 506] on div "PT08250782" at bounding box center [175, 505] width 113 height 19
drag, startPoint x: 1422, startPoint y: 504, endPoint x: 626, endPoint y: 494, distance: 796.1
click at [626, 494] on tr "PT08250782 HẠNH 0907874990 TRANG 0907680980 1 1 PHONG BÌ 30.000" at bounding box center [811, 506] width 1478 height 26
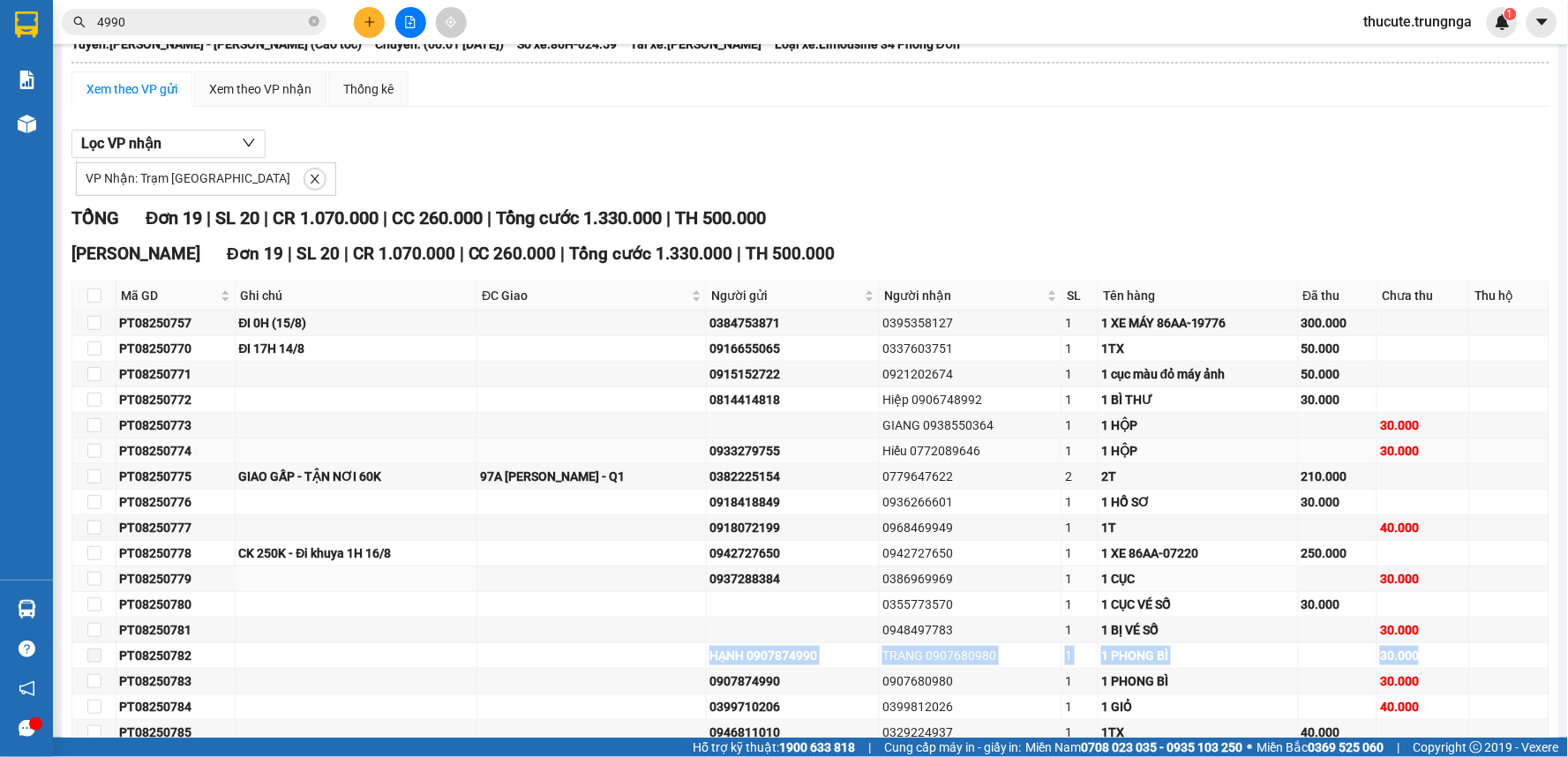
scroll to position [0, 0]
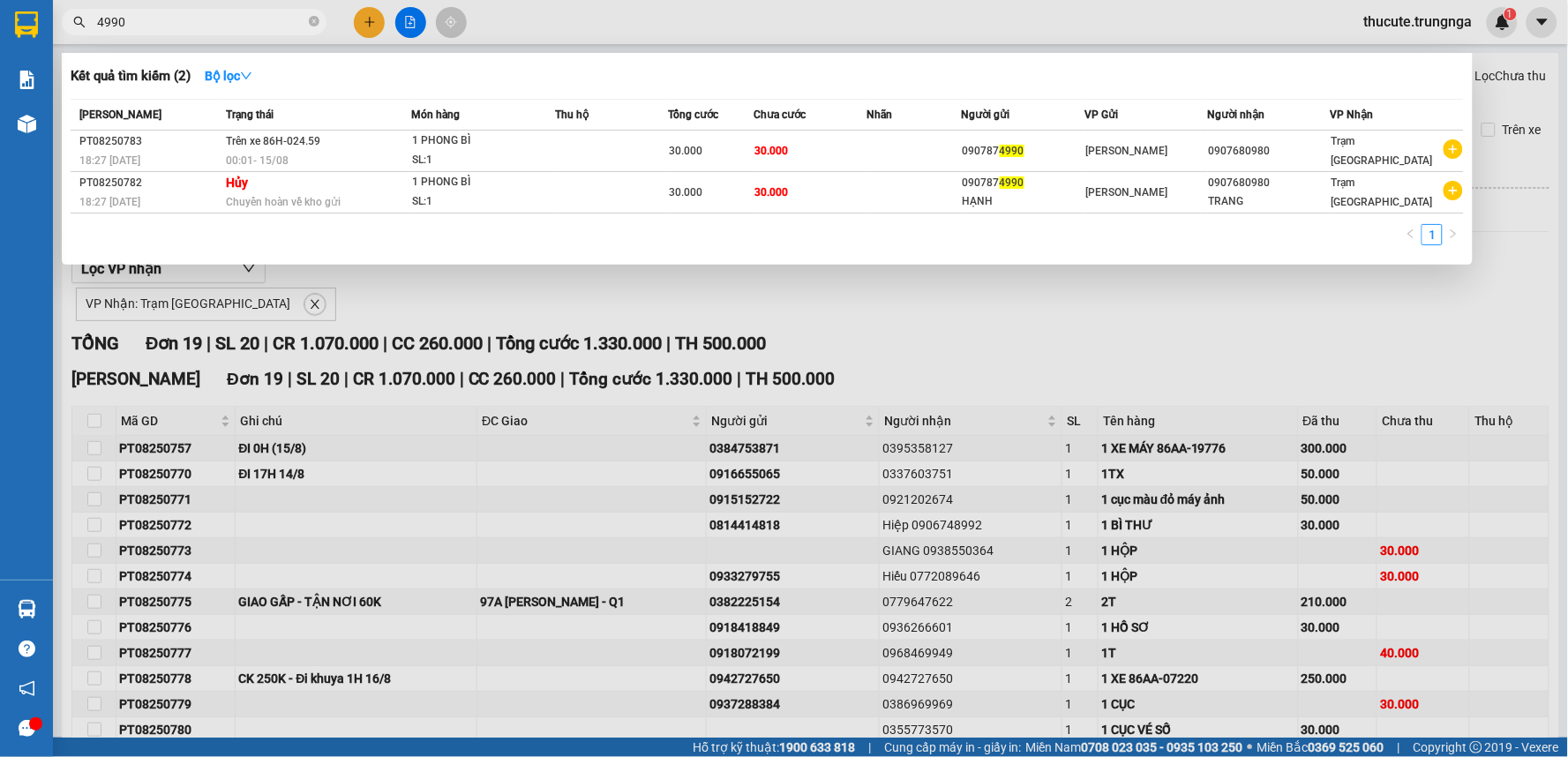
click at [183, 12] on input "4990" at bounding box center [201, 21] width 208 height 19
click at [253, 79] on icon "down" at bounding box center [245, 76] width 12 height 12
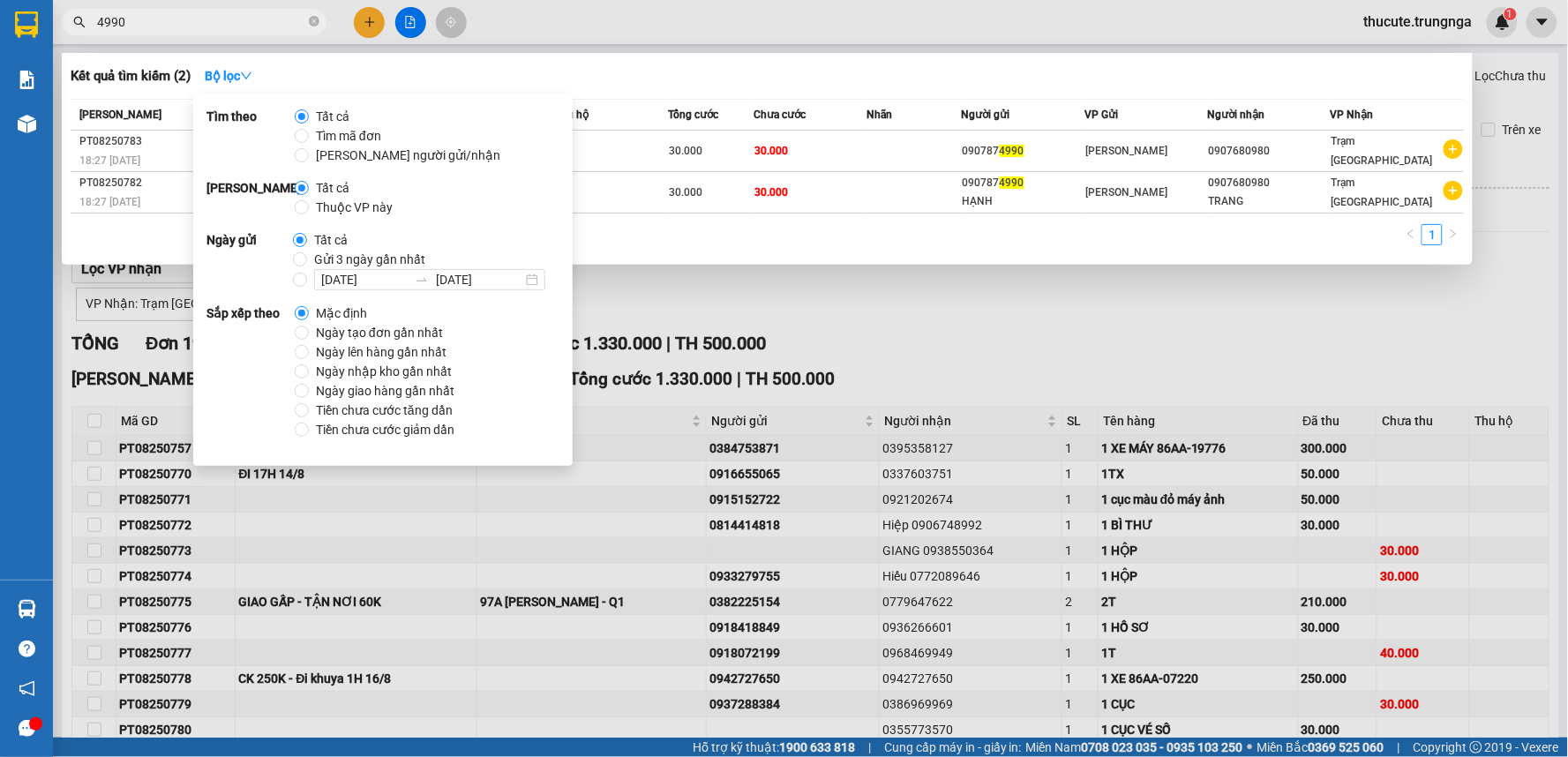
click at [333, 128] on span "Tìm mã đơn" at bounding box center [349, 136] width 79 height 19
click at [309, 129] on input "Tìm mã đơn" at bounding box center [302, 136] width 14 height 14
radio input "true"
radio input "false"
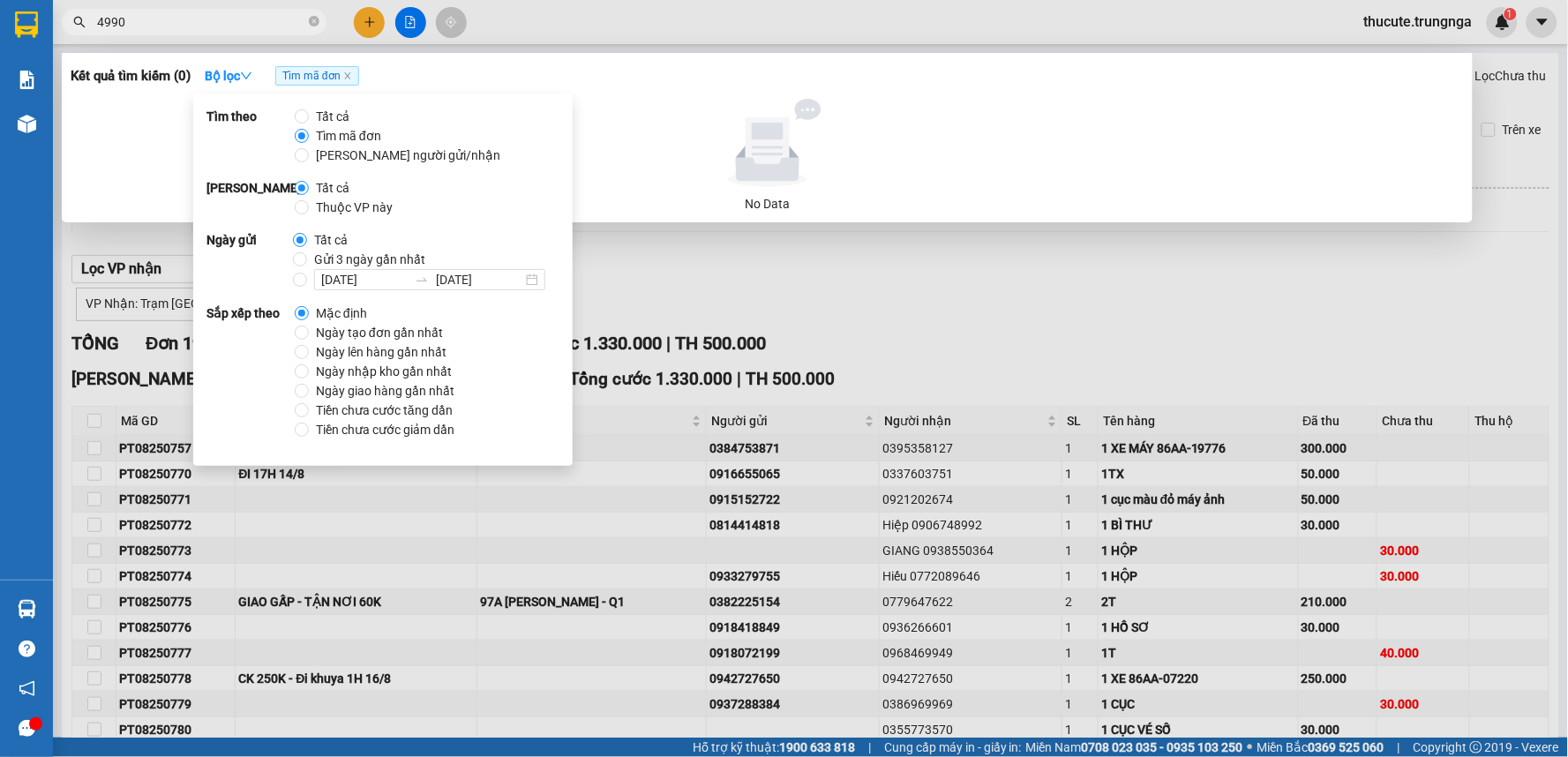
click at [350, 151] on span "[PERSON_NAME] người gửi/nhận" at bounding box center [408, 155] width 198 height 19
click at [309, 151] on input "[PERSON_NAME] người gửi/nhận" at bounding box center [302, 155] width 14 height 14
radio input "true"
radio input "false"
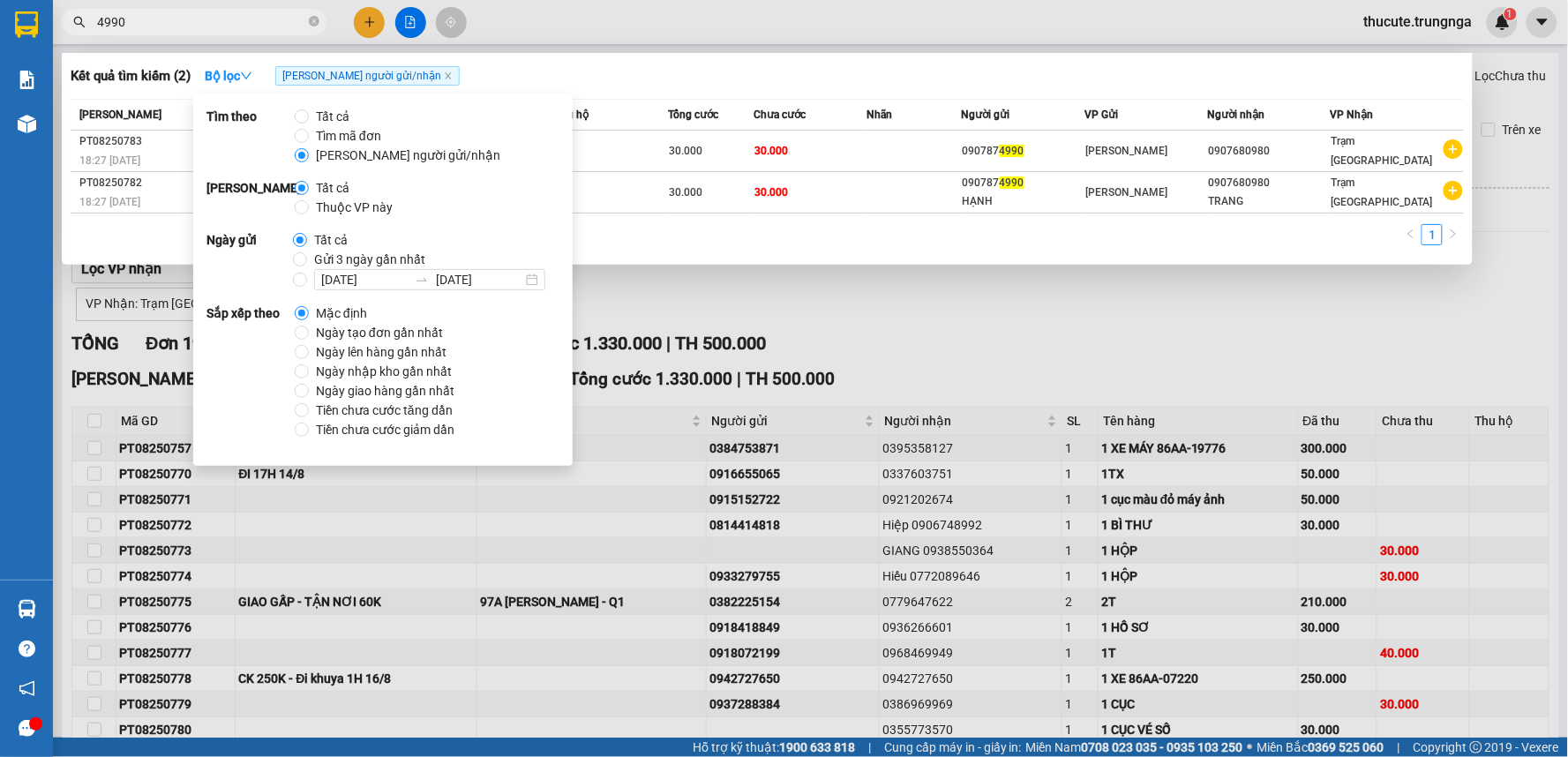
click at [336, 117] on span "Tất cả" at bounding box center [333, 116] width 48 height 19
click at [309, 117] on input "Tất cả" at bounding box center [302, 116] width 14 height 14
radio input "true"
radio input "false"
click at [695, 228] on div "1" at bounding box center [767, 240] width 1394 height 31
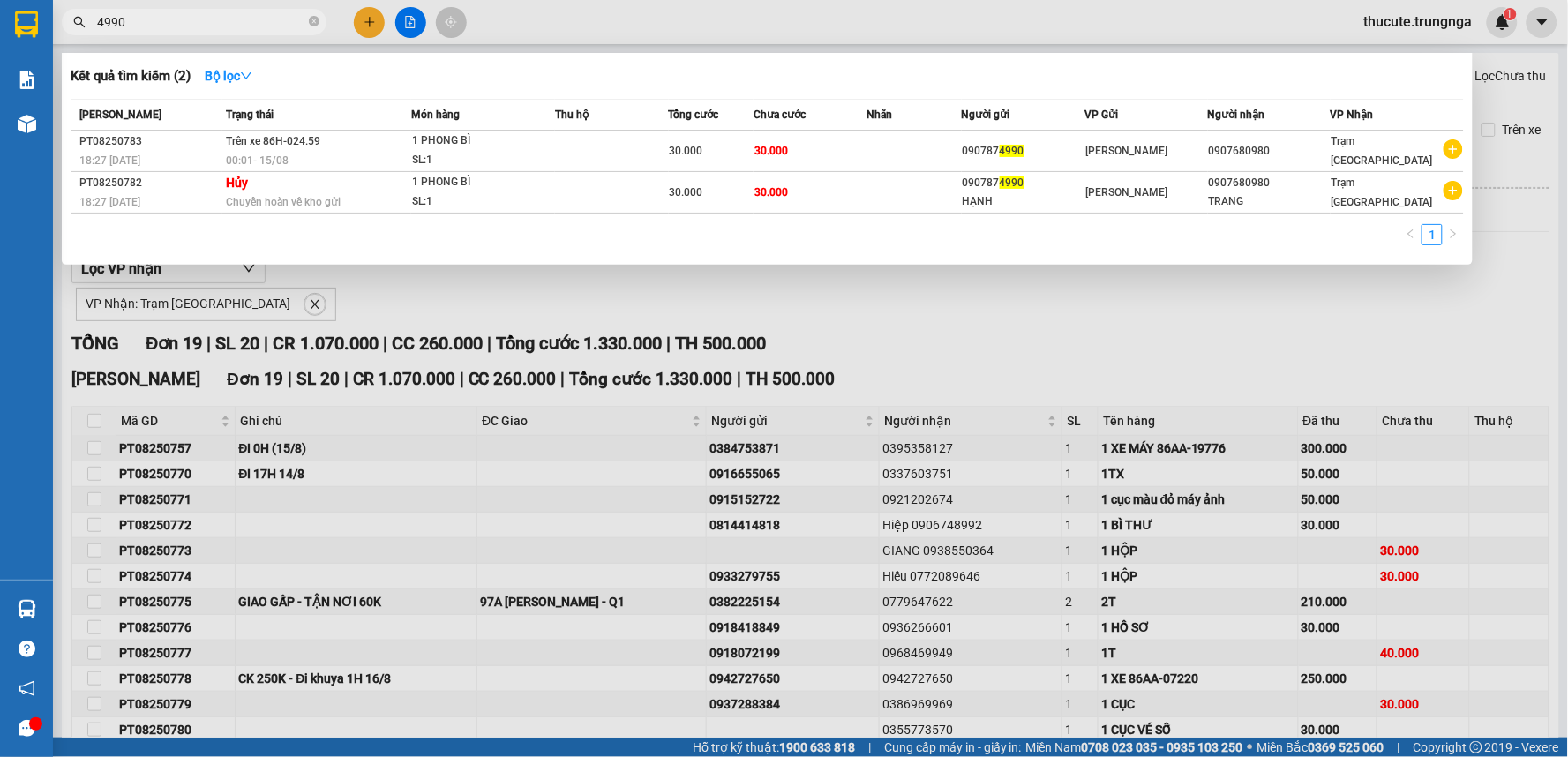
click at [831, 311] on div at bounding box center [784, 378] width 1568 height 757
click at [284, 19] on input "4990" at bounding box center [201, 21] width 208 height 19
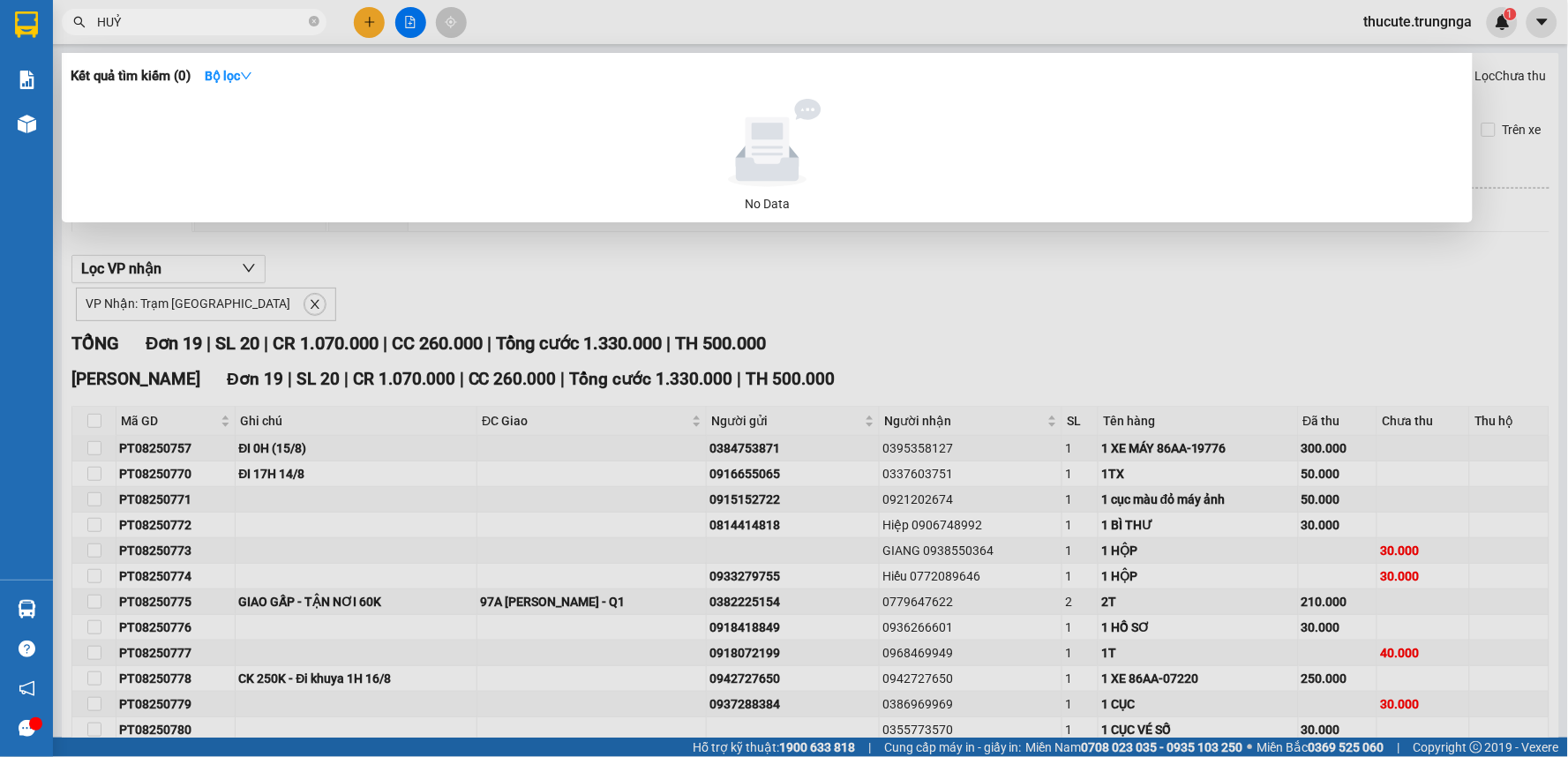
type input "HUỶ"
click at [337, 134] on div at bounding box center [767, 143] width 1380 height 89
click at [232, 77] on strong "Bộ lọc" at bounding box center [229, 76] width 48 height 14
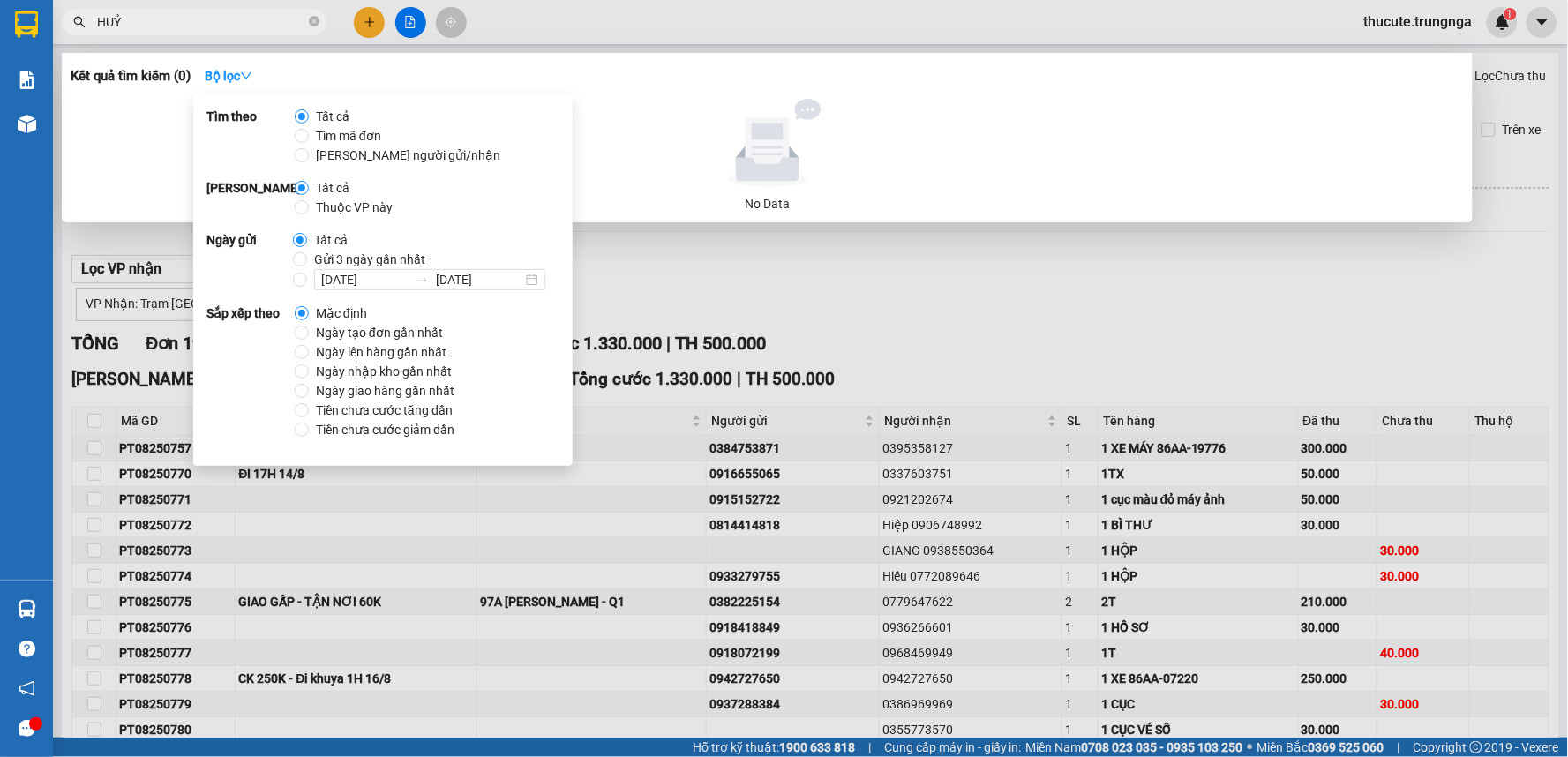
click at [800, 236] on div at bounding box center [784, 378] width 1568 height 757
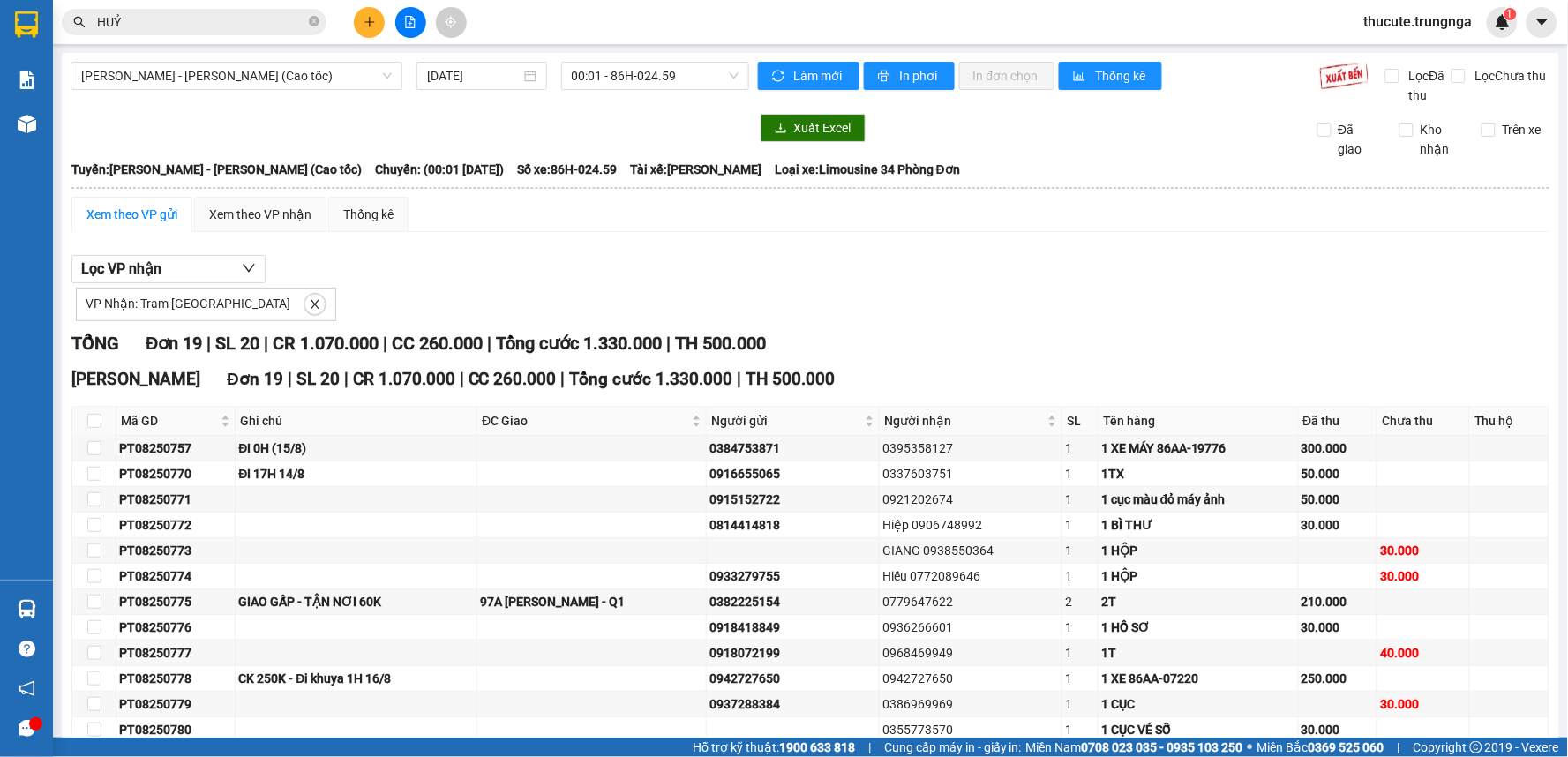
click at [179, 7] on div "Kết quả tìm kiếm ( 0 ) Bộ lọc No Data HUỶ" at bounding box center [172, 22] width 344 height 30
click at [316, 18] on icon "close-circle" at bounding box center [314, 20] width 10 height 10
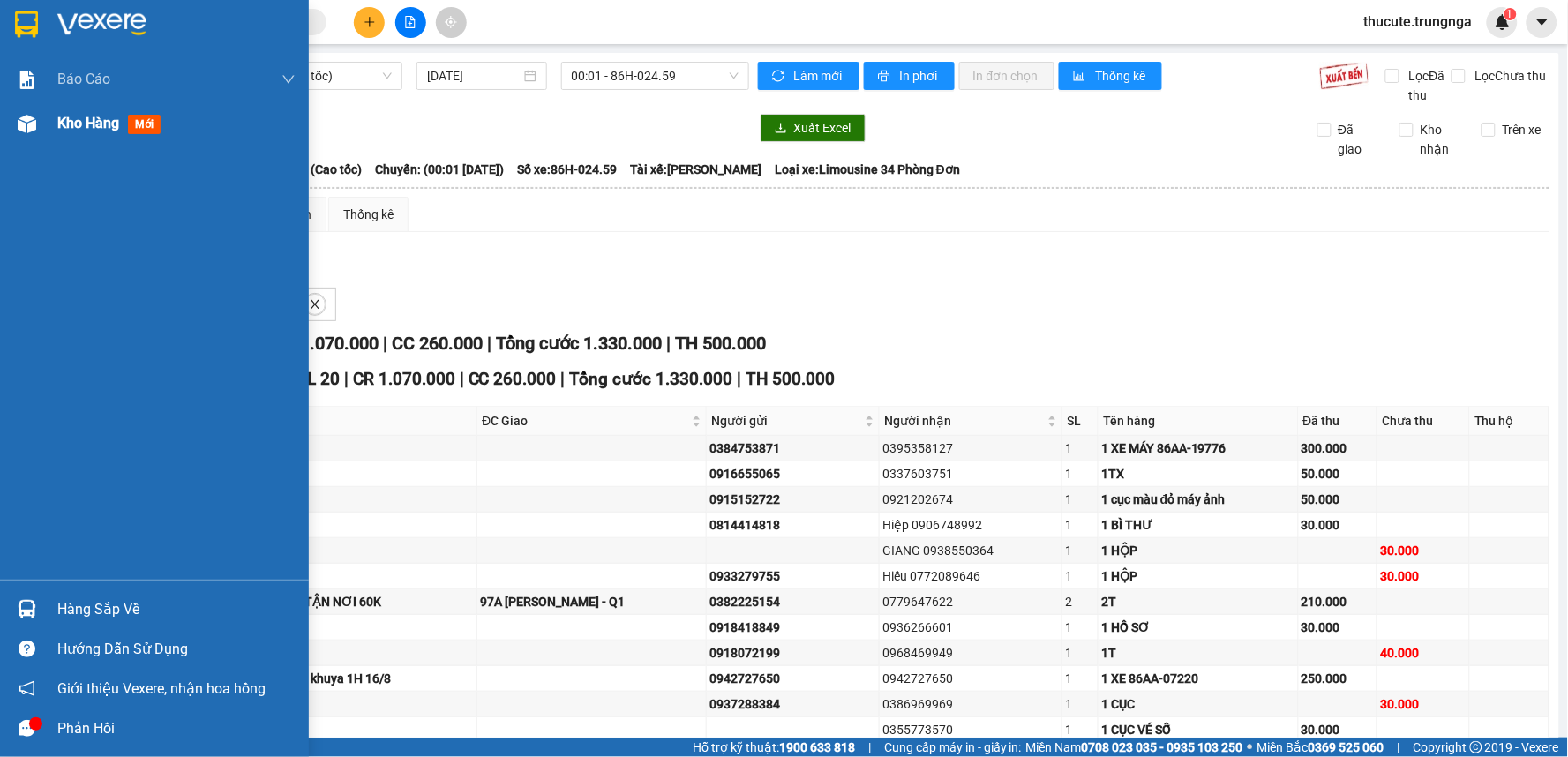
click at [83, 138] on div "Kho hàng mới" at bounding box center [176, 124] width 238 height 44
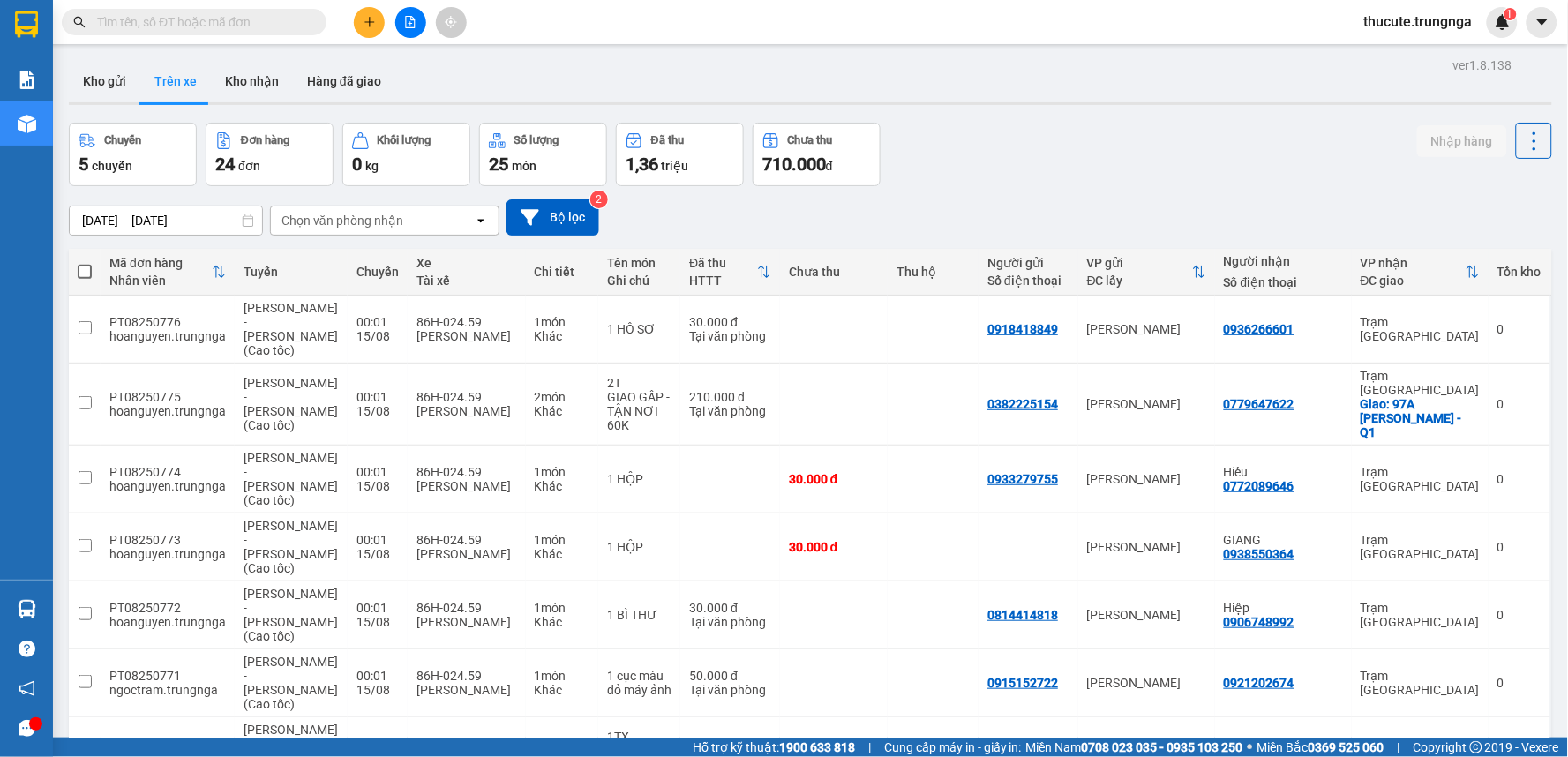
click at [1539, 143] on div "ver 1.8.138 Kho gửi Trên xe Kho nhận Hàng đã giao Chuyến 5 chuyến Đơn hàng 24 đ…" at bounding box center [811, 538] width 1498 height 972
click at [108, 86] on button "Kho gửi" at bounding box center [105, 81] width 72 height 42
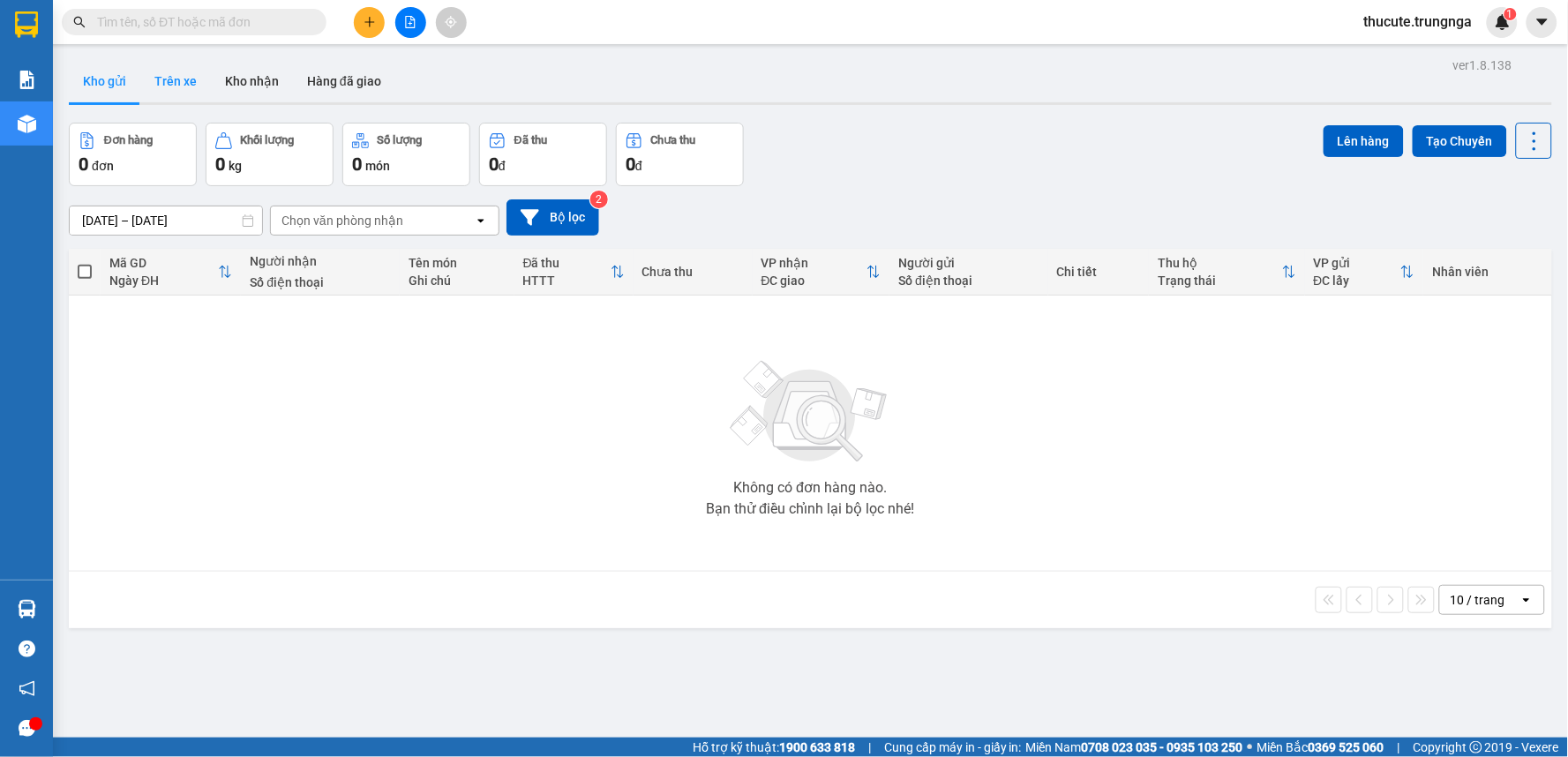
click at [180, 85] on button "Trên xe" at bounding box center [175, 81] width 71 height 42
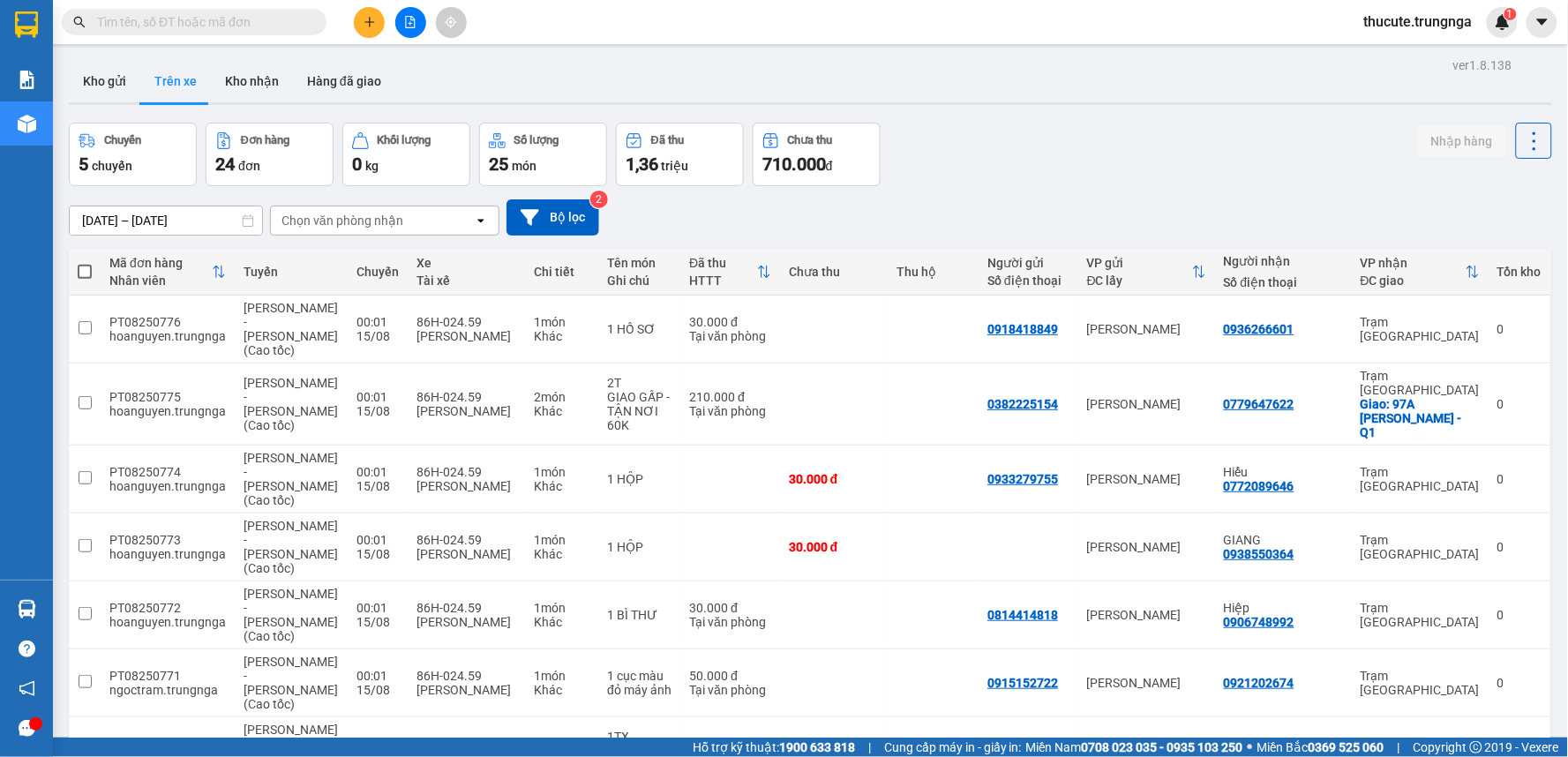
click at [215, 278] on icon at bounding box center [219, 271] width 14 height 14
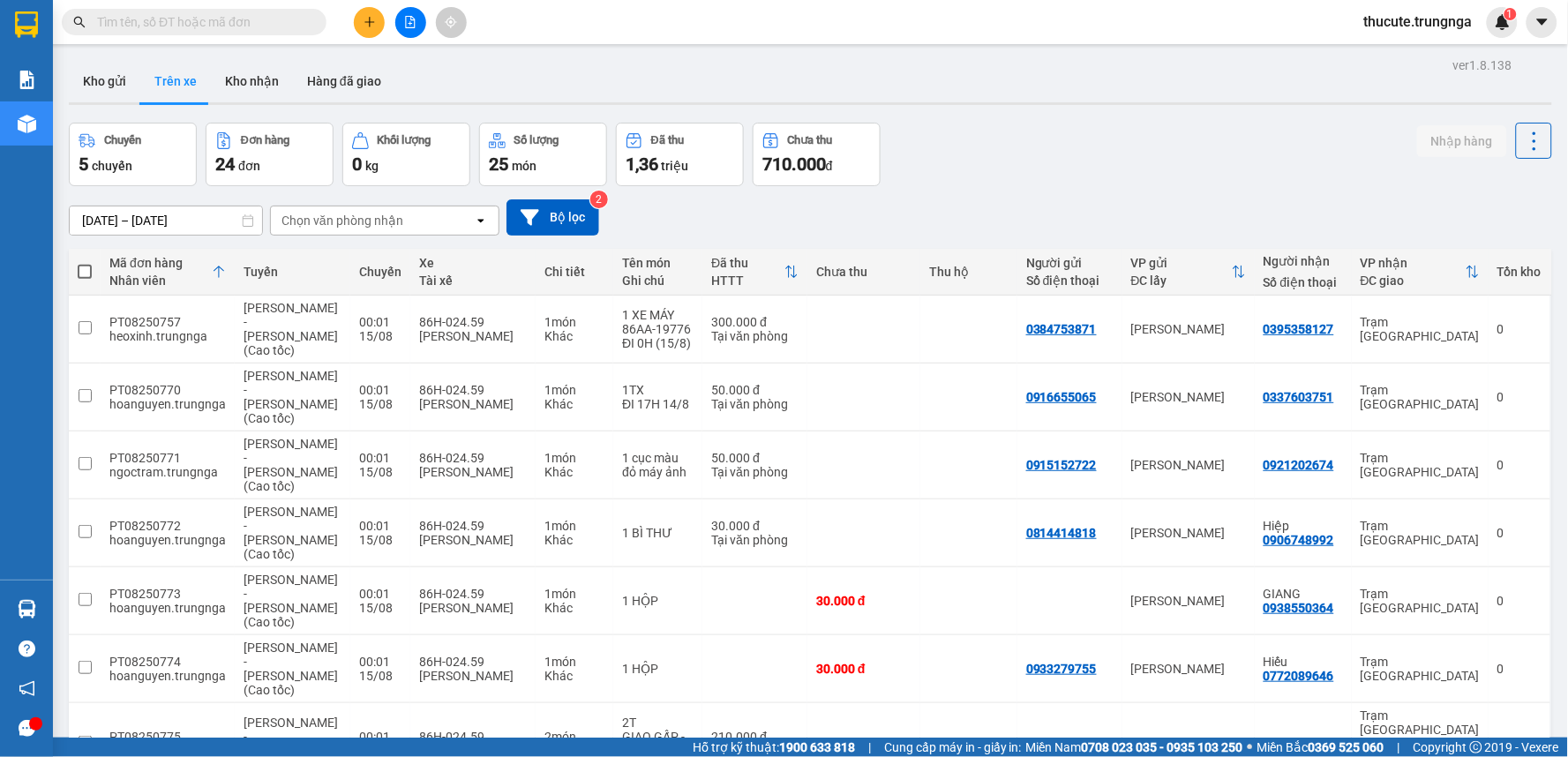
click at [215, 278] on icon at bounding box center [219, 271] width 14 height 14
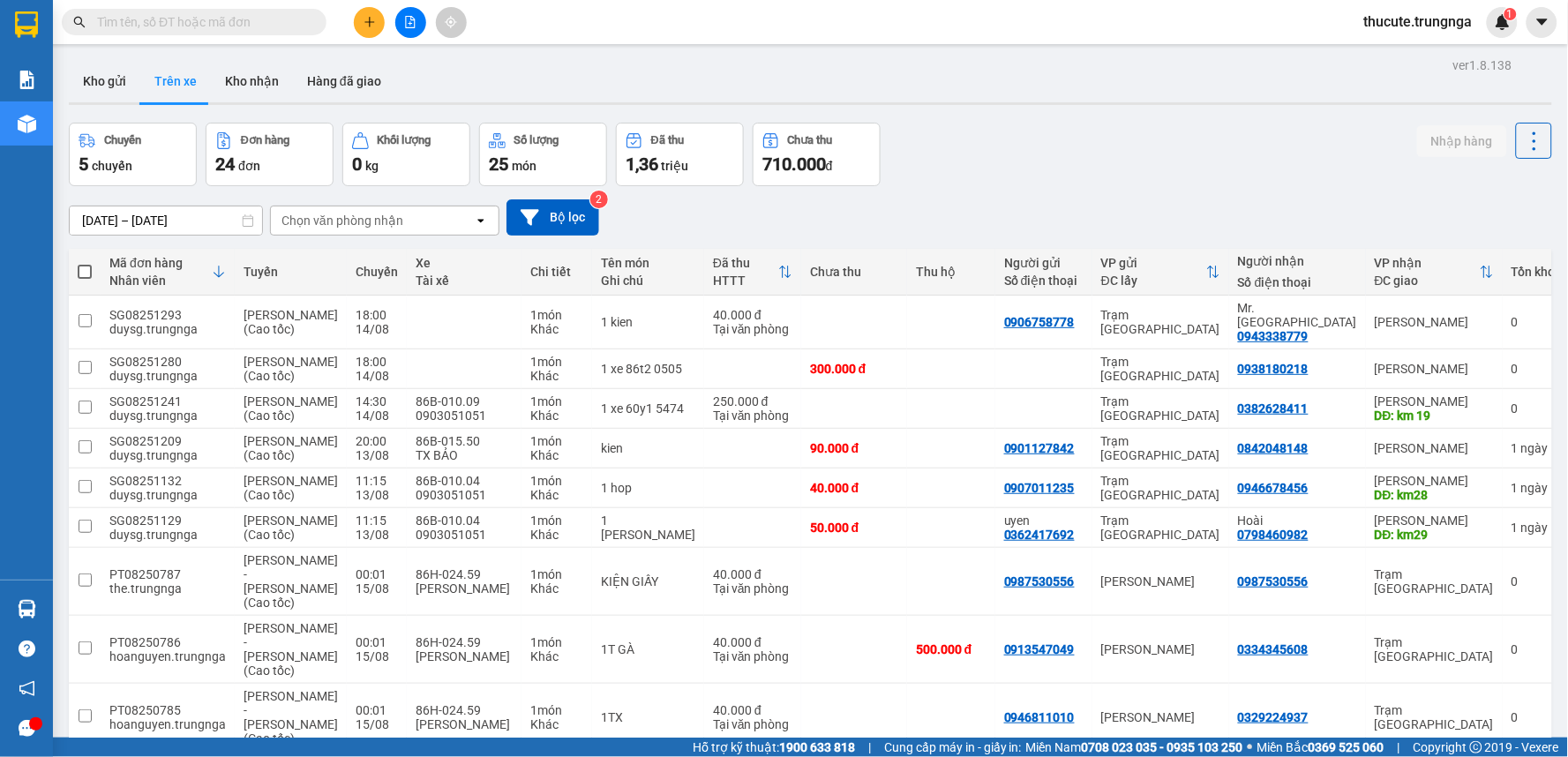
drag, startPoint x: 283, startPoint y: 98, endPoint x: 221, endPoint y: 421, distance: 328.9
click at [221, 421] on div "ver 1.8.138 Kho gửi Trên xe Kho nhận Hàng đã giao Chuyến 5 chuyến Đơn hàng 24 đ…" at bounding box center [811, 467] width 1498 height 830
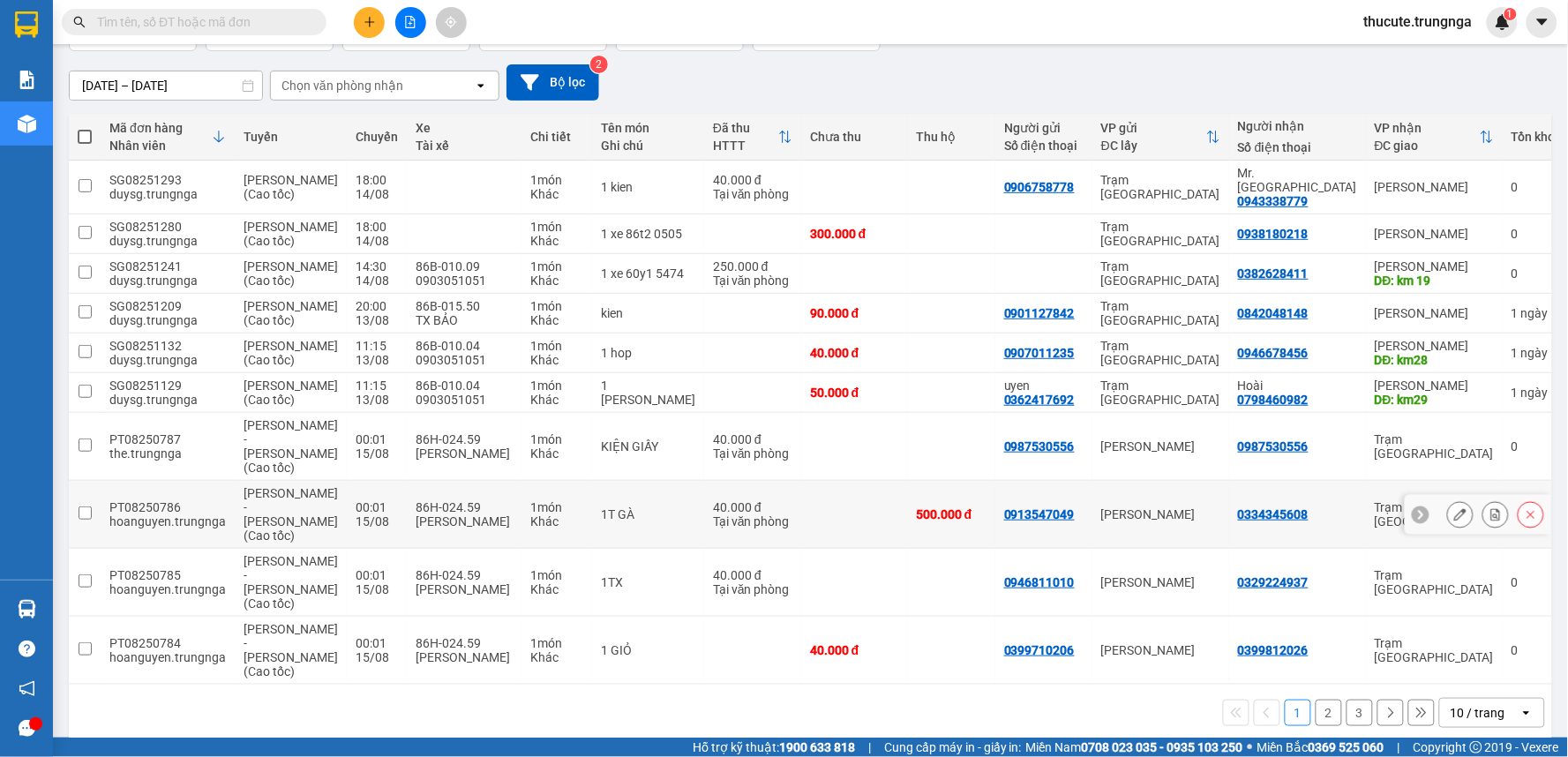
scroll to position [170, 0]
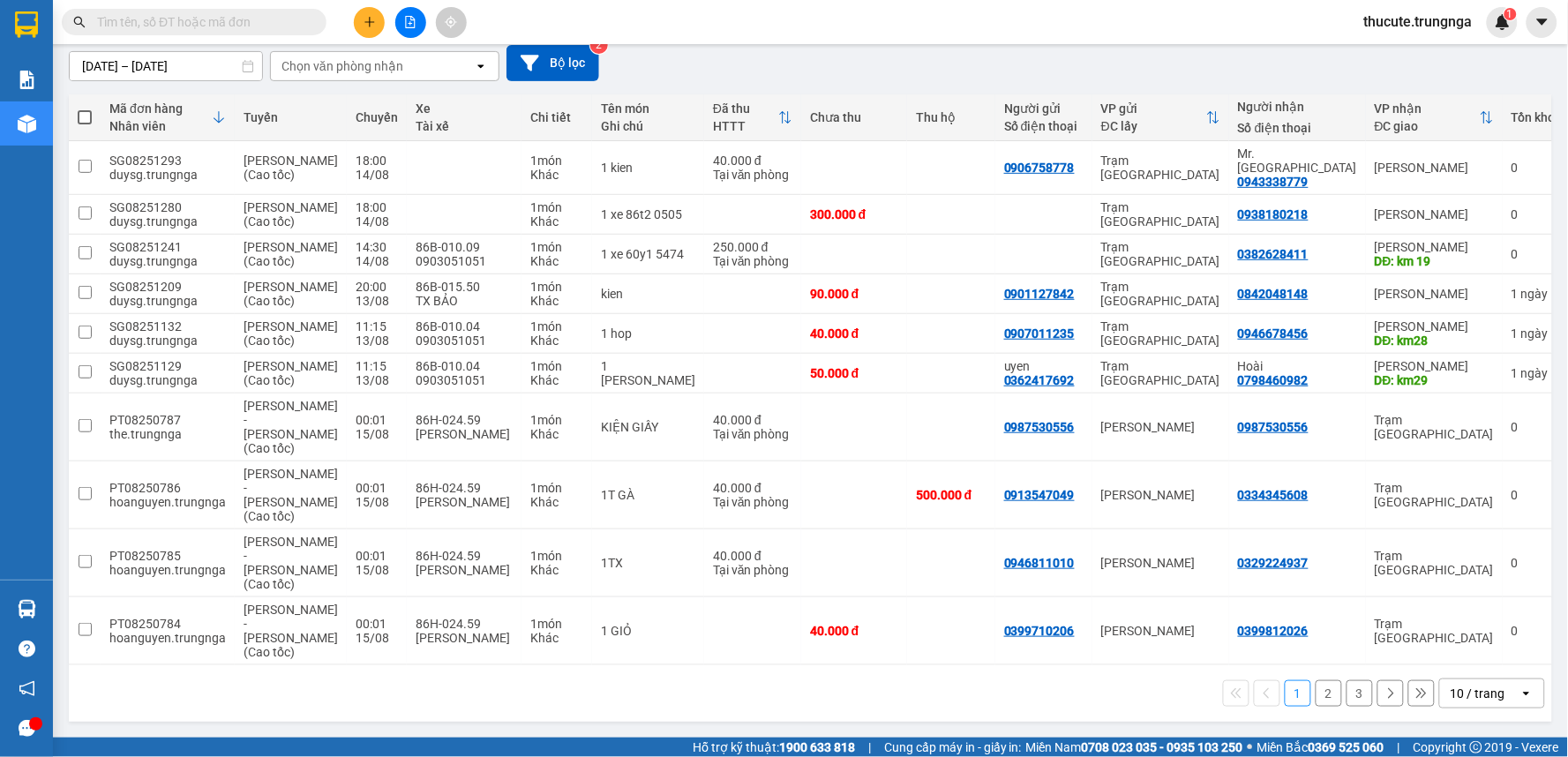
click at [1320, 697] on button "2" at bounding box center [1329, 693] width 27 height 27
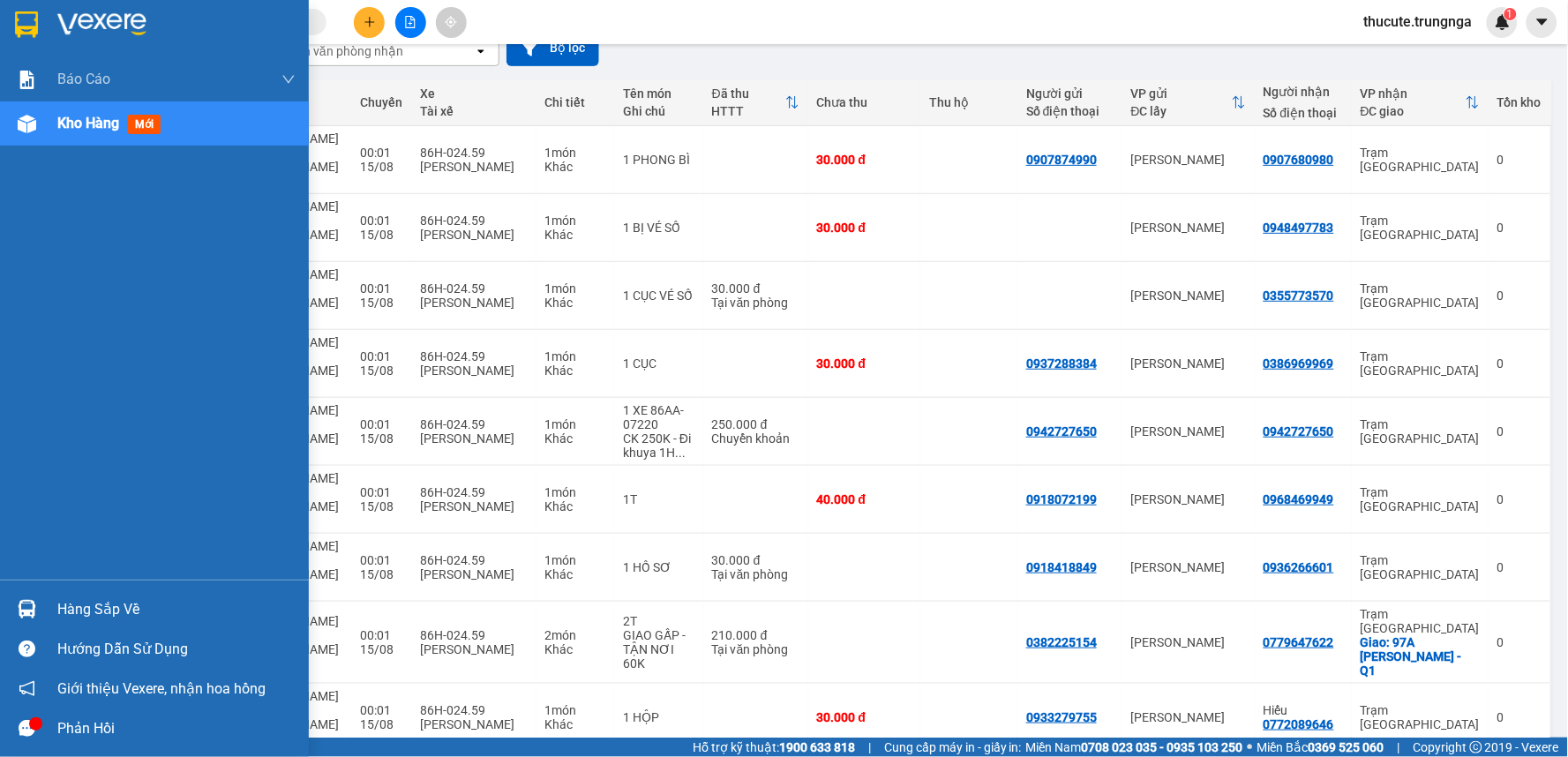
drag, startPoint x: 1475, startPoint y: 487, endPoint x: 0, endPoint y: 504, distance: 1475.1
click at [0, 504] on section "Kết quả tìm kiếm ( 0 ) Bộ lọc No Data thucute.trungnga 1 Báo cáo Báo cáo dòng t…" at bounding box center [784, 378] width 1568 height 757
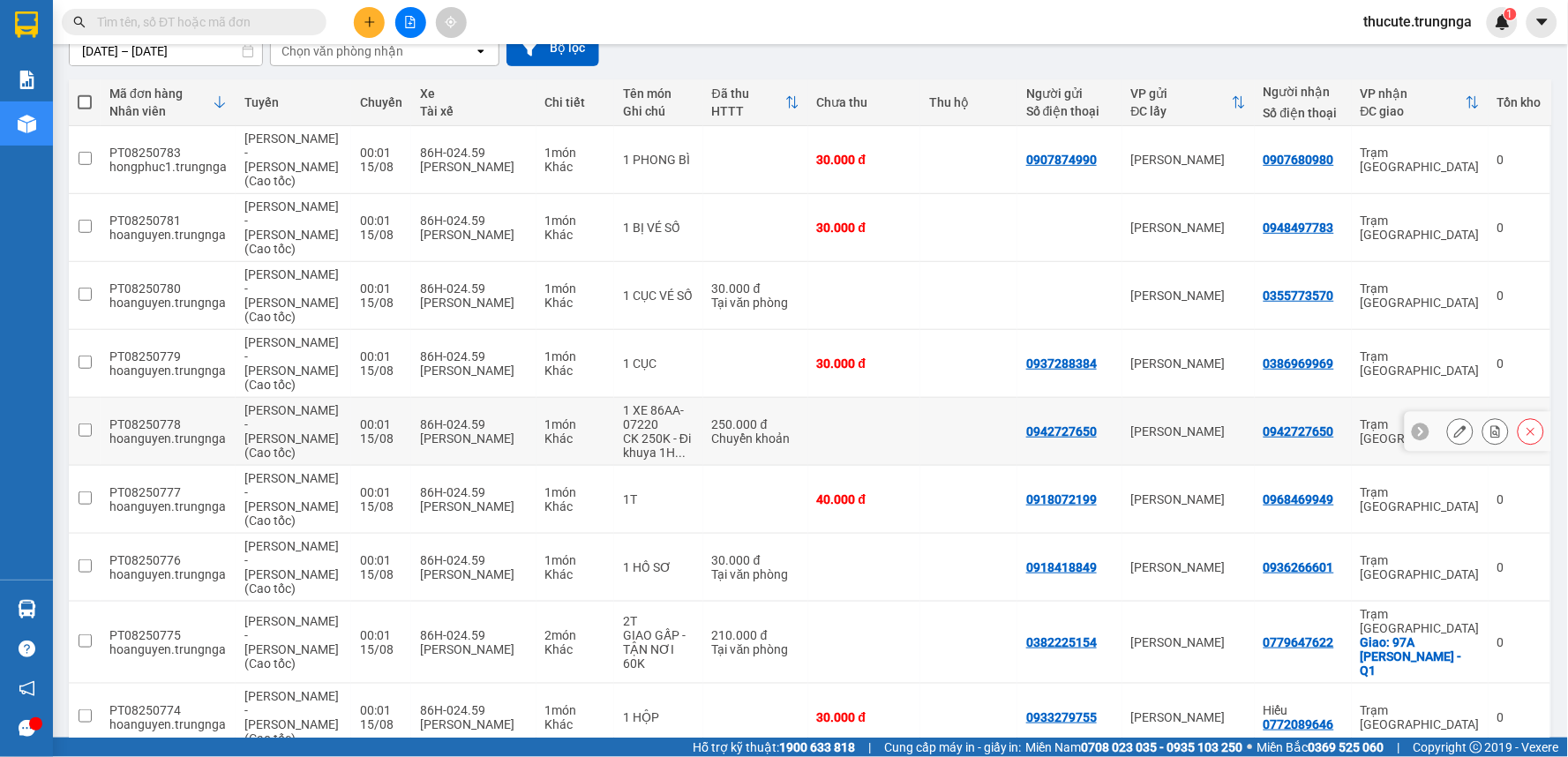
click at [1484, 417] on button at bounding box center [1496, 432] width 25 height 30
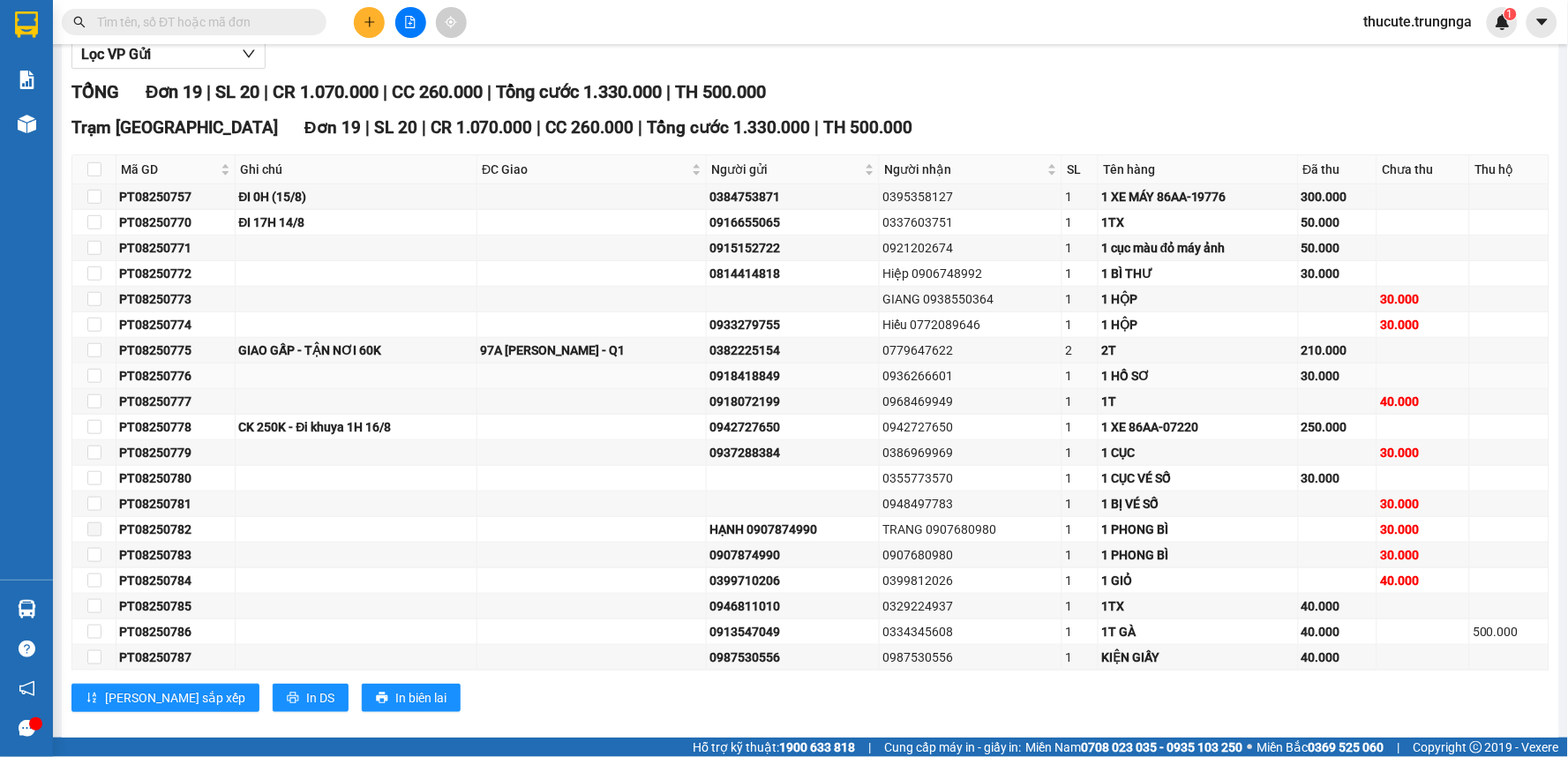
scroll to position [239, 0]
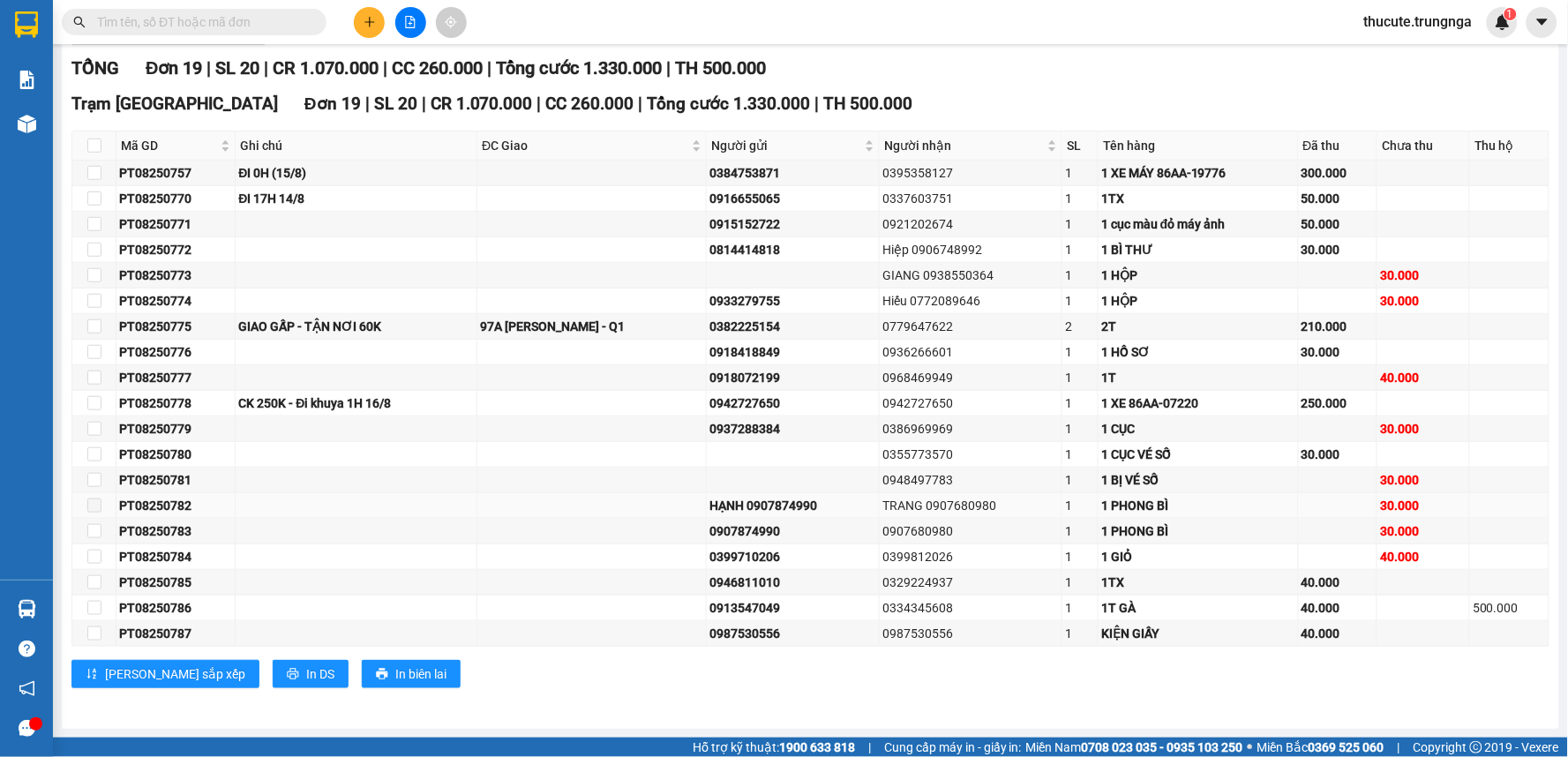
click at [165, 496] on div "PT08250782" at bounding box center [175, 505] width 113 height 19
click at [102, 505] on td at bounding box center [94, 506] width 44 height 26
click at [89, 504] on span at bounding box center [94, 505] width 14 height 14
click at [92, 522] on td at bounding box center [94, 532] width 44 height 26
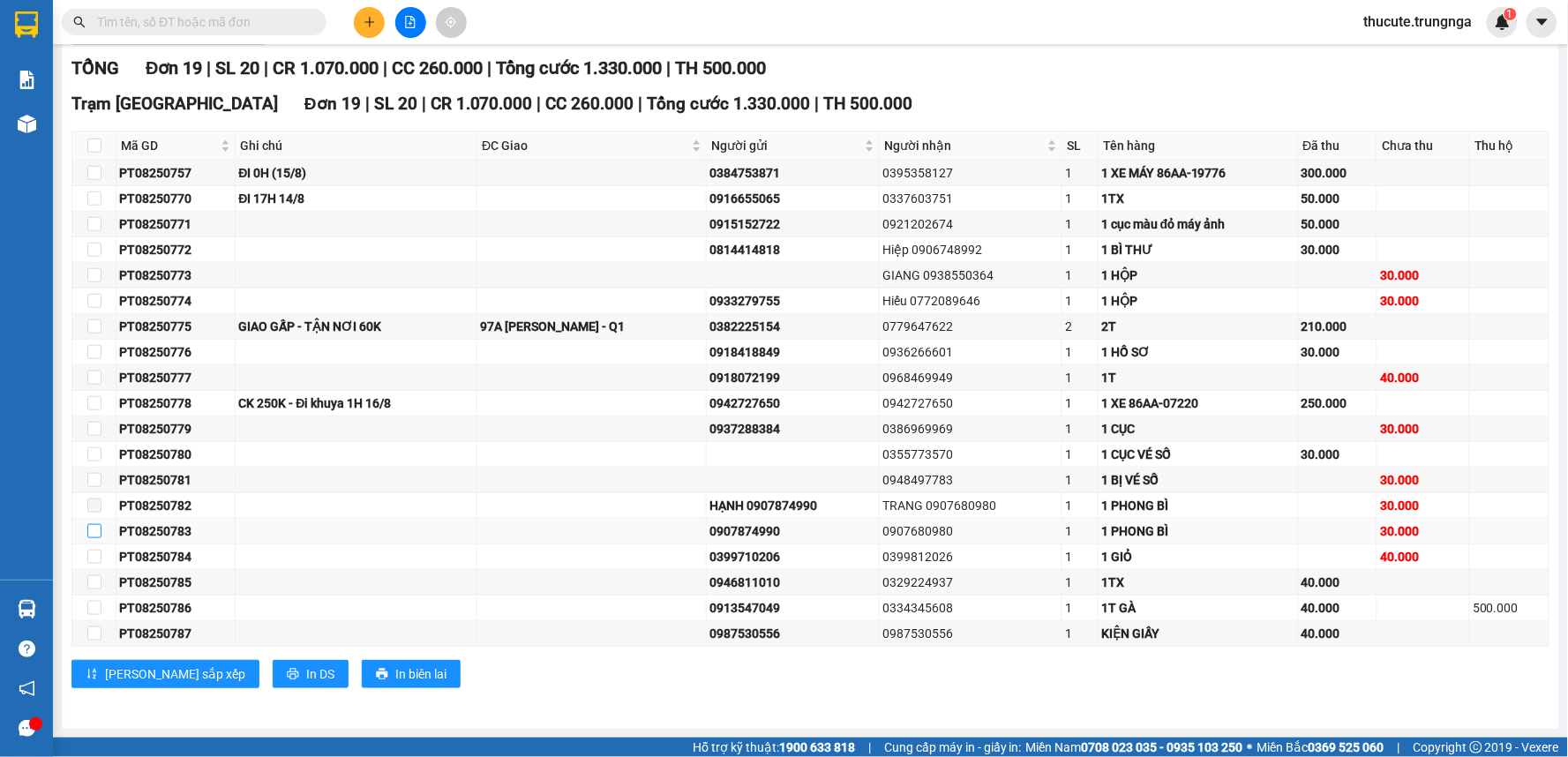
click at [92, 522] on label at bounding box center [94, 531] width 14 height 19
click at [92, 524] on input "checkbox" at bounding box center [94, 530] width 14 height 14
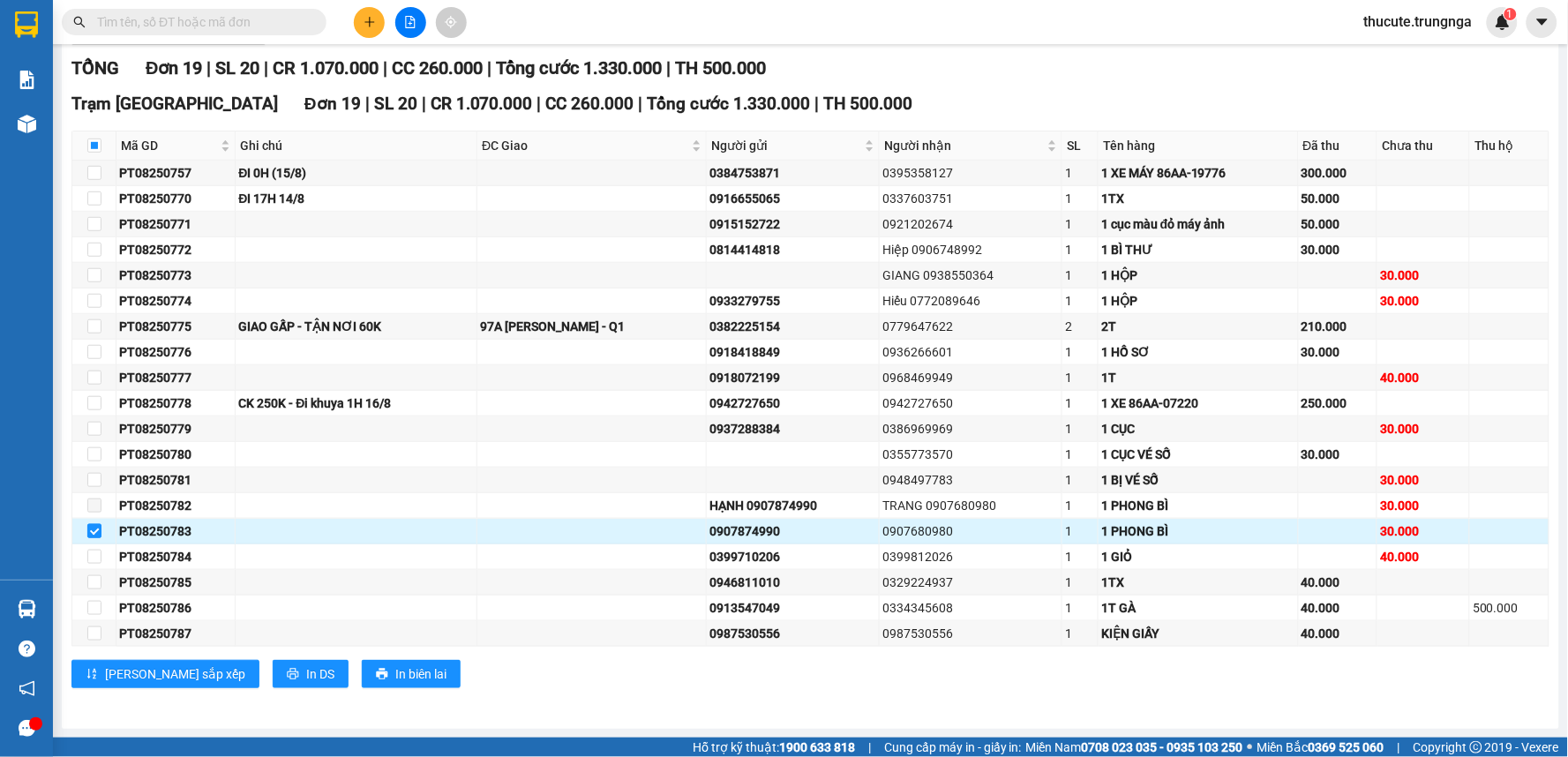
click at [97, 532] on input "checkbox" at bounding box center [94, 530] width 14 height 14
checkbox input "false"
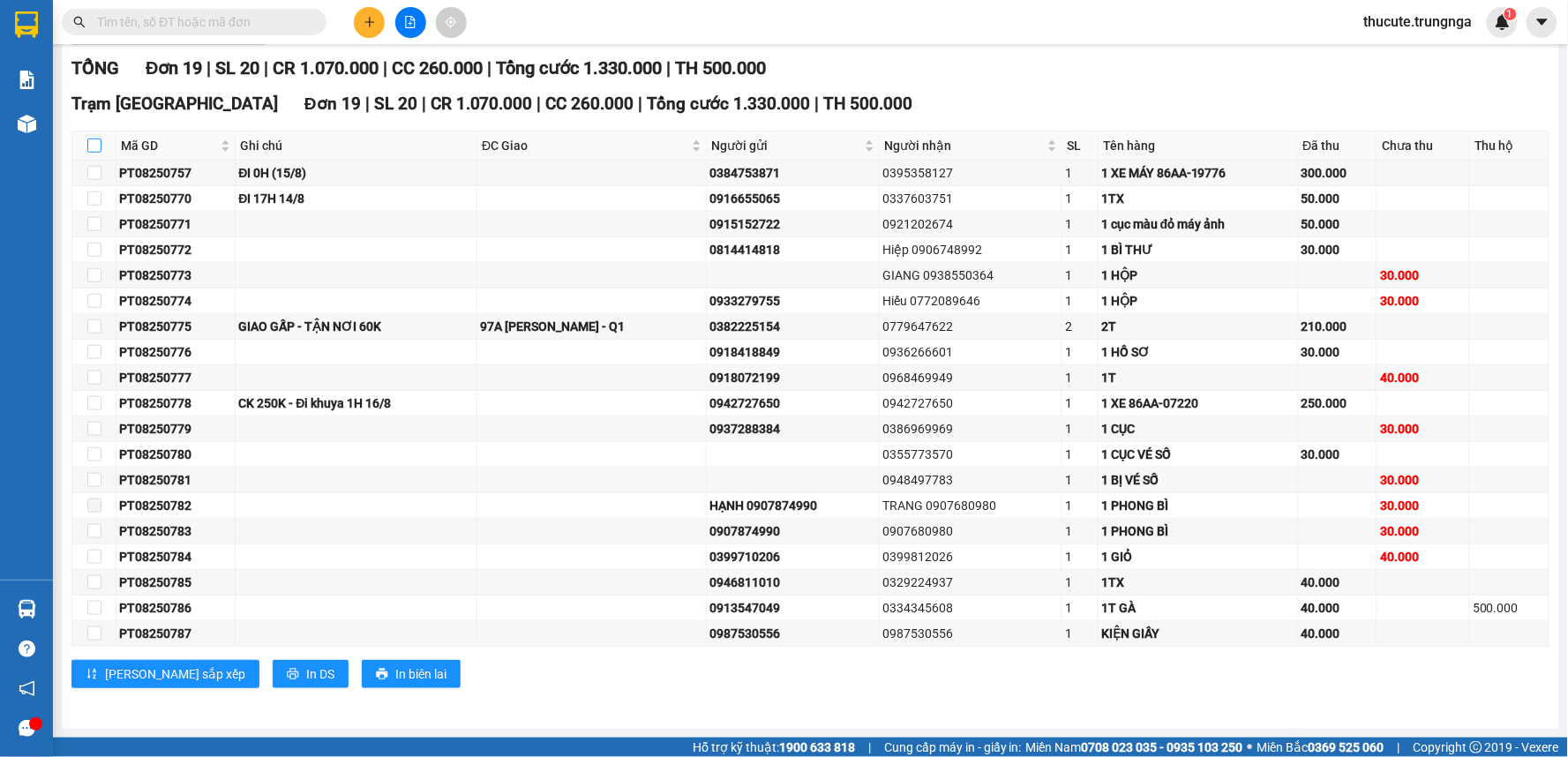
click at [92, 144] on input "checkbox" at bounding box center [94, 145] width 14 height 14
checkbox input "true"
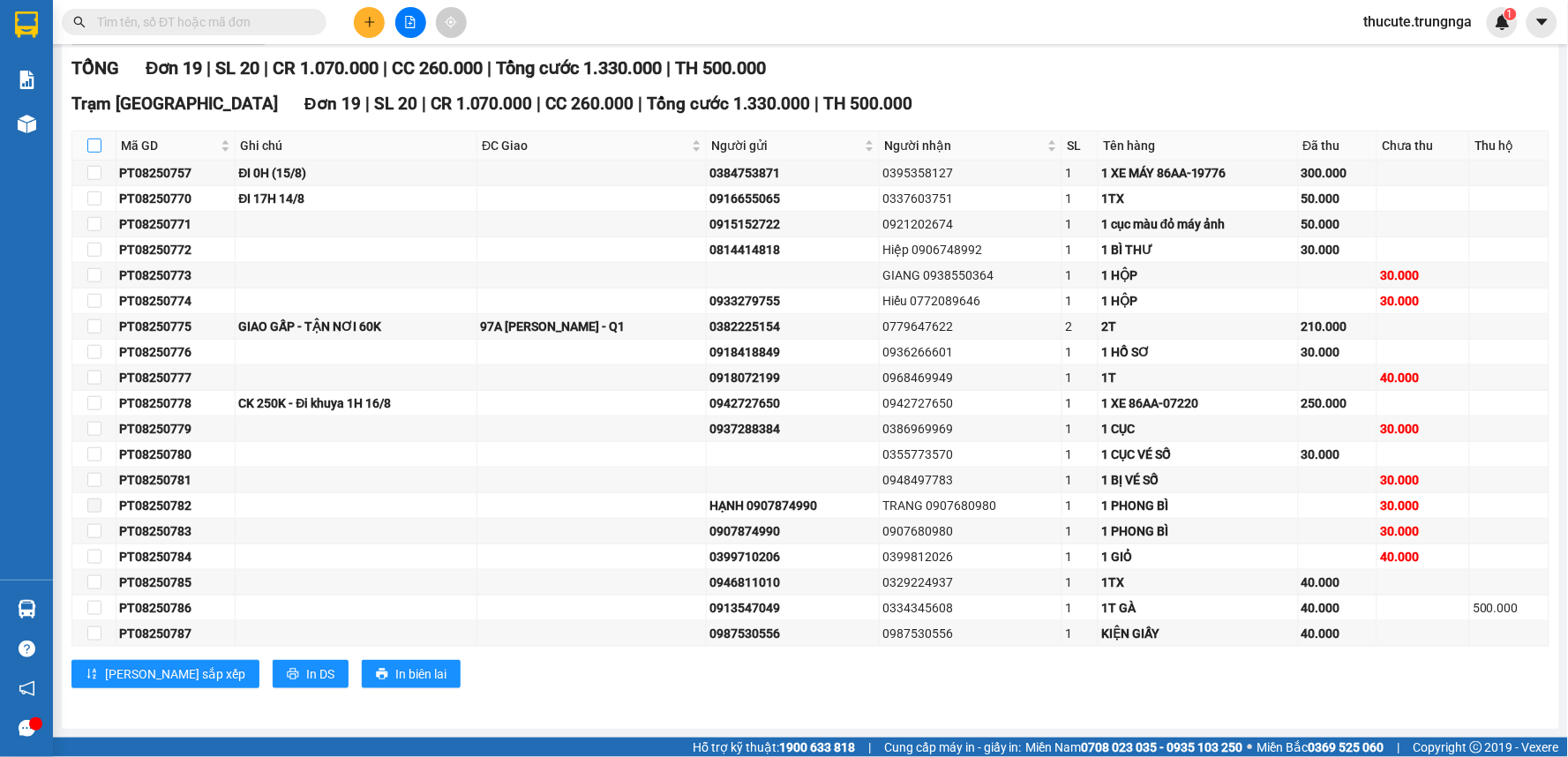
checkbox input "true"
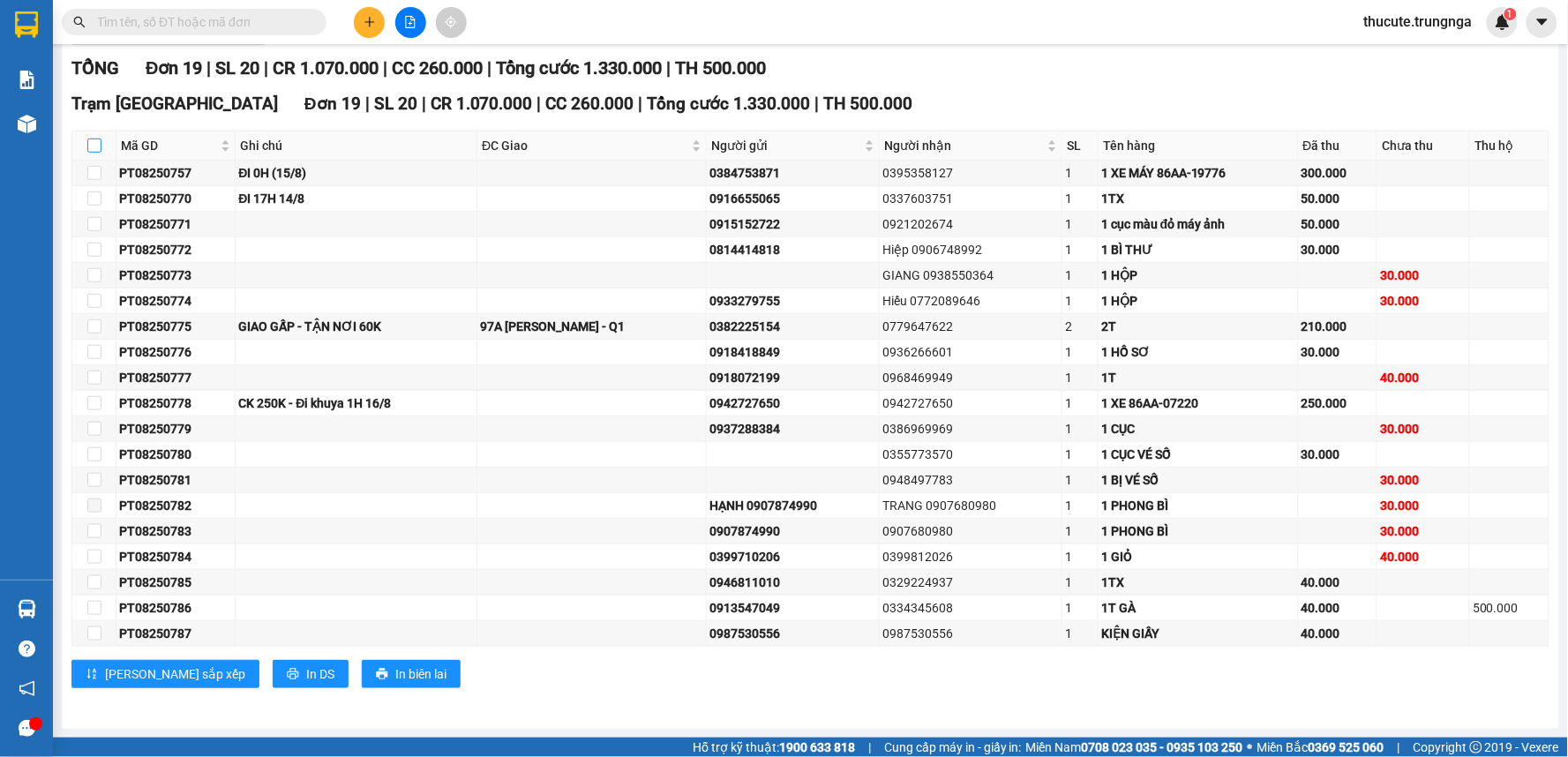
checkbox input "true"
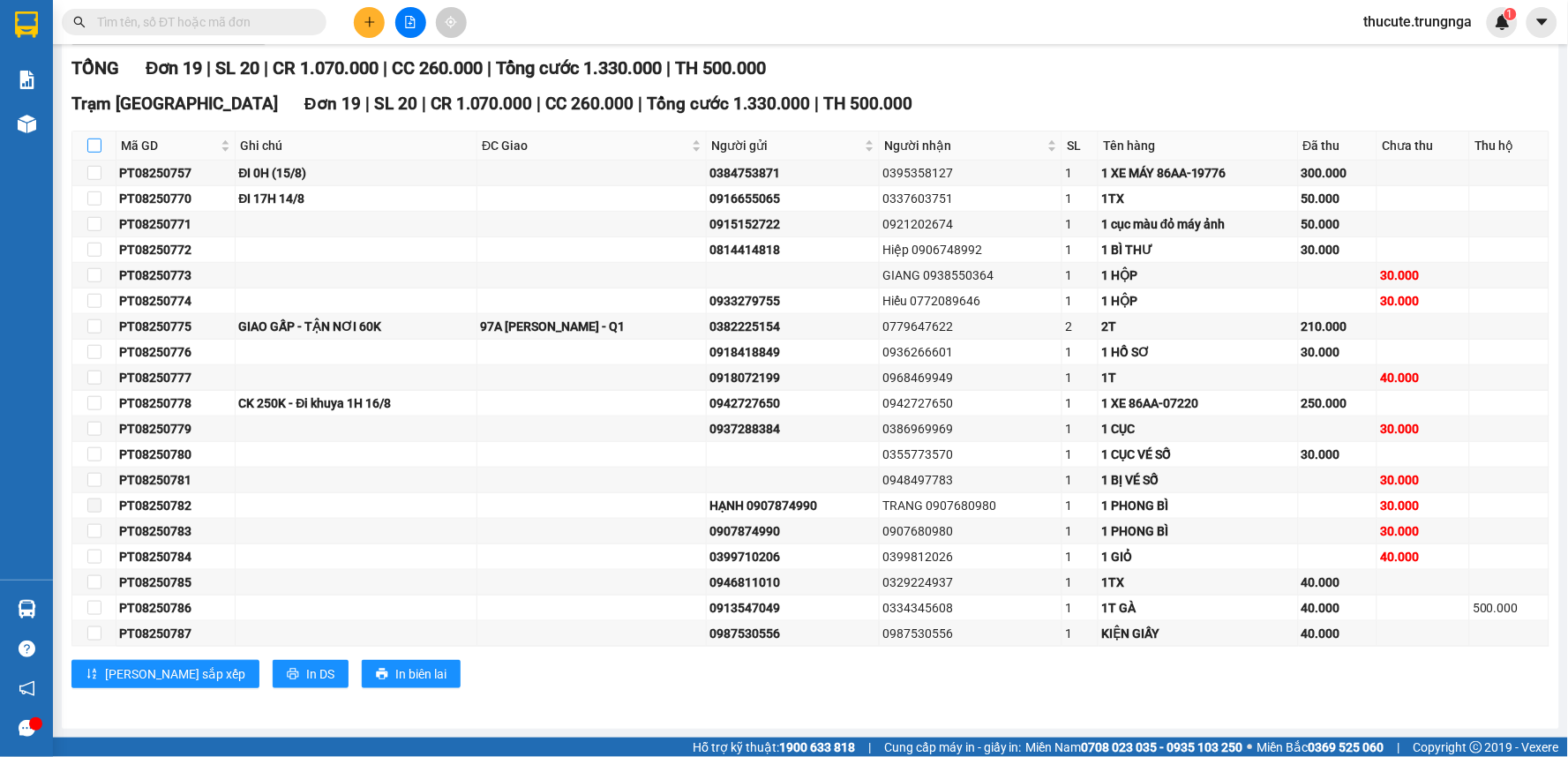
checkbox input "true"
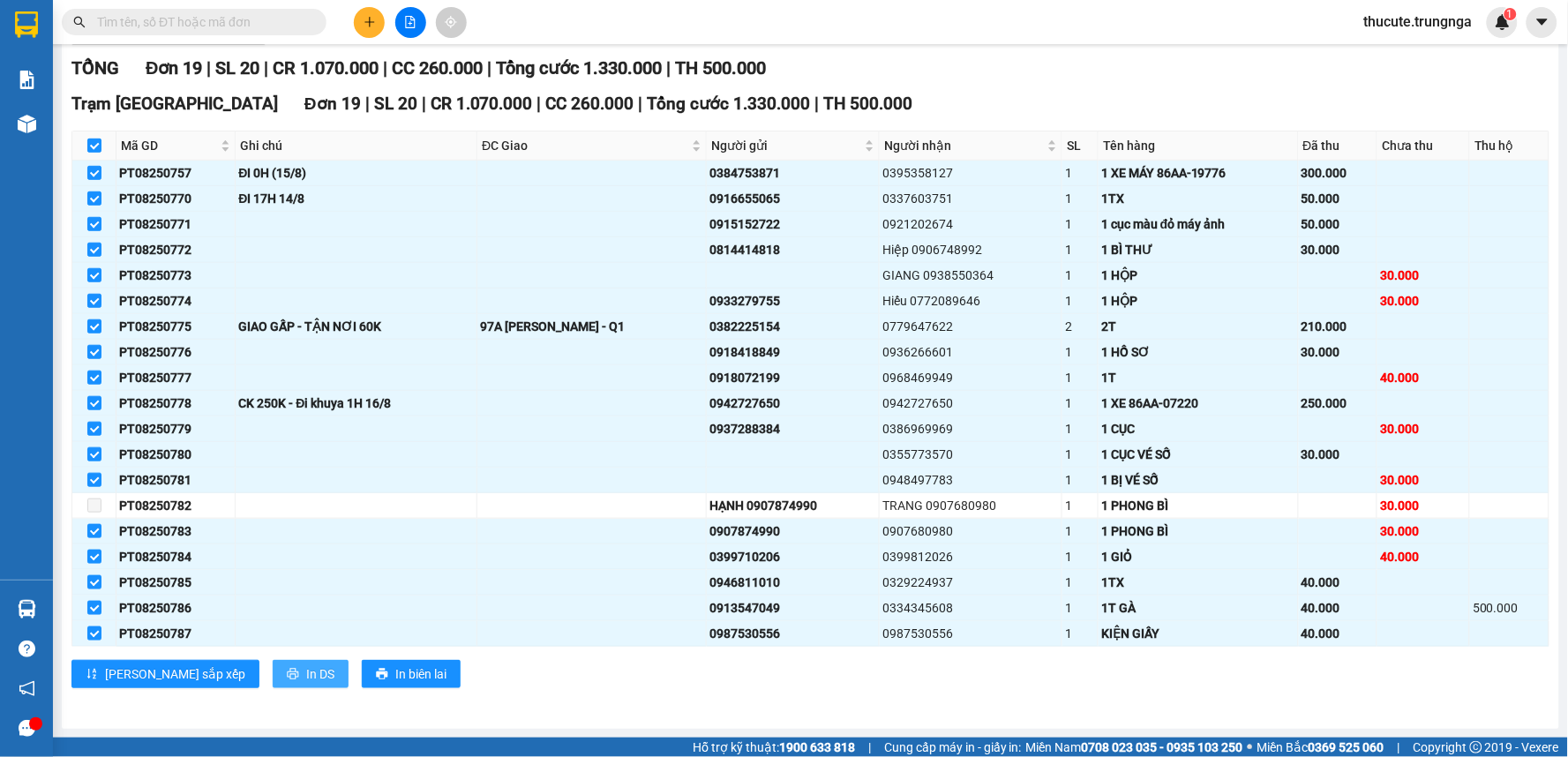
click at [306, 670] on span "In DS" at bounding box center [320, 674] width 29 height 19
click at [91, 504] on span at bounding box center [94, 505] width 14 height 14
click at [90, 143] on input "checkbox" at bounding box center [94, 145] width 14 height 14
checkbox input "false"
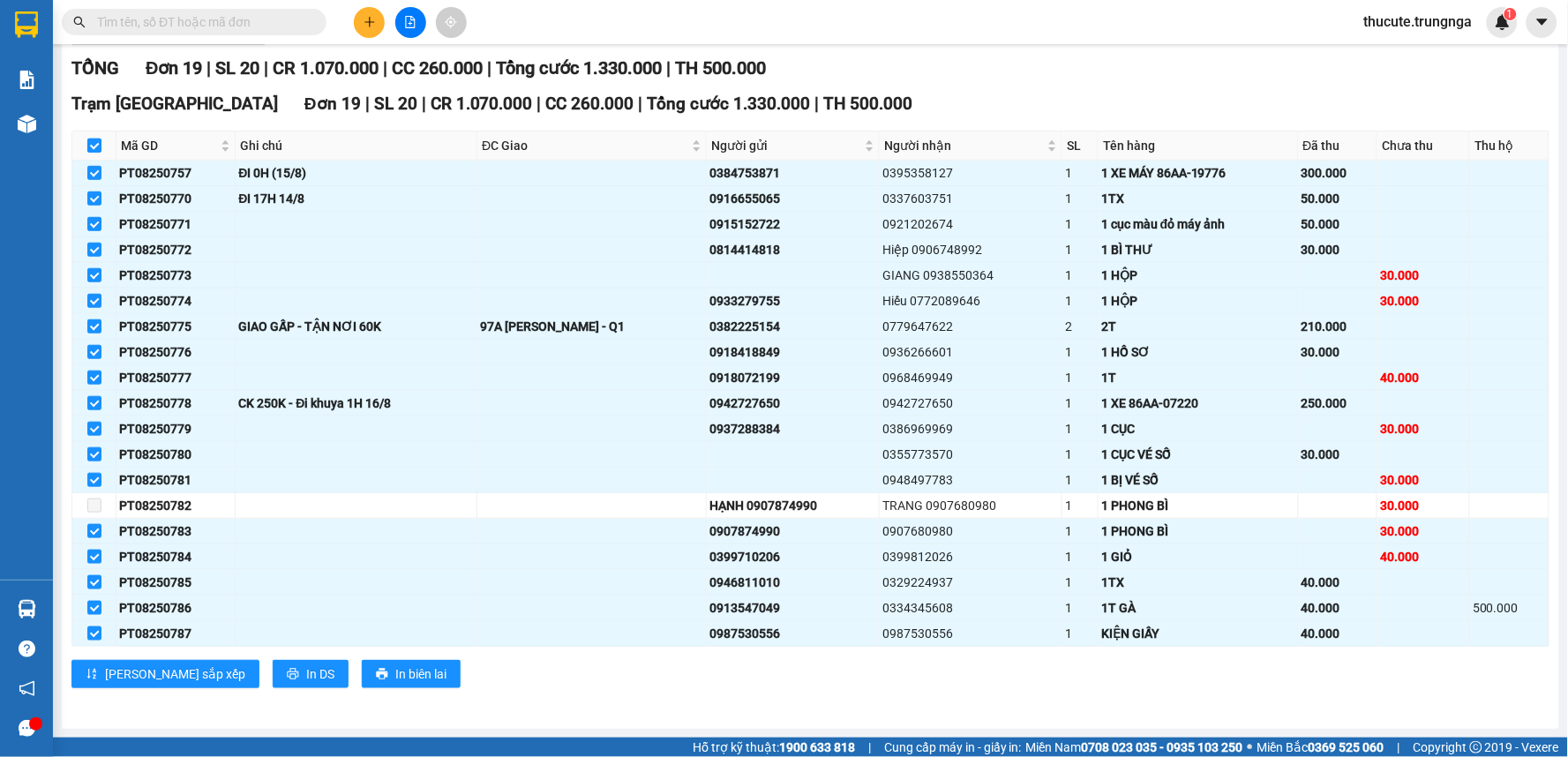
checkbox input "false"
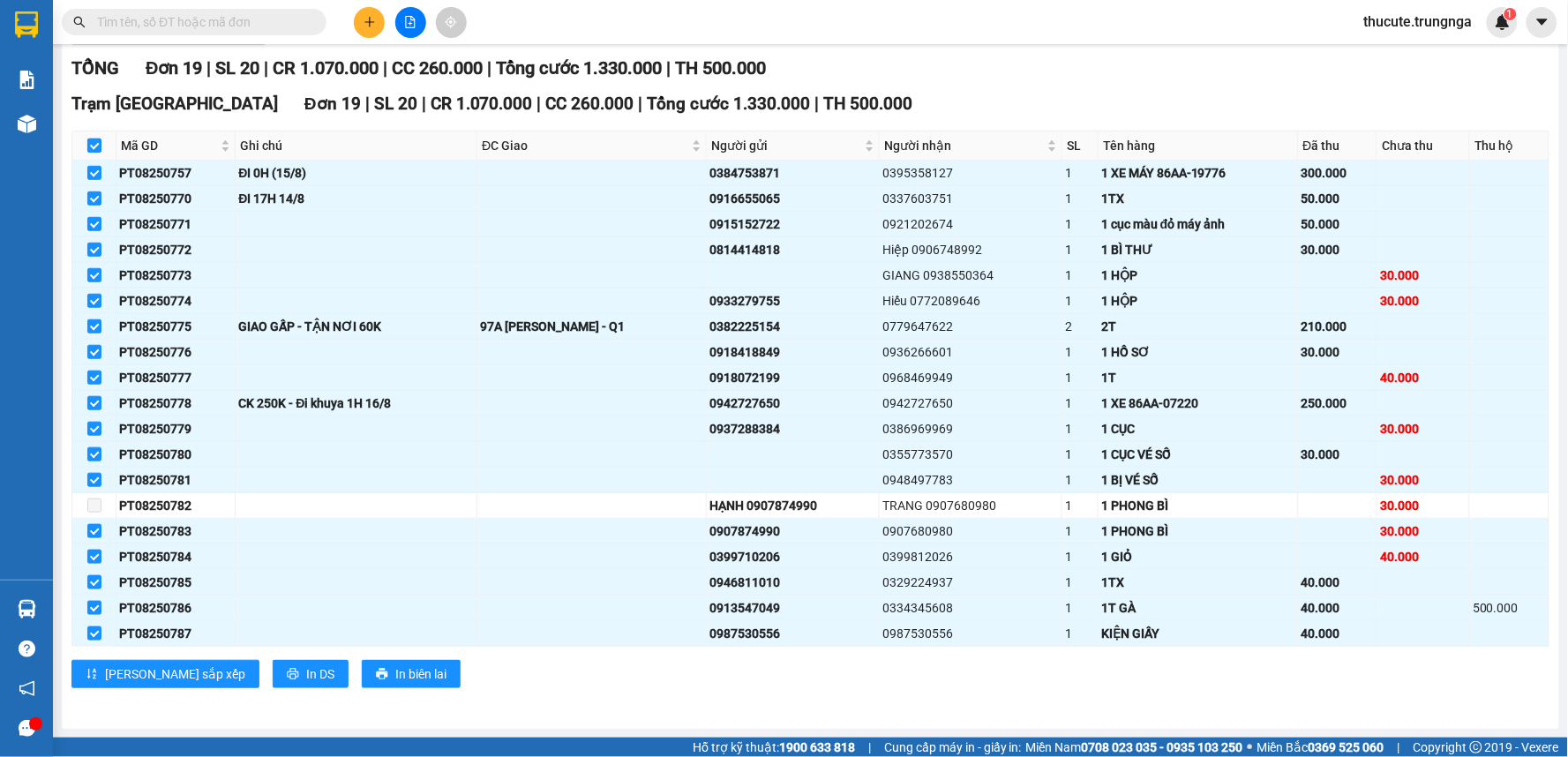
checkbox input "false"
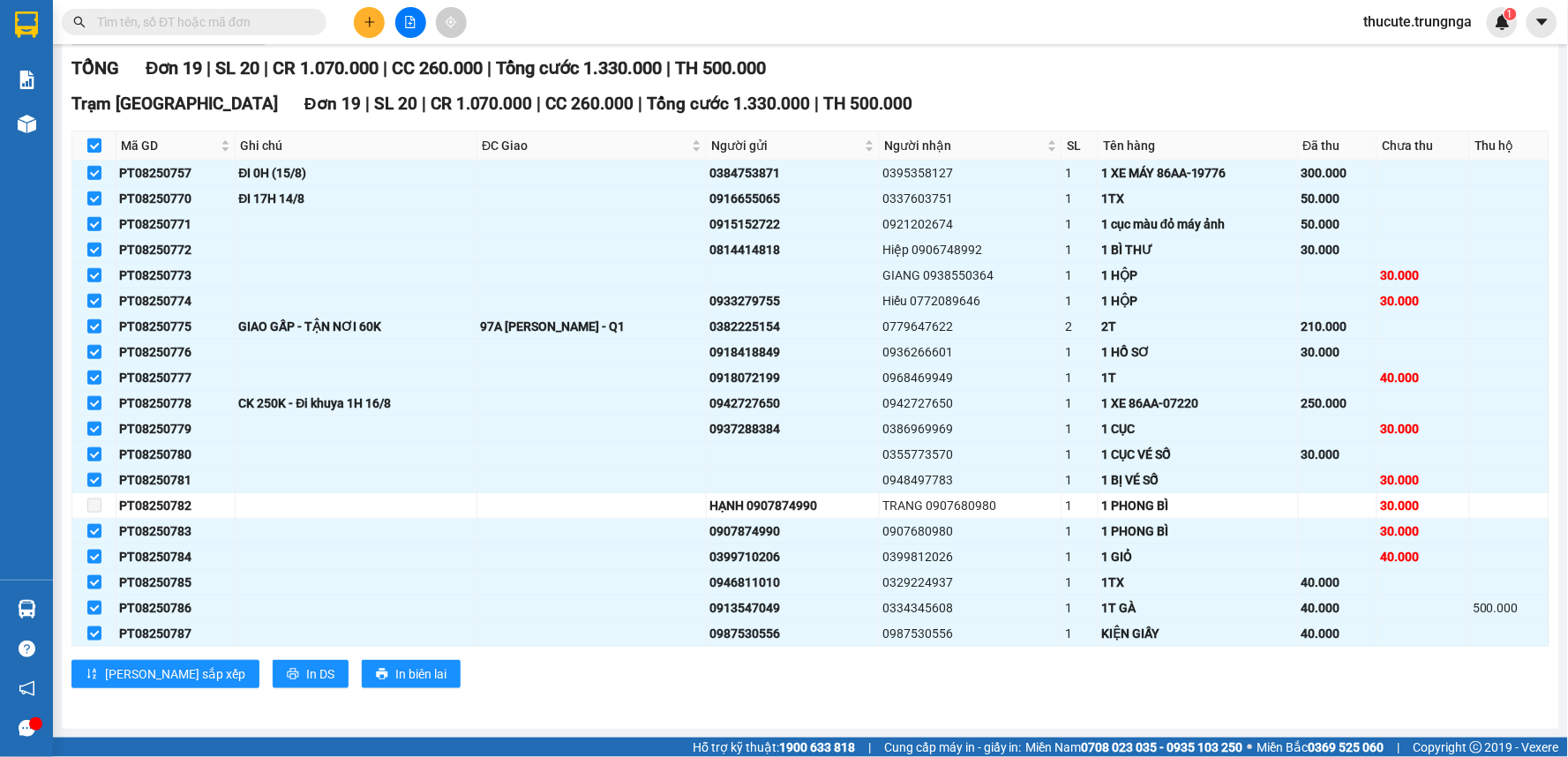
checkbox input "false"
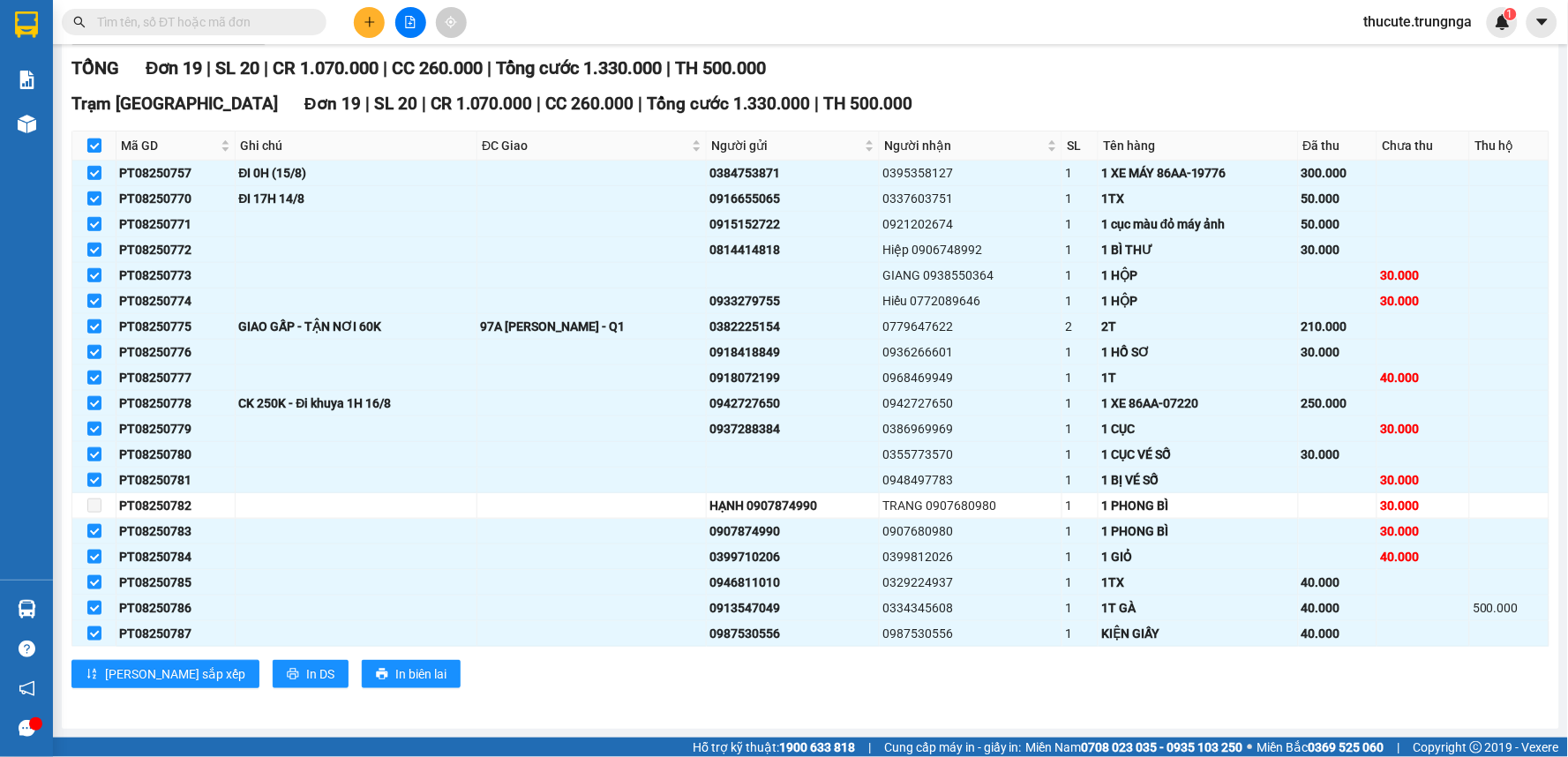
checkbox input "false"
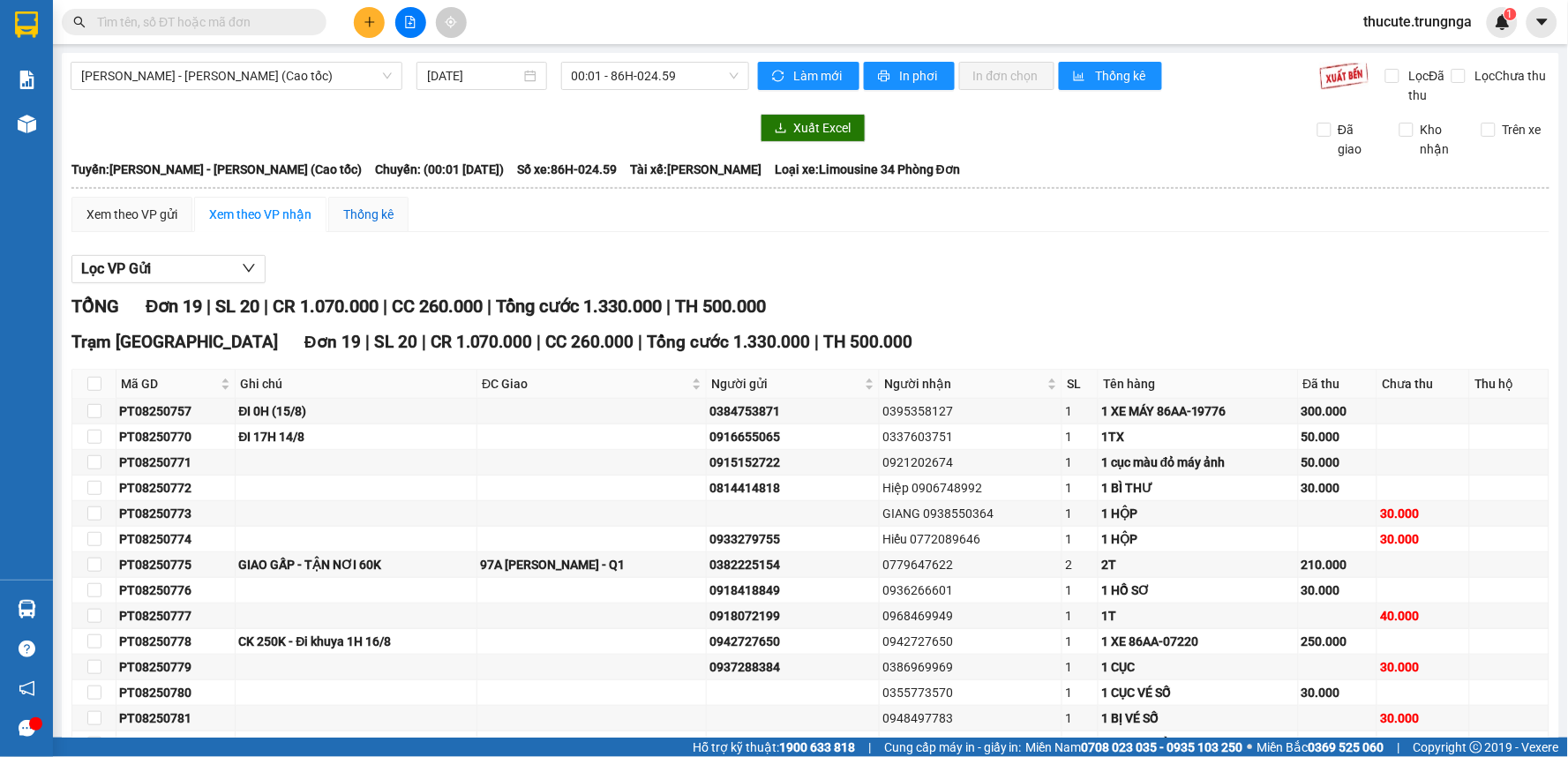
click at [382, 218] on div "Thống kê" at bounding box center [368, 214] width 51 height 19
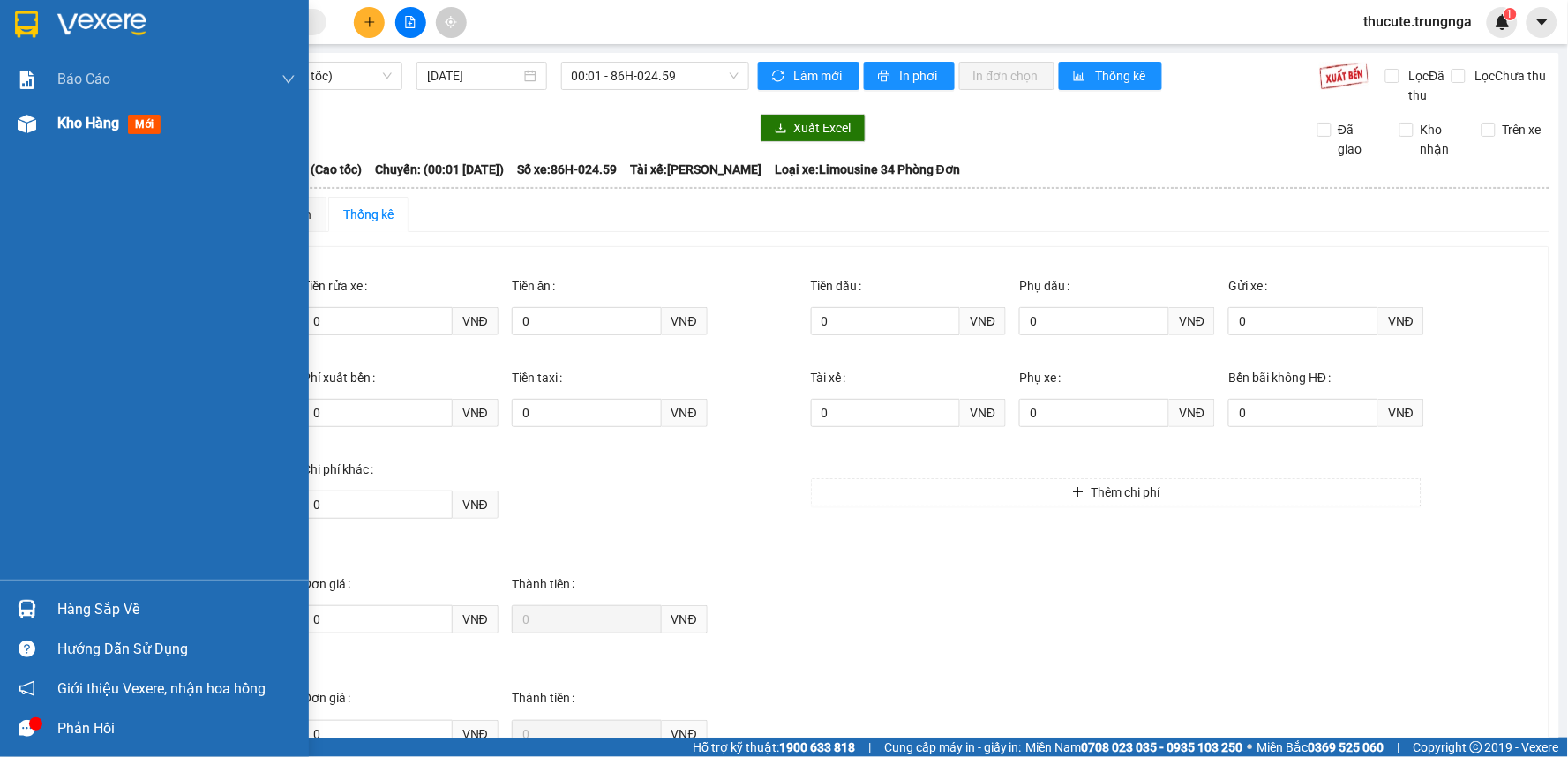
click at [64, 125] on span "Kho hàng" at bounding box center [88, 123] width 62 height 17
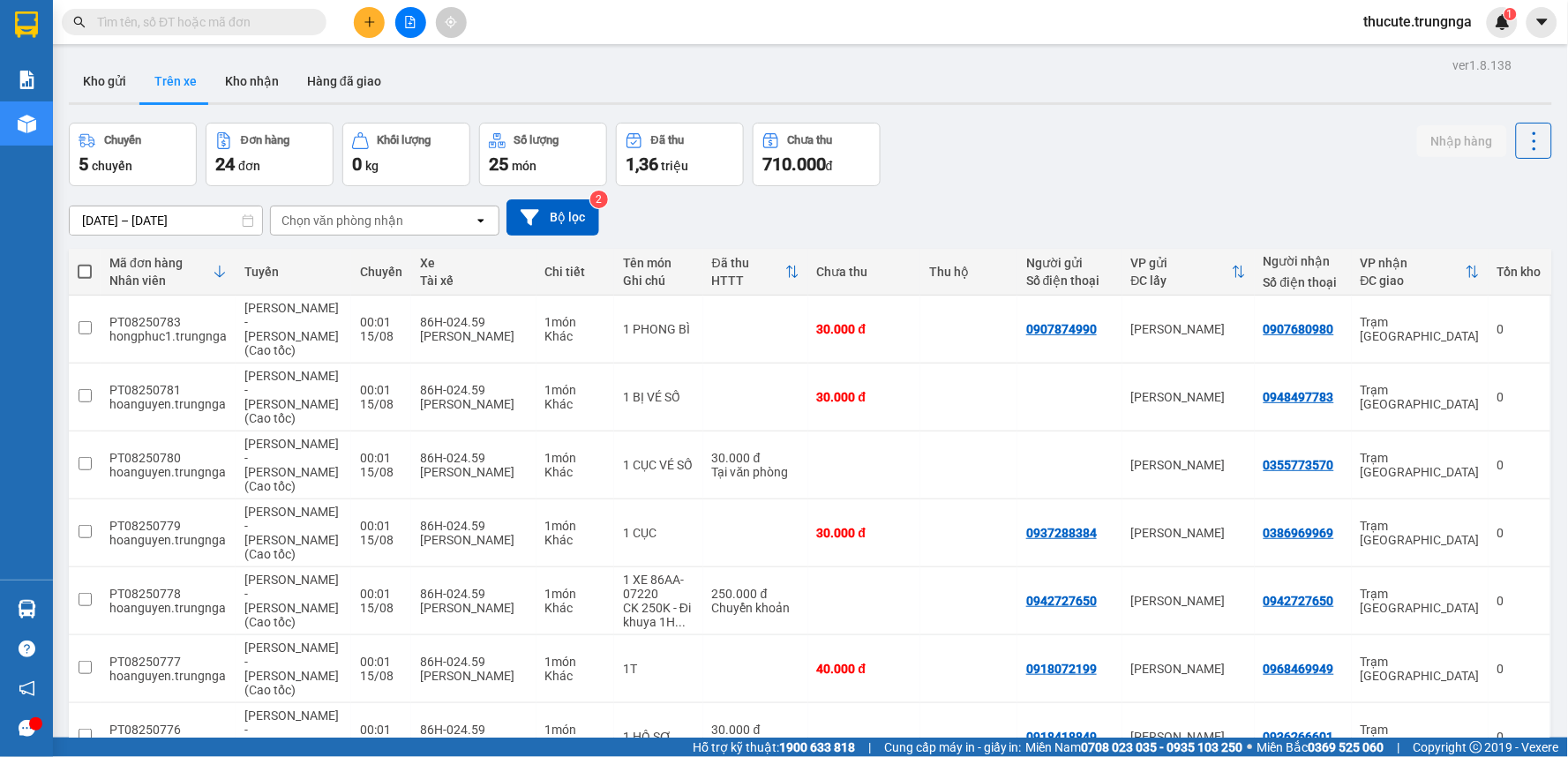
click at [133, 30] on input "text" at bounding box center [201, 21] width 208 height 19
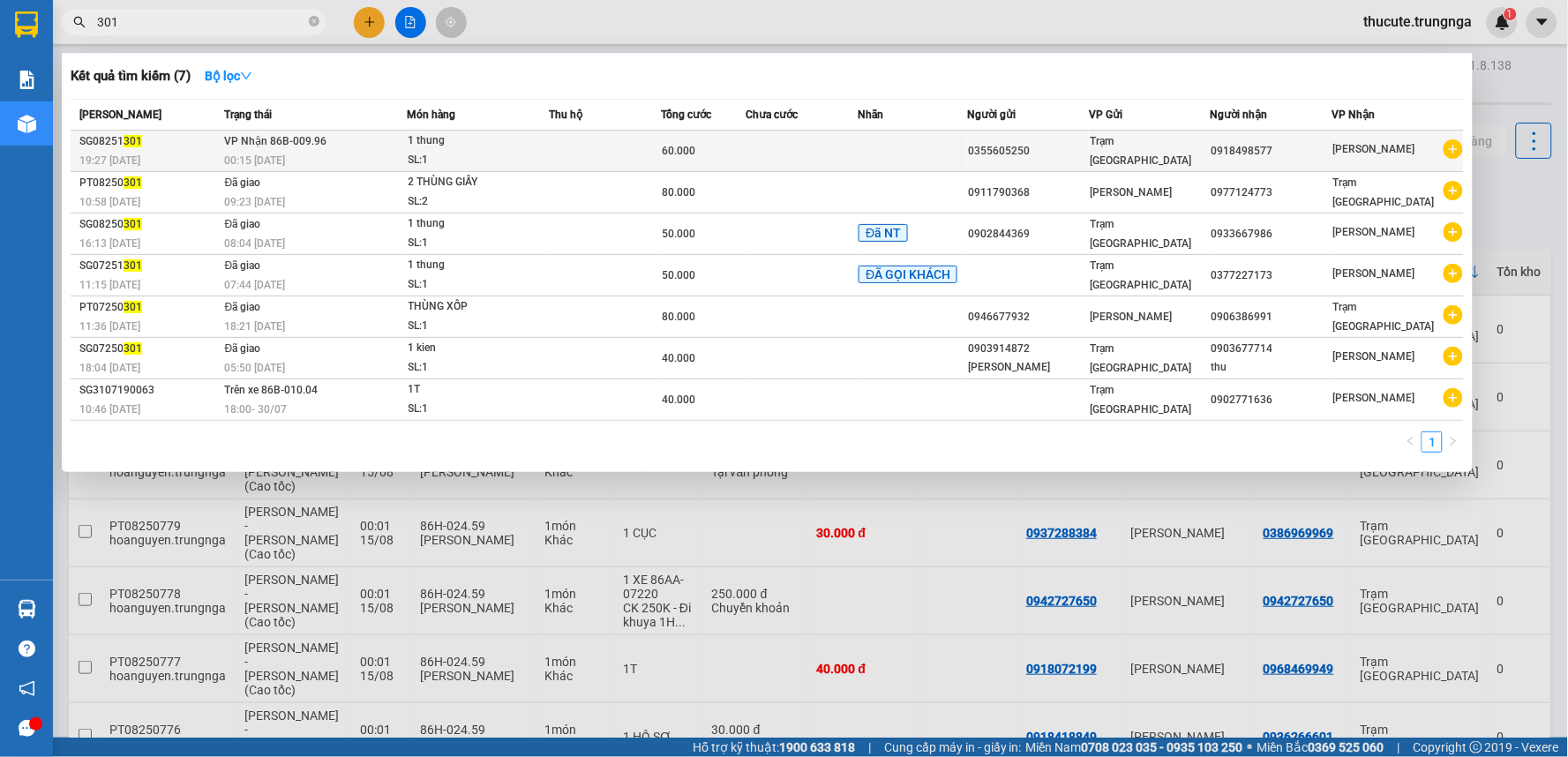
type input "301"
click at [156, 156] on div "19:27 [DATE]" at bounding box center [149, 160] width 140 height 19
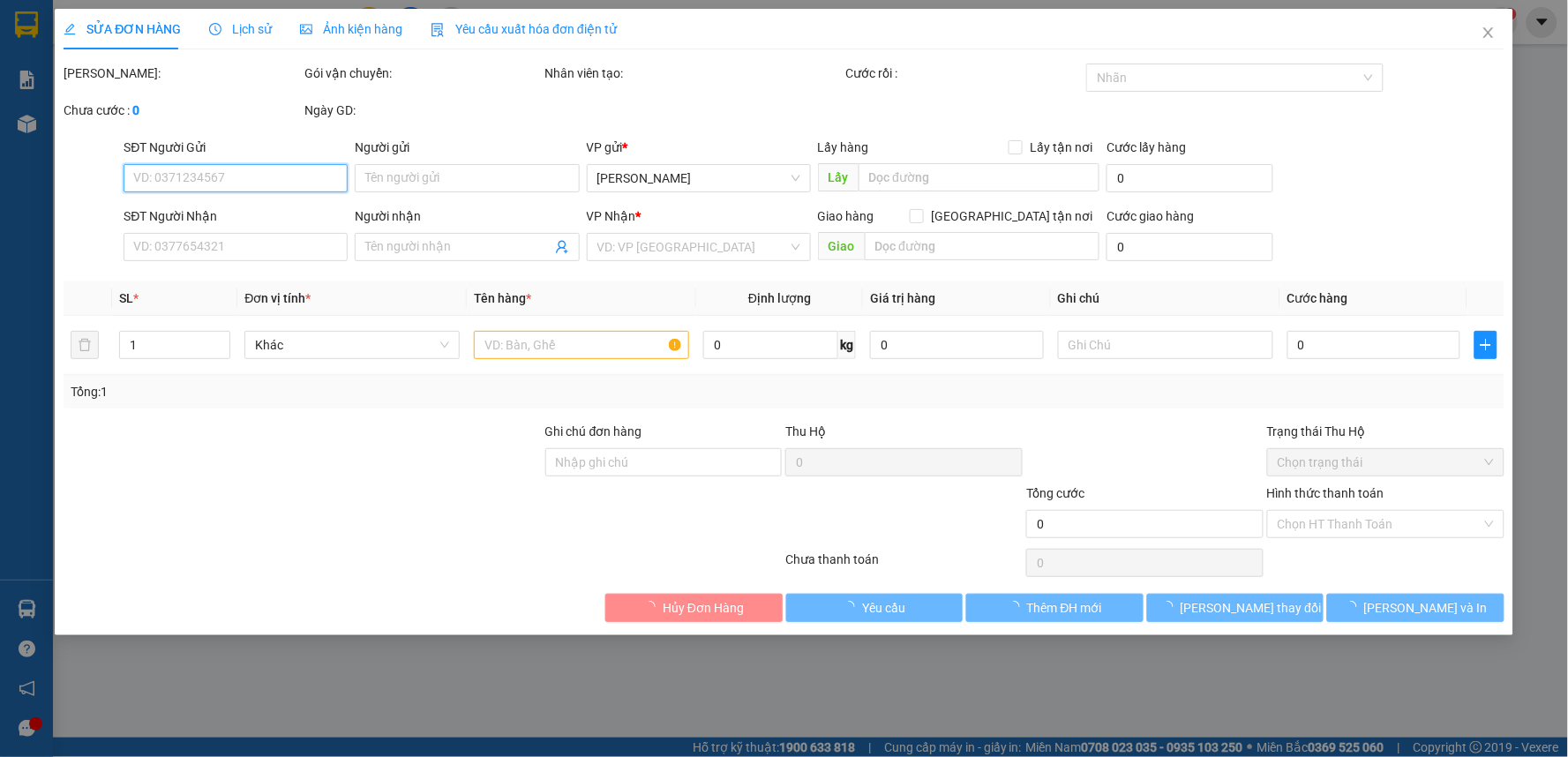
type input "0355605250"
type input "0918498577"
type input "60.000"
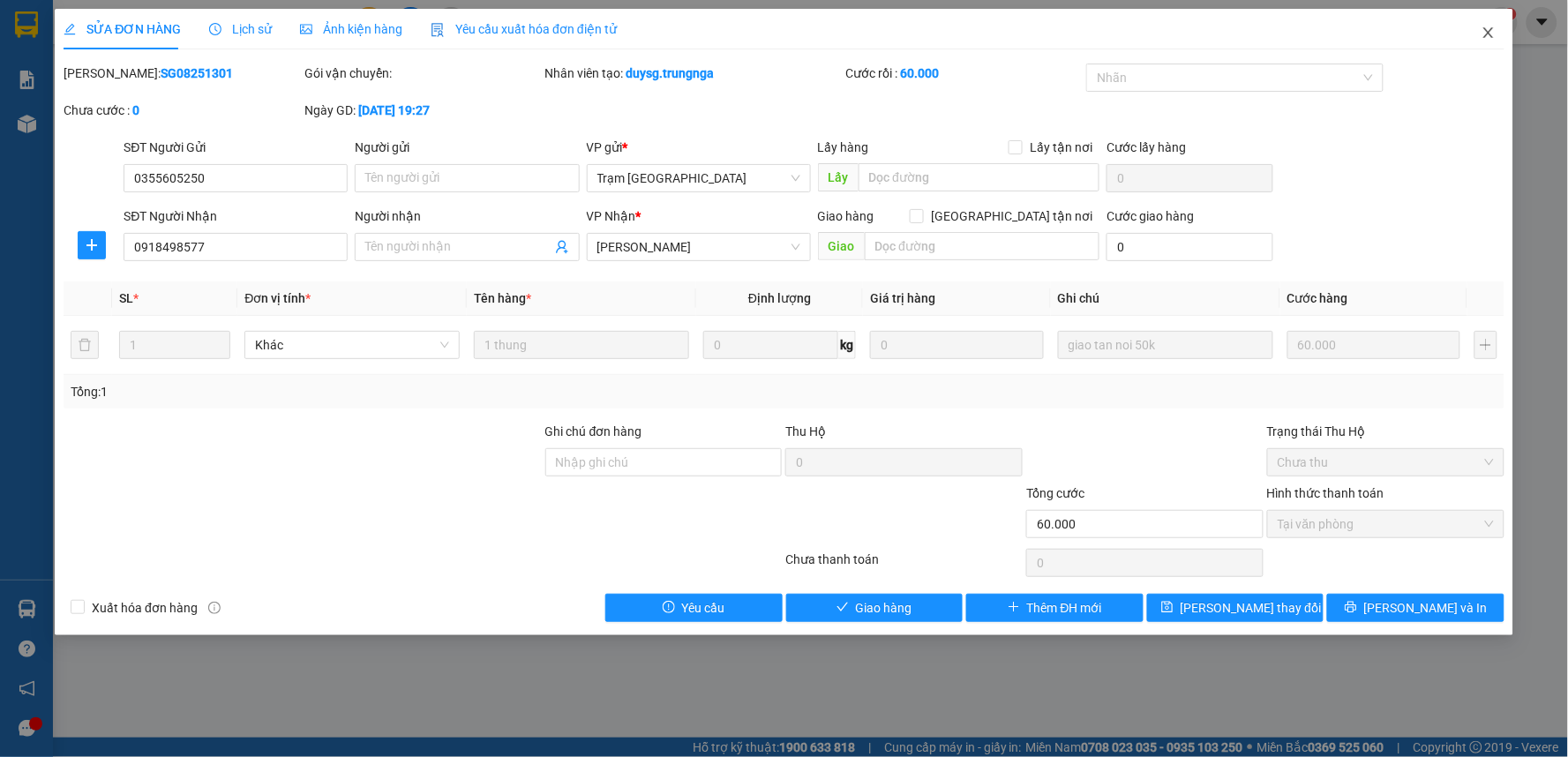
click at [1495, 28] on icon "close" at bounding box center [1489, 32] width 14 height 14
